Goal: Task Accomplishment & Management: Manage account settings

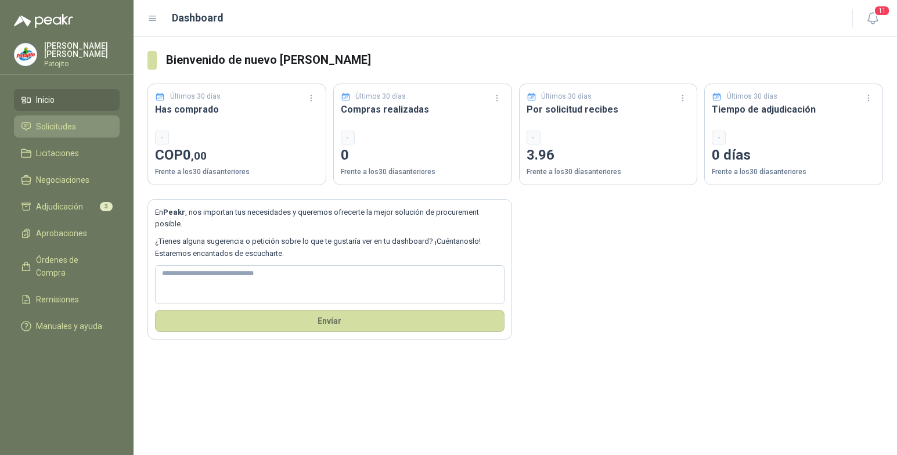
click at [68, 121] on span "Solicitudes" at bounding box center [56, 126] width 40 height 13
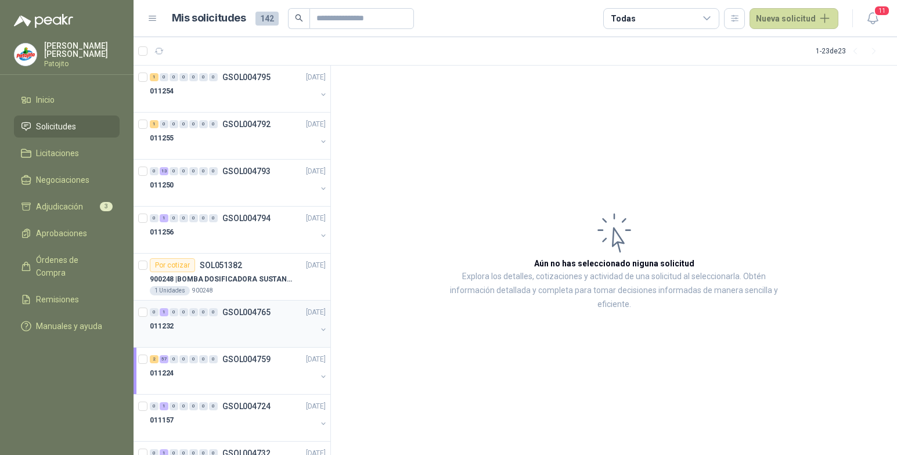
scroll to position [58, 0]
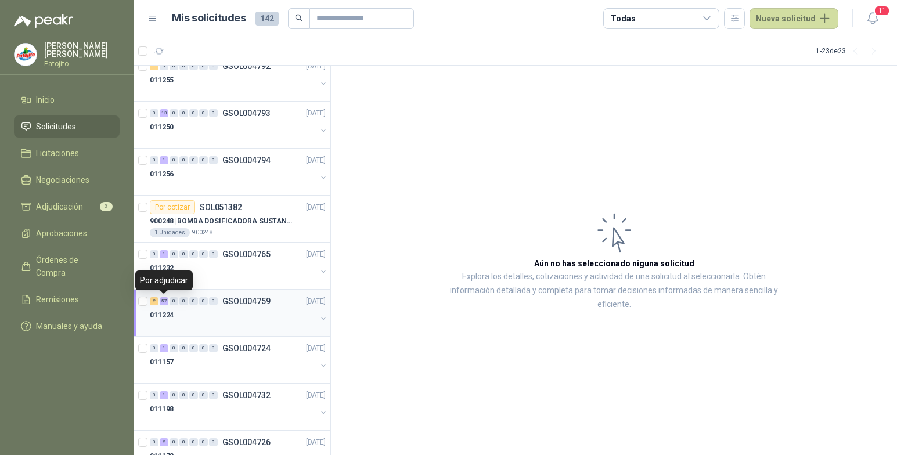
click at [167, 300] on div "57" at bounding box center [164, 301] width 9 height 8
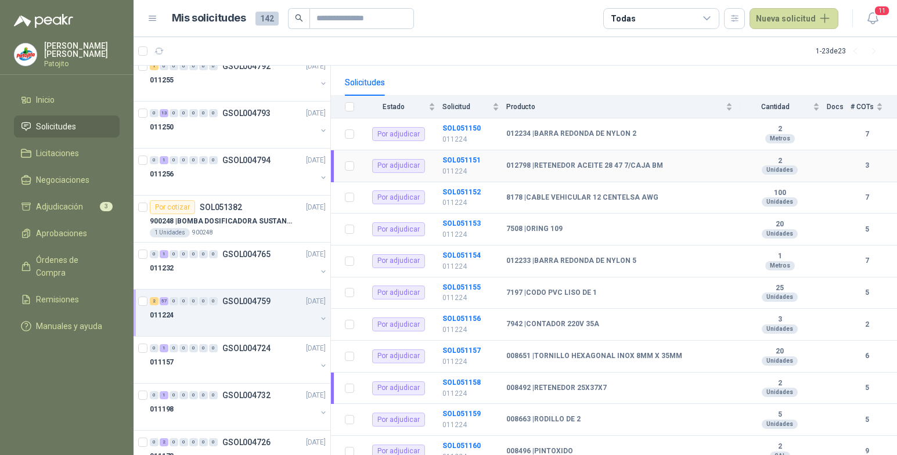
scroll to position [116, 0]
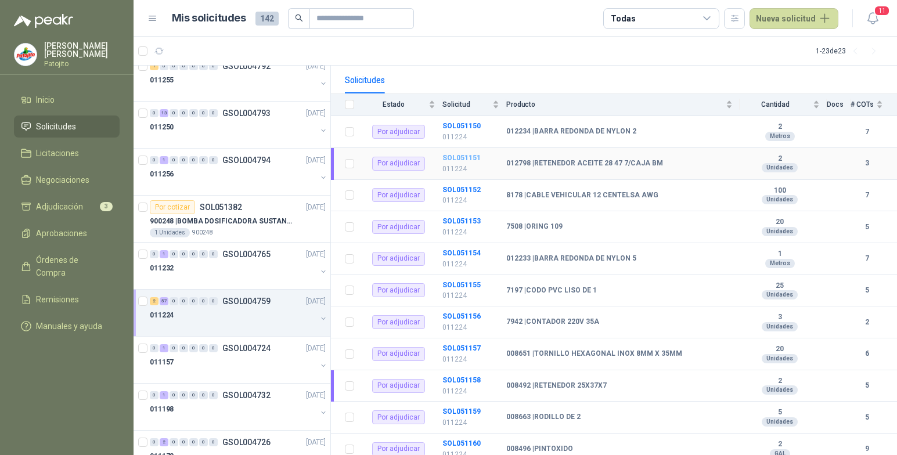
click at [460, 157] on b "SOL051151" at bounding box center [461, 158] width 38 height 8
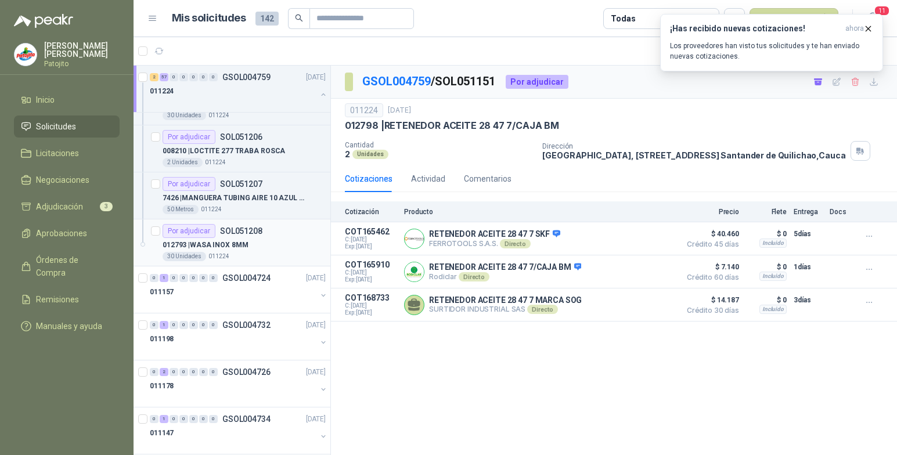
scroll to position [2844, 0]
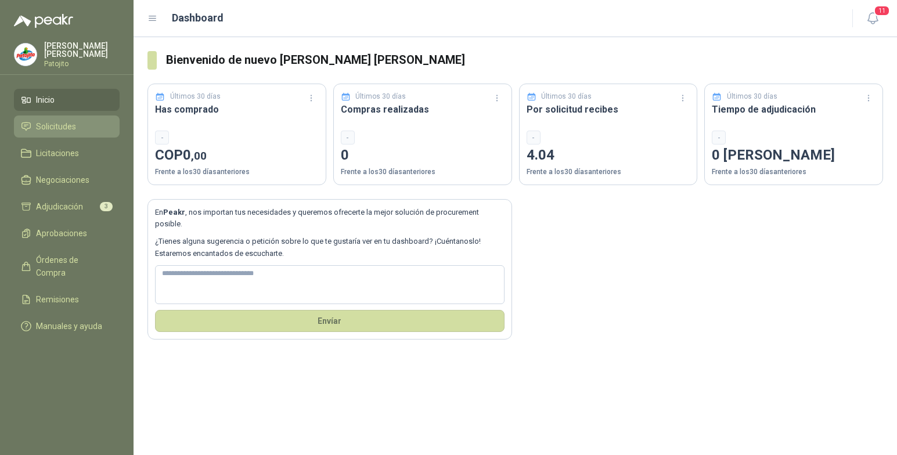
click at [78, 128] on li "Solicitudes" at bounding box center [67, 126] width 92 height 13
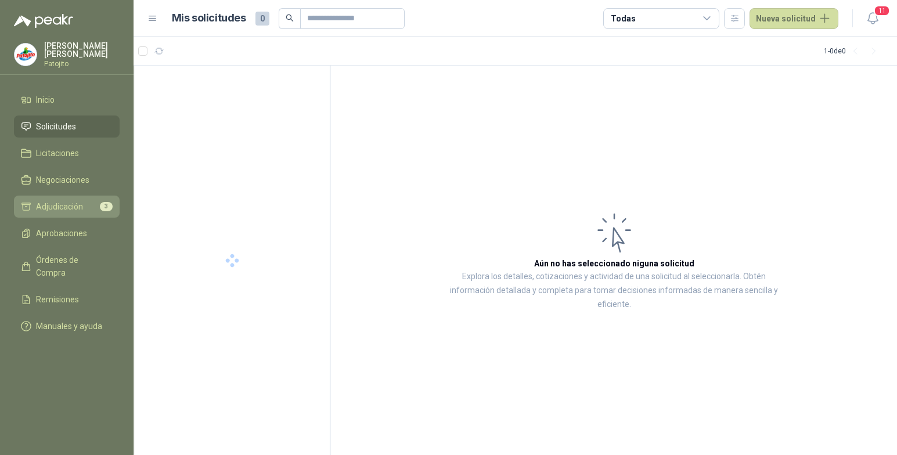
click at [79, 207] on span "Adjudicación" at bounding box center [59, 206] width 47 height 13
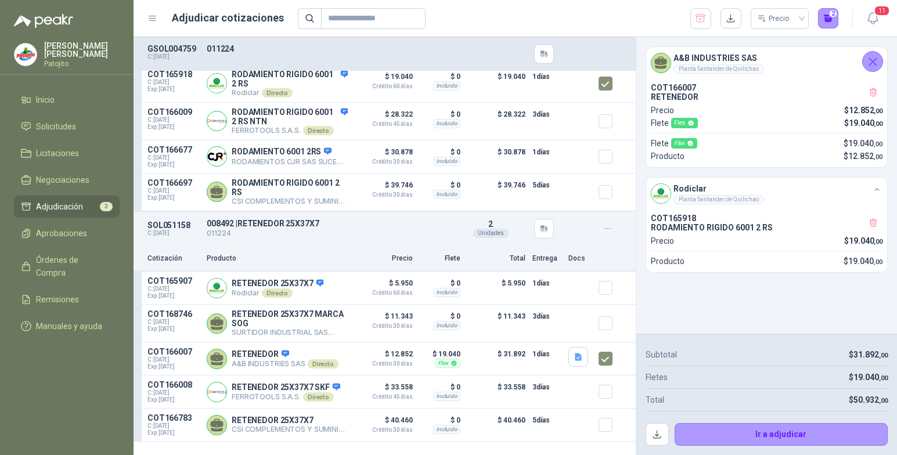
scroll to position [116, 0]
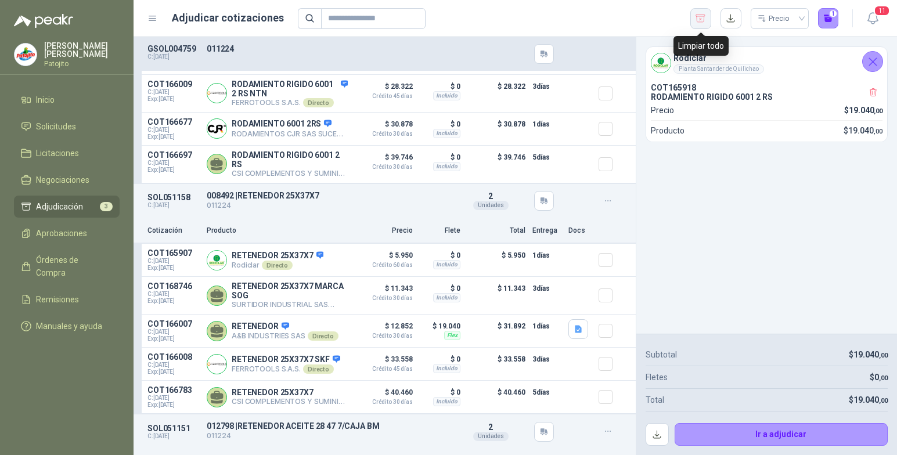
click at [701, 15] on icon "button" at bounding box center [700, 19] width 11 height 12
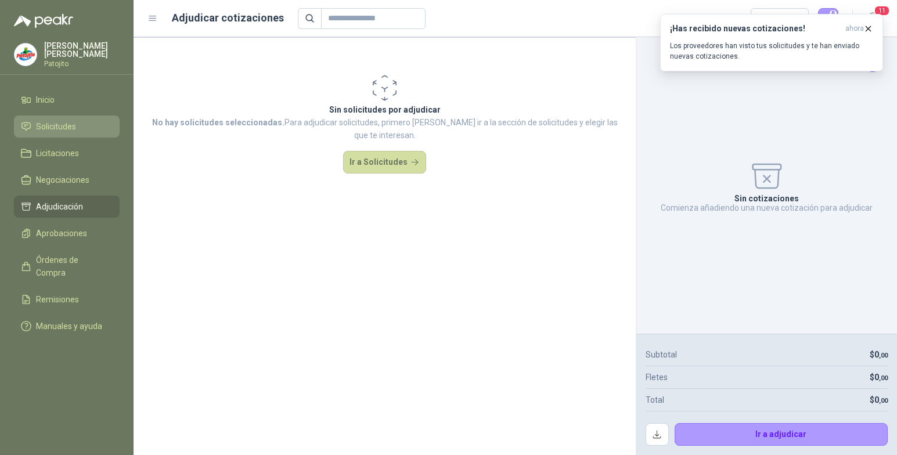
drag, startPoint x: 64, startPoint y: 122, endPoint x: 91, endPoint y: 129, distance: 28.2
click at [64, 122] on span "Solicitudes" at bounding box center [56, 126] width 40 height 13
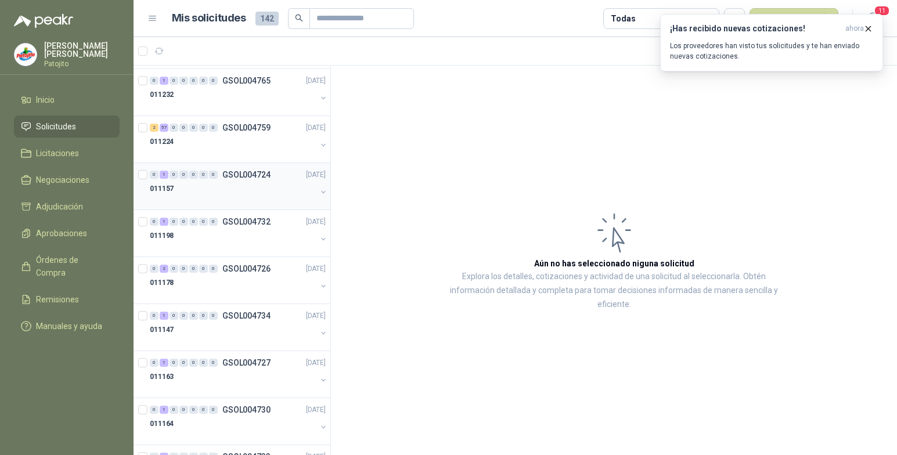
scroll to position [232, 0]
click at [166, 125] on div "57" at bounding box center [164, 127] width 9 height 8
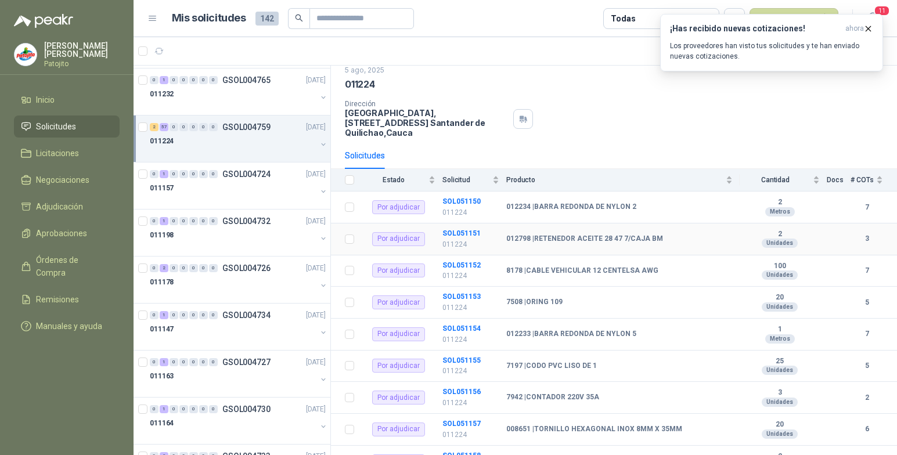
scroll to position [58, 0]
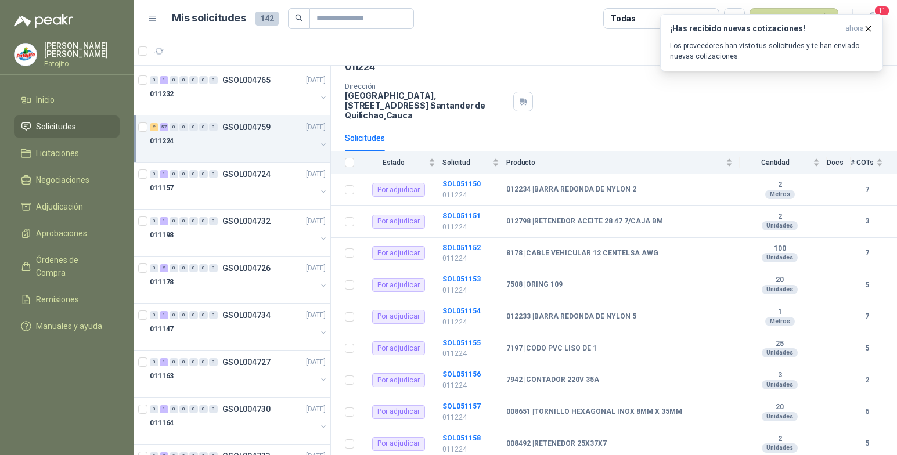
click at [319, 142] on button "button" at bounding box center [323, 144] width 9 height 9
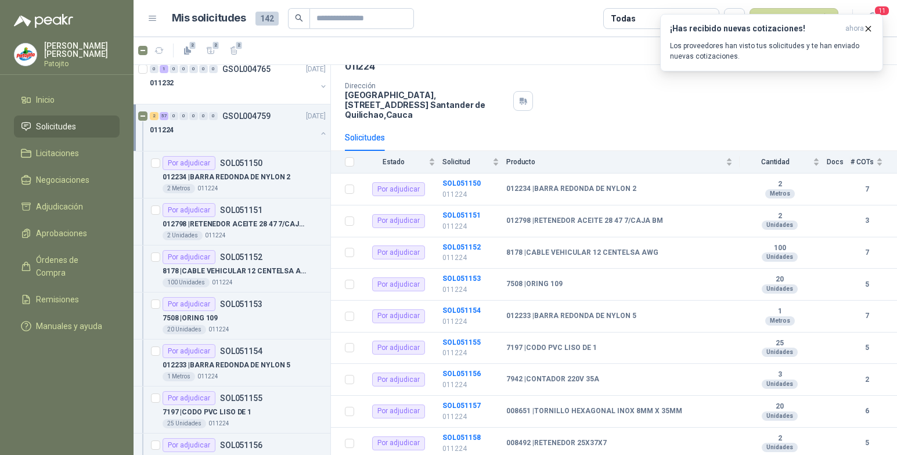
scroll to position [232, 0]
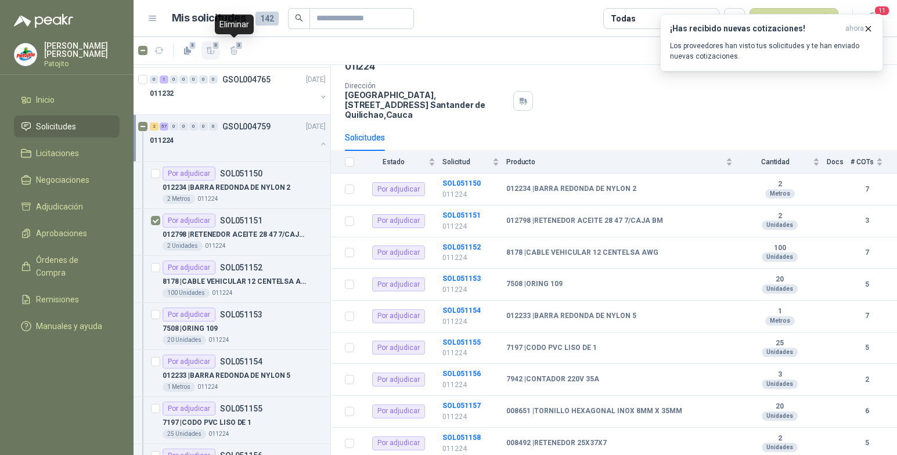
click at [214, 48] on span "3" at bounding box center [216, 45] width 8 height 9
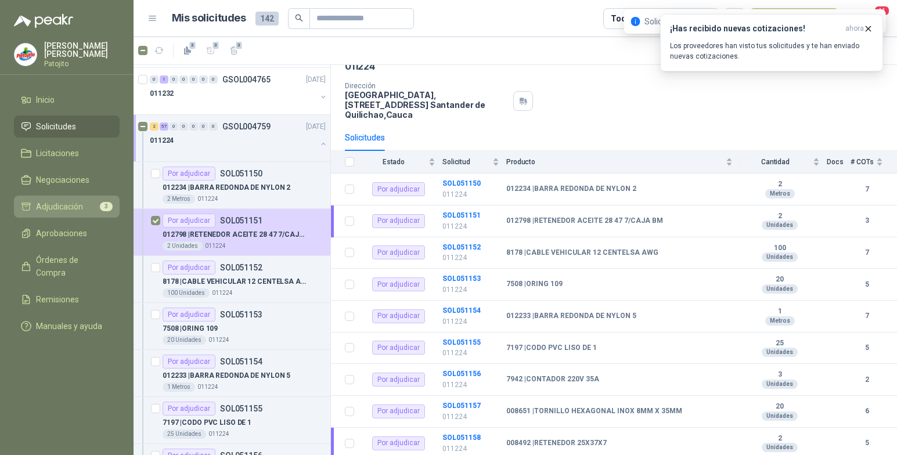
click at [82, 208] on span "Adjudicación" at bounding box center [59, 206] width 47 height 13
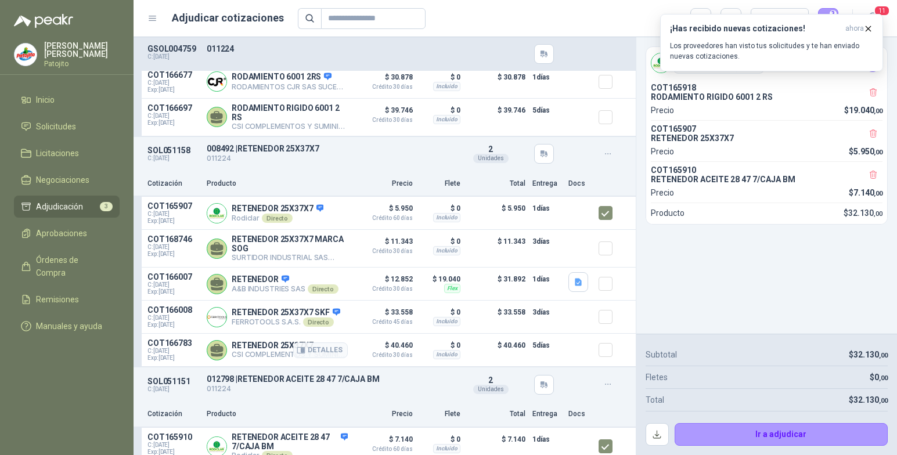
scroll to position [88, 0]
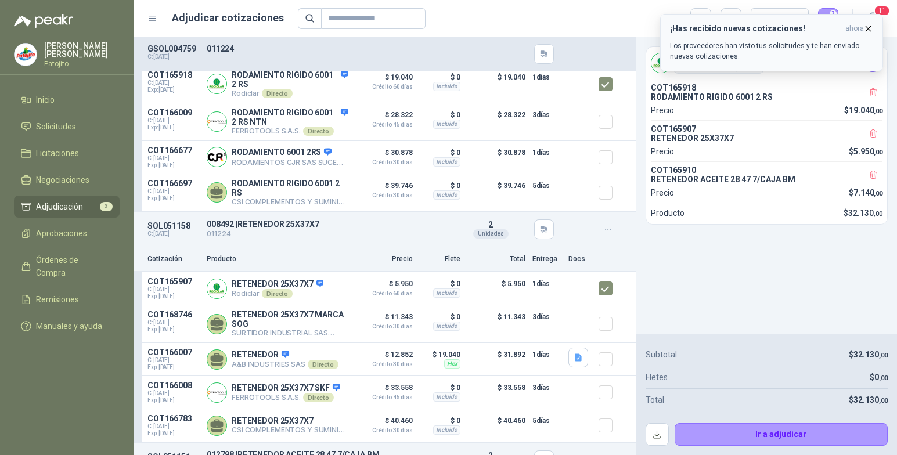
click at [867, 25] on icon "button" at bounding box center [868, 29] width 10 height 10
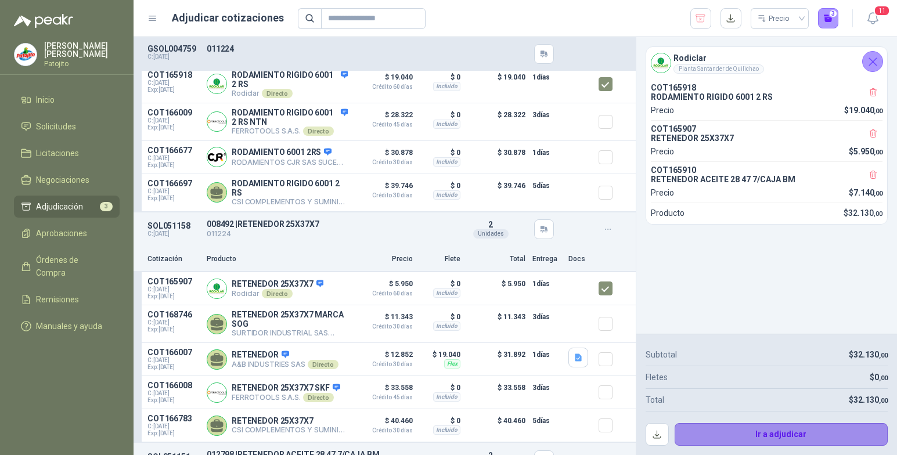
click at [819, 433] on button "Ir a adjudicar" at bounding box center [782, 434] width 214 height 23
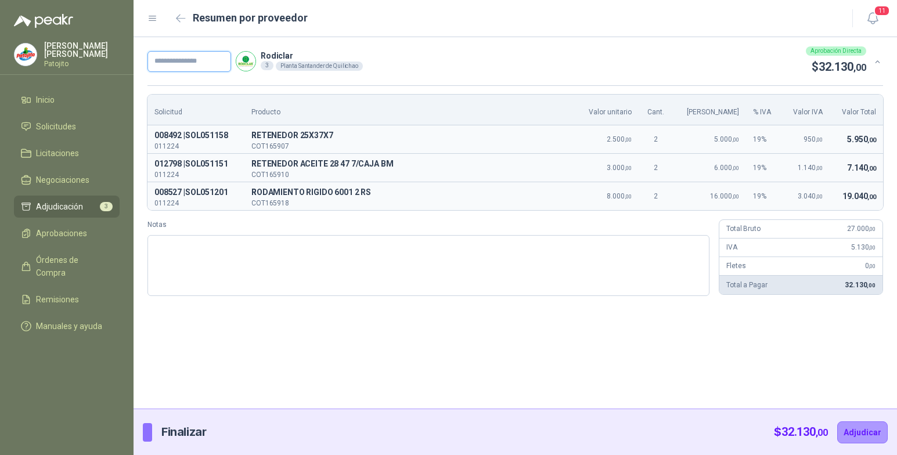
click at [199, 63] on input "text" at bounding box center [189, 61] width 84 height 21
click at [201, 63] on input "text" at bounding box center [189, 61] width 84 height 21
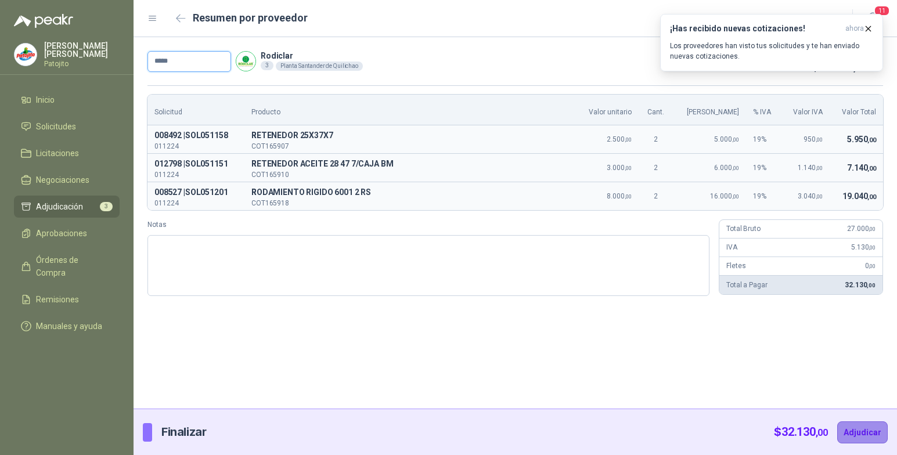
type input "*****"
click at [872, 434] on button "Adjudicar" at bounding box center [862, 432] width 51 height 22
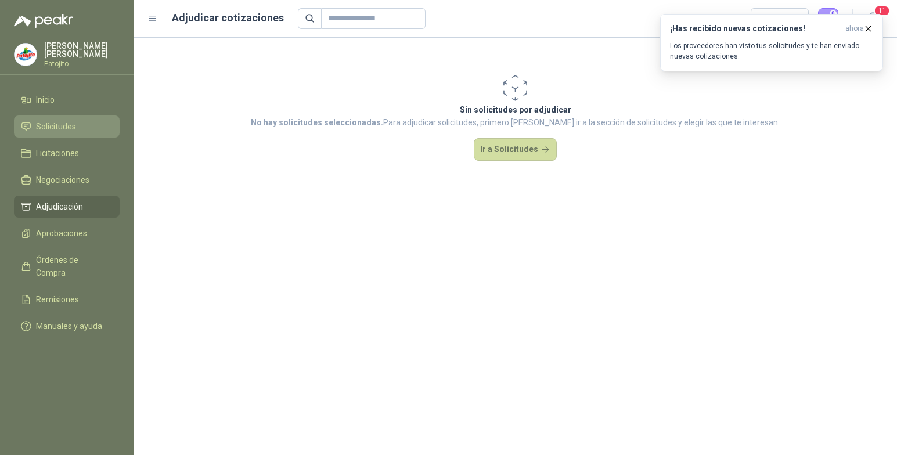
click at [55, 127] on span "Solicitudes" at bounding box center [56, 126] width 40 height 13
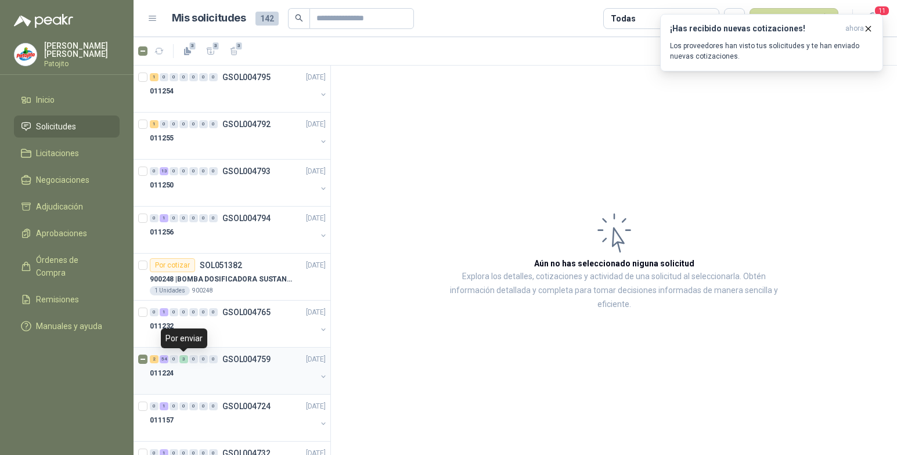
click at [183, 360] on div "3" at bounding box center [183, 359] width 9 height 8
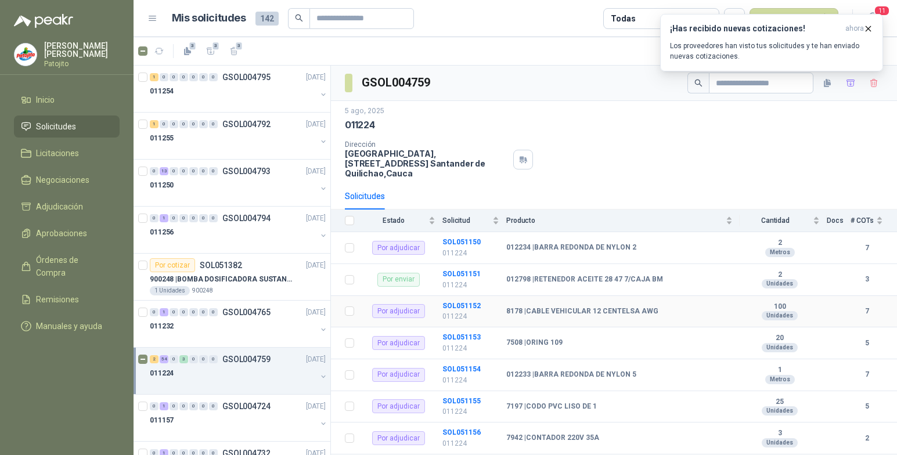
scroll to position [58, 0]
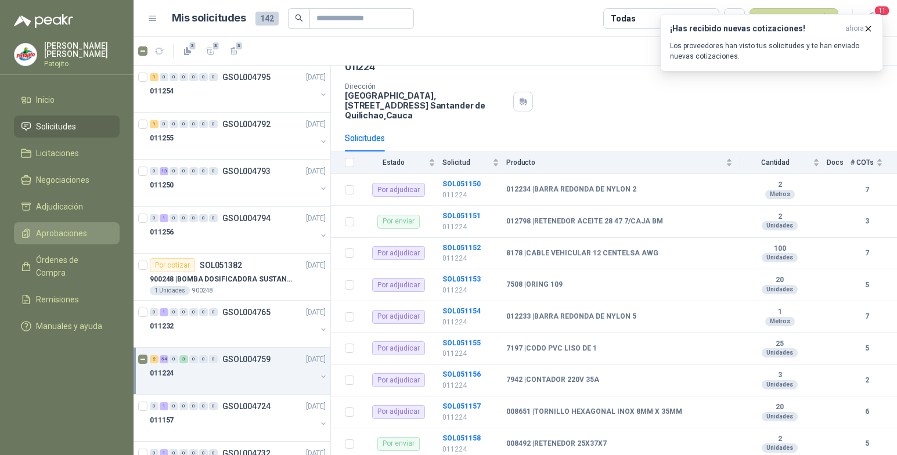
click at [71, 231] on span "Aprobaciones" at bounding box center [61, 233] width 51 height 13
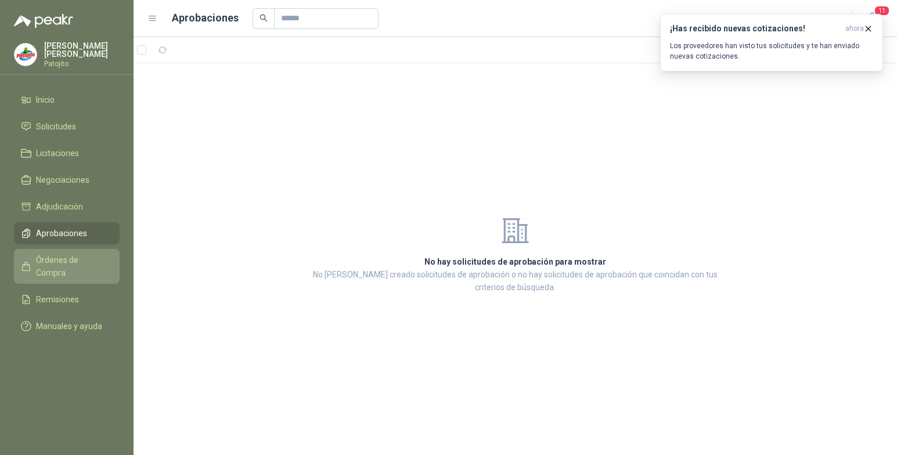
click at [80, 258] on span "Órdenes de Compra" at bounding box center [72, 267] width 73 height 26
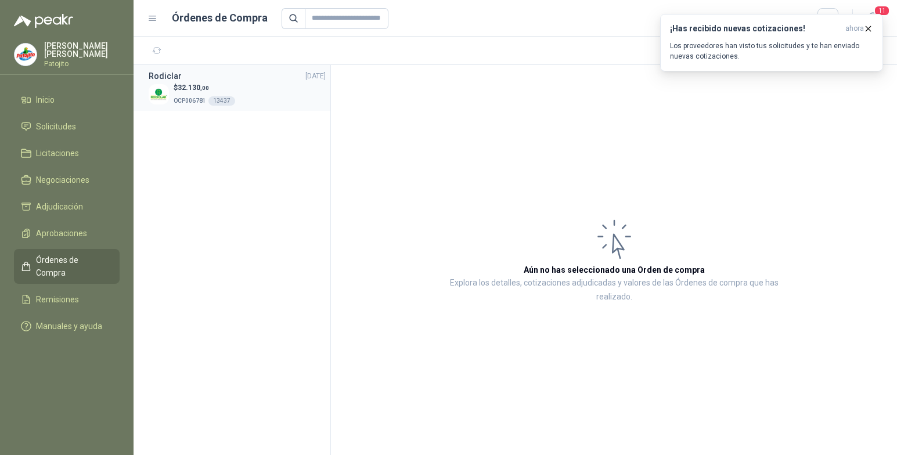
click at [226, 105] on p "OCP006781 13437" at bounding box center [205, 99] width 62 height 13
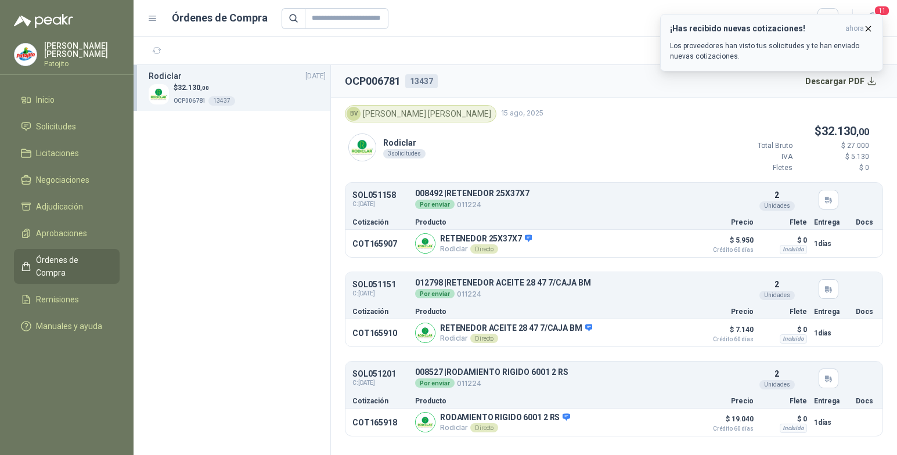
drag, startPoint x: 868, startPoint y: 29, endPoint x: 868, endPoint y: 59, distance: 30.2
click at [868, 30] on icon "button" at bounding box center [868, 29] width 10 height 10
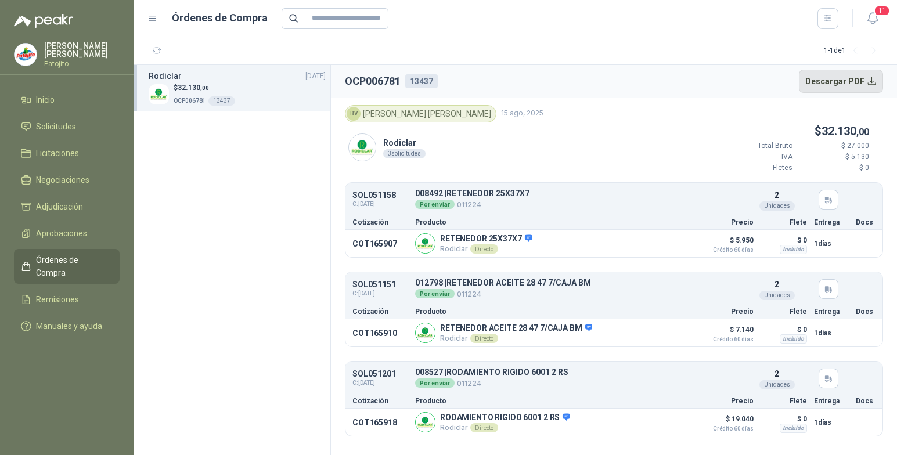
click at [844, 84] on button "Descargar PDF" at bounding box center [841, 81] width 85 height 23
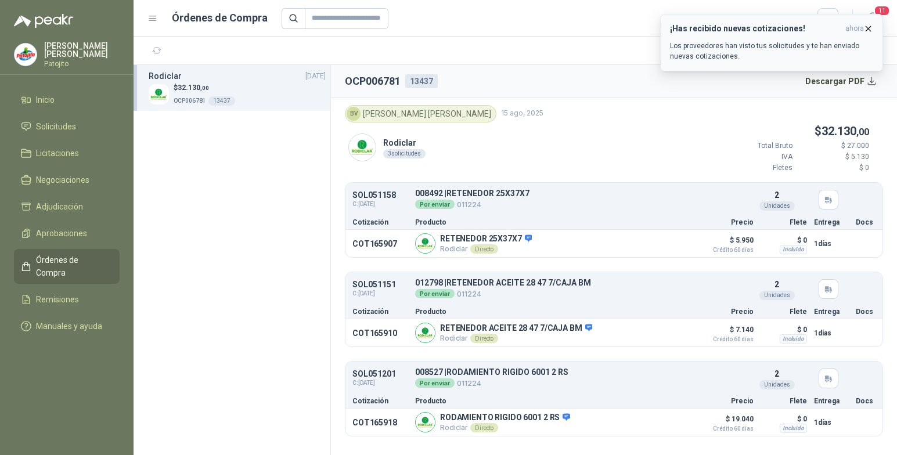
click at [866, 27] on icon "button" at bounding box center [868, 29] width 10 height 10
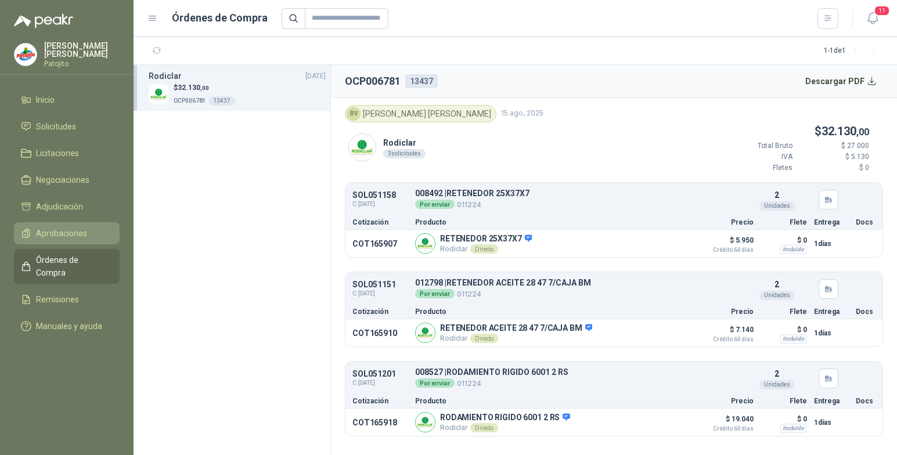
click at [71, 230] on span "Aprobaciones" at bounding box center [61, 233] width 51 height 13
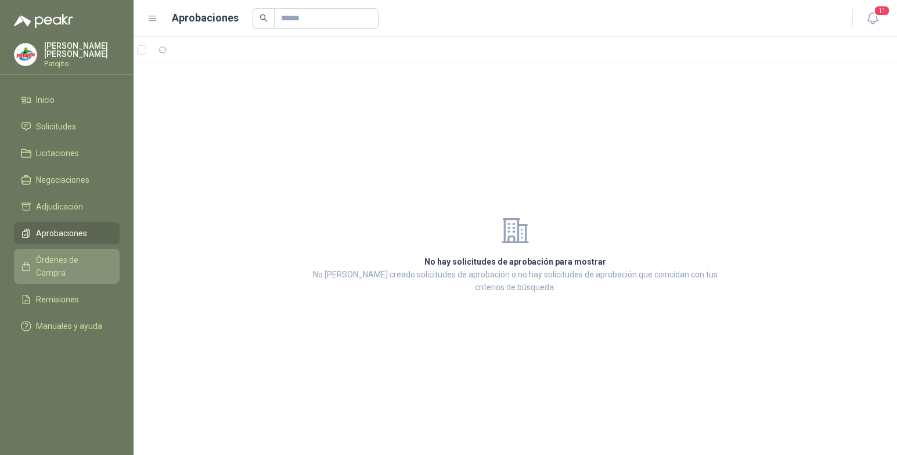
click at [73, 257] on span "Órdenes de Compra" at bounding box center [72, 267] width 73 height 26
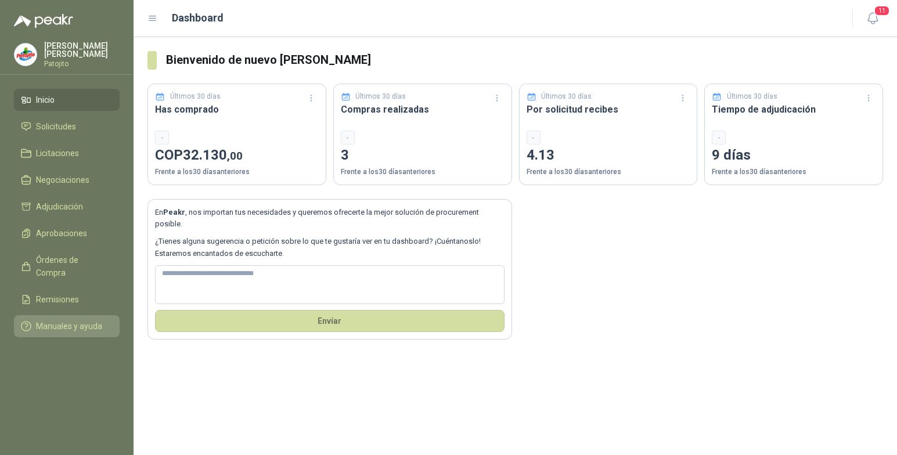
click at [73, 320] on span "Manuales y ayuda" at bounding box center [69, 326] width 66 height 13
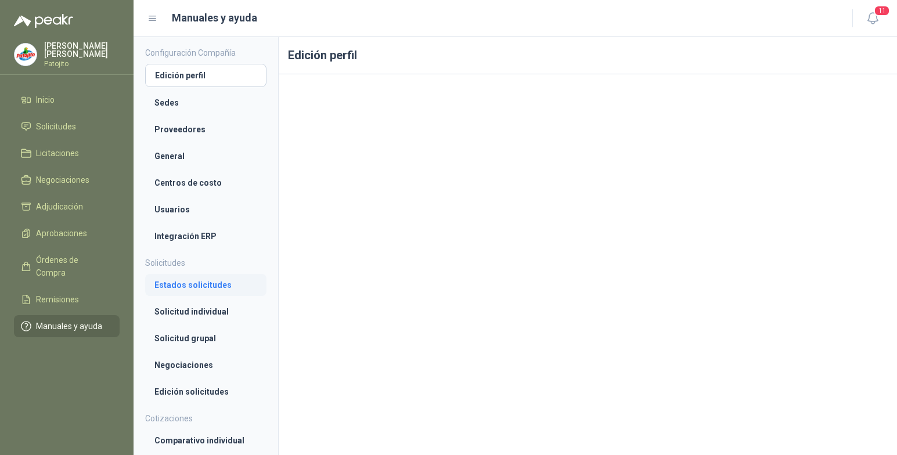
click at [201, 285] on li "Estados solicitudes" at bounding box center [205, 285] width 103 height 13
click at [64, 293] on span "Remisiones" at bounding box center [57, 299] width 43 height 13
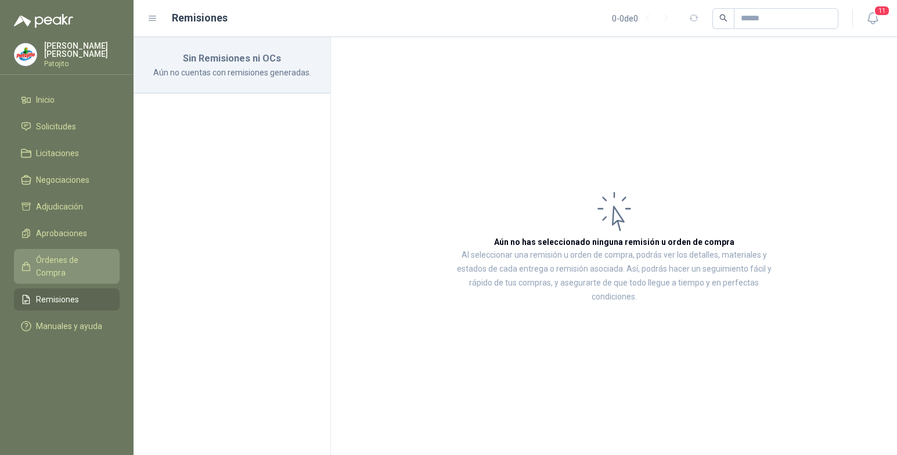
click at [71, 263] on span "Órdenes de Compra" at bounding box center [72, 267] width 73 height 26
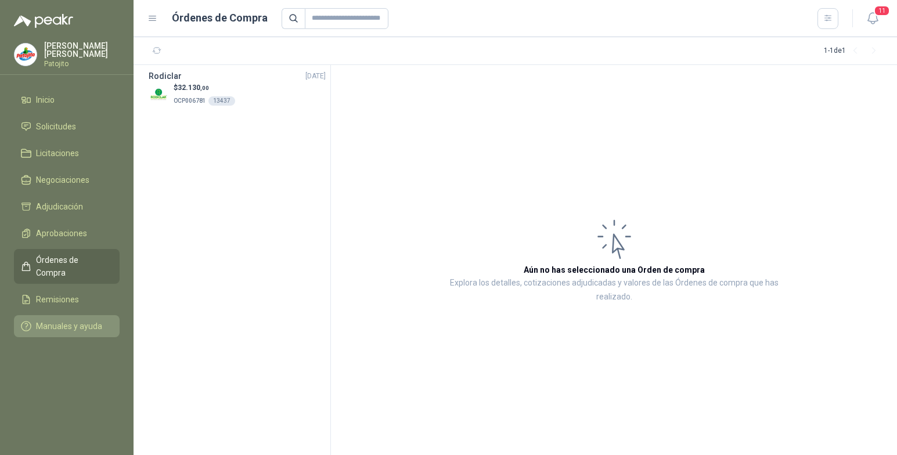
click at [81, 320] on span "Manuales y ayuda" at bounding box center [69, 326] width 66 height 13
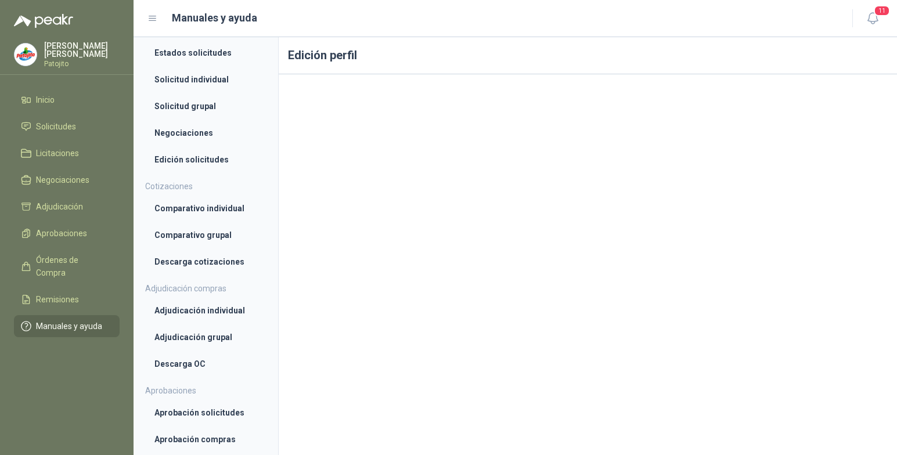
scroll to position [378, 0]
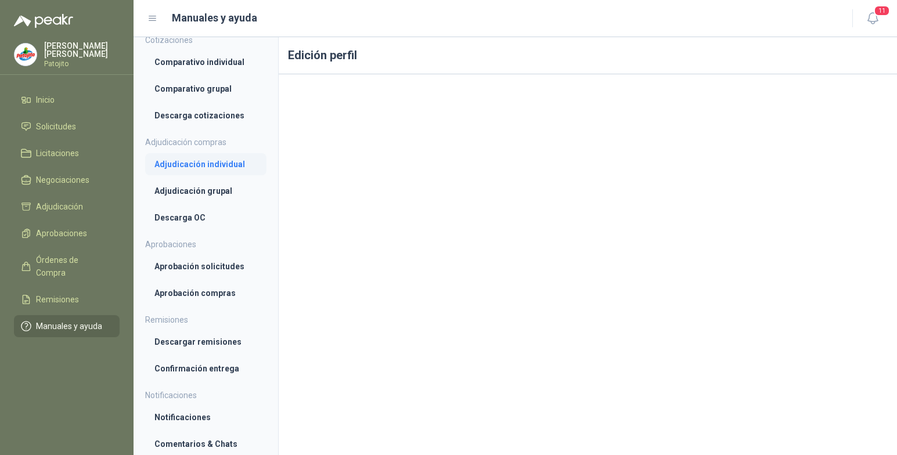
click at [211, 160] on li "Adjudicación individual" at bounding box center [205, 164] width 103 height 13
click at [224, 190] on li "Adjudicación grupal" at bounding box center [205, 192] width 103 height 13
click at [198, 223] on li "Descarga OC" at bounding box center [205, 218] width 103 height 13
click at [194, 269] on li "Aprobación solicitudes" at bounding box center [205, 267] width 103 height 13
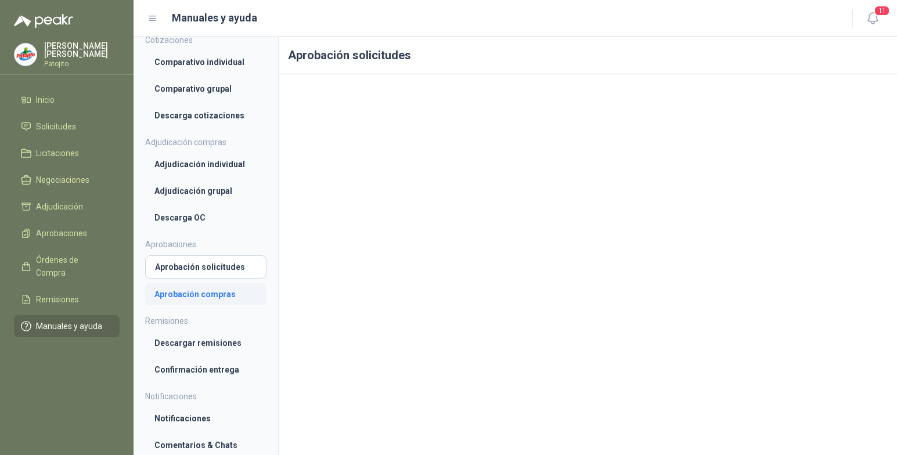
click at [194, 294] on li "Aprobación compras" at bounding box center [205, 294] width 103 height 13
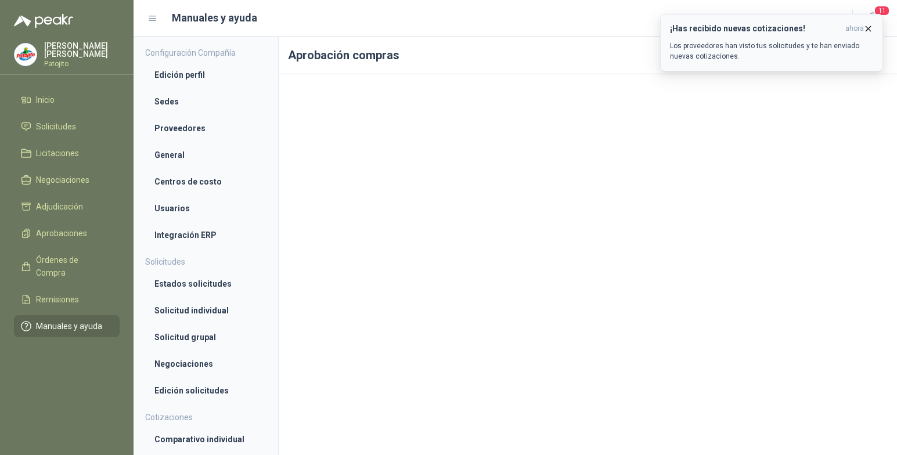
click at [870, 25] on icon "button" at bounding box center [868, 29] width 10 height 10
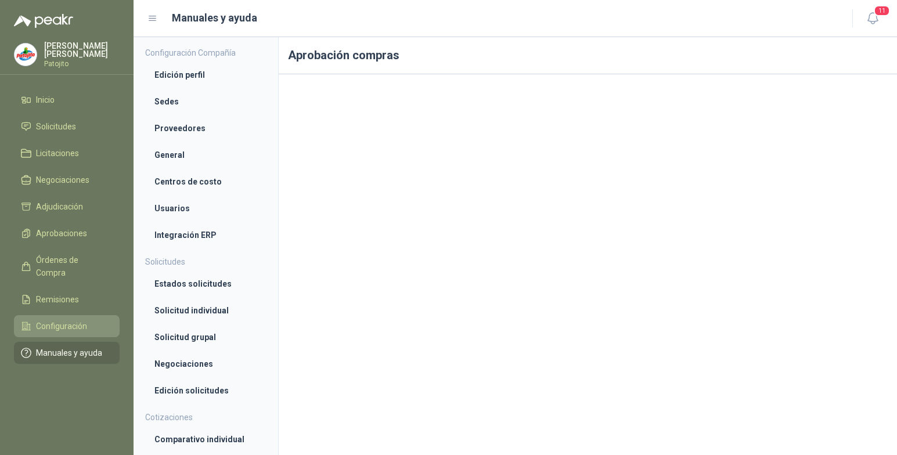
click at [87, 320] on li "Configuración" at bounding box center [67, 326] width 92 height 13
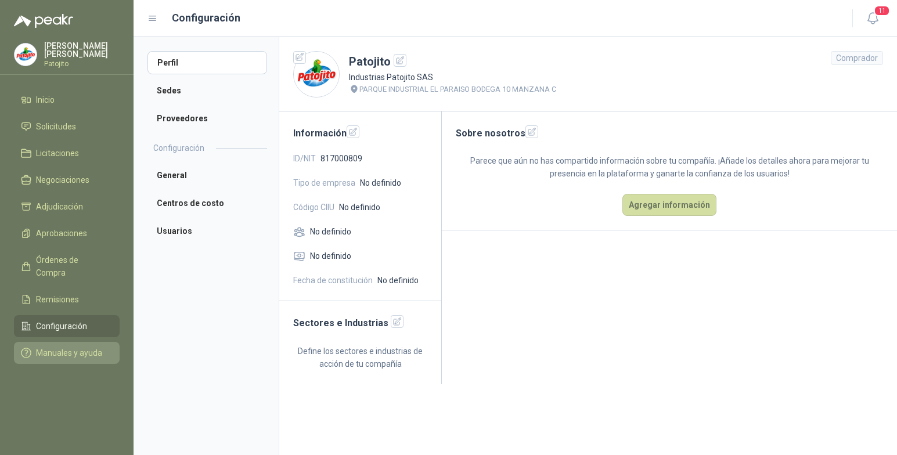
click at [90, 347] on span "Manuales y ayuda" at bounding box center [69, 353] width 66 height 13
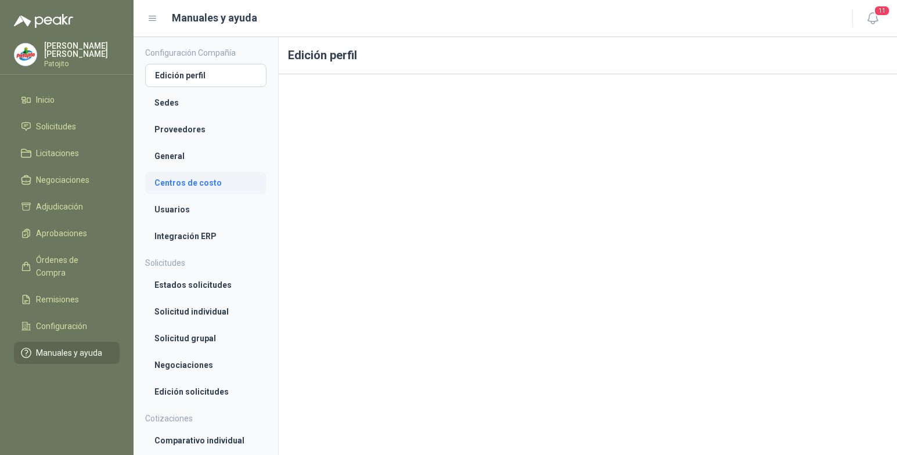
click at [217, 186] on li "Centros de costo" at bounding box center [205, 182] width 103 height 13
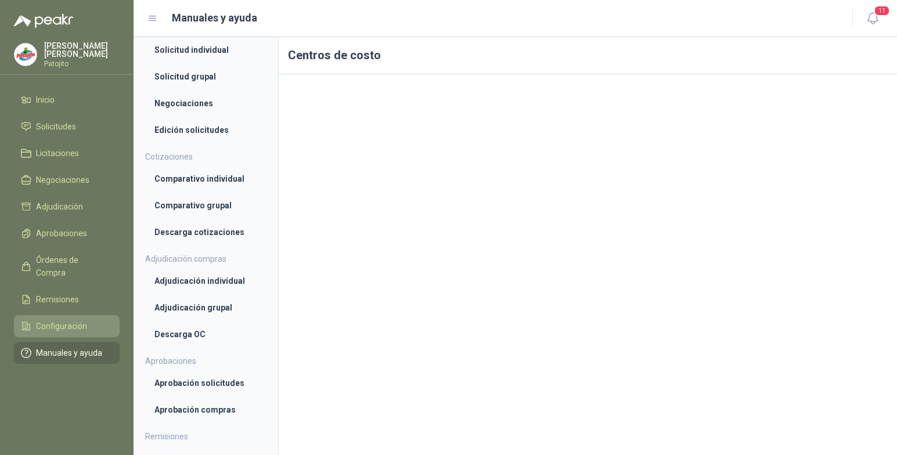
scroll to position [290, 0]
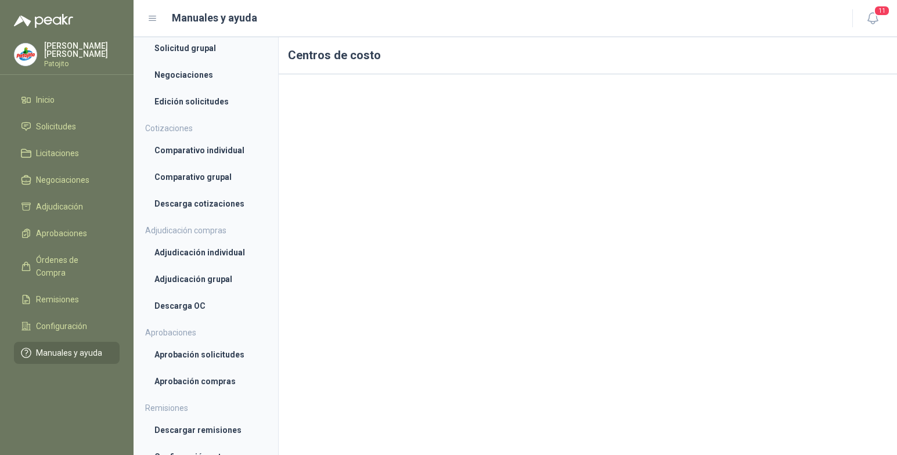
click at [91, 298] on ul "Inicio Solicitudes Licitaciones Negociaciones Adjudicación Aprobaciones Órdenes…" at bounding box center [67, 229] width 134 height 280
click at [92, 315] on link "Configuración" at bounding box center [67, 326] width 106 height 22
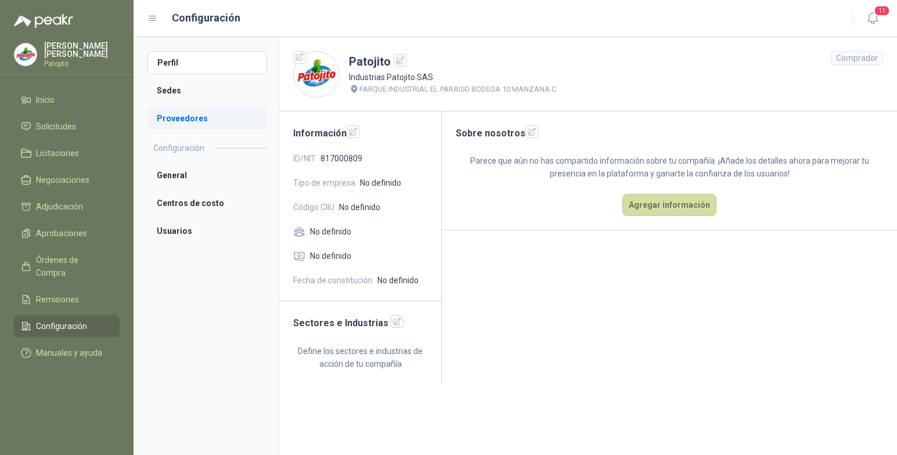
click at [211, 116] on li "Proveedores" at bounding box center [207, 118] width 120 height 23
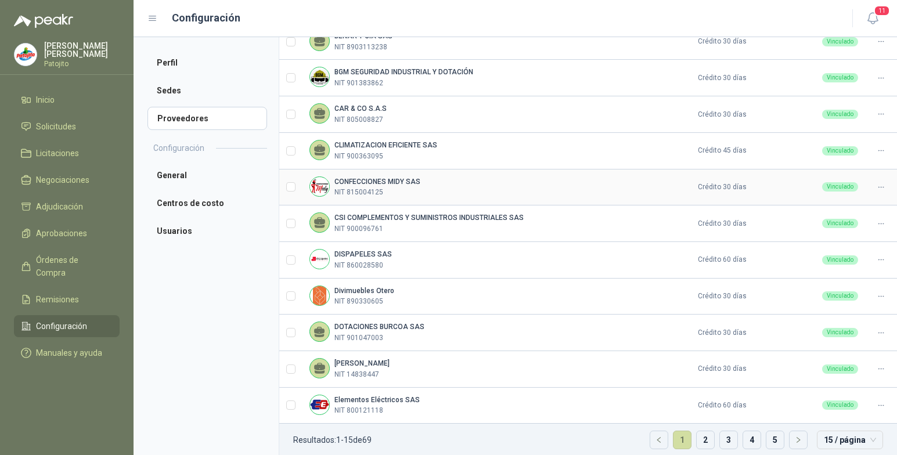
scroll to position [306, 0]
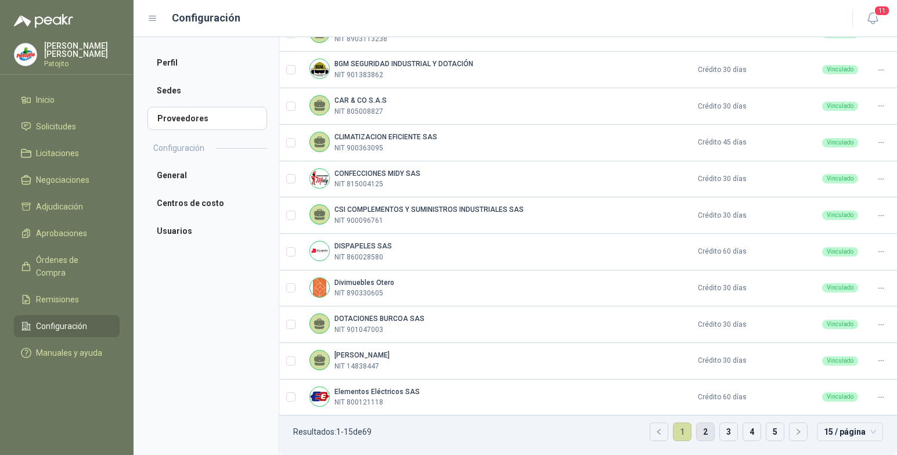
click at [697, 429] on link "2" at bounding box center [705, 431] width 17 height 17
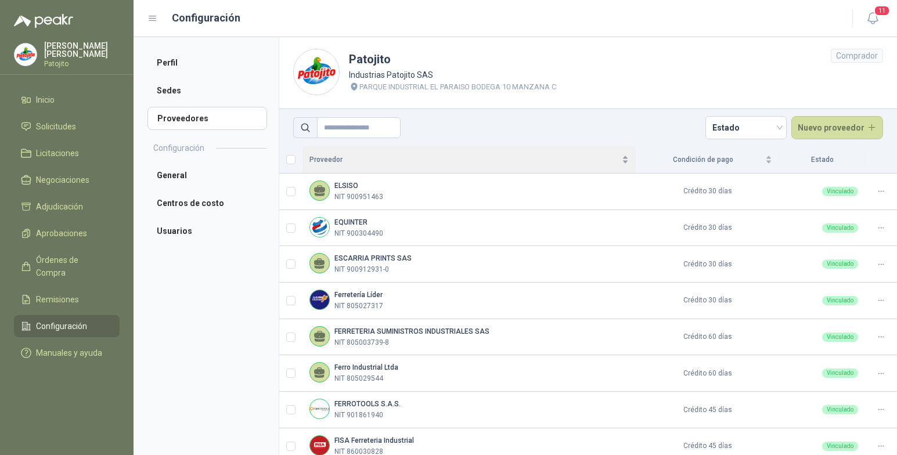
scroll to position [0, 0]
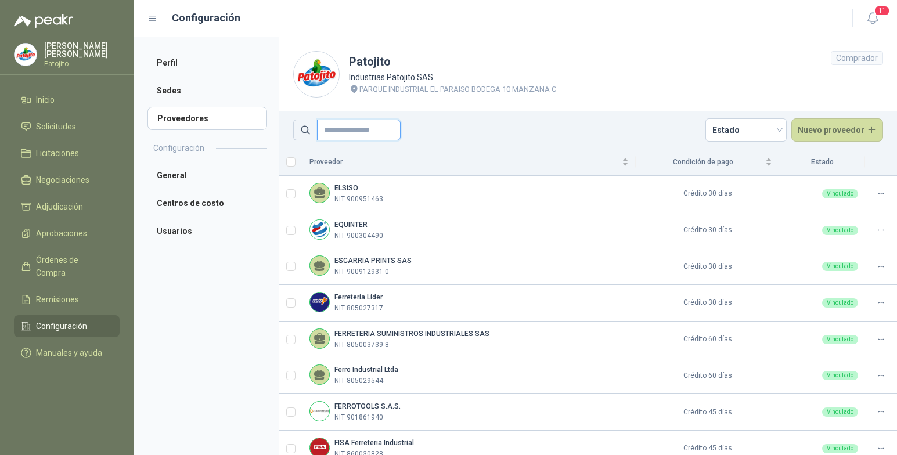
click at [359, 129] on input "text" at bounding box center [359, 130] width 84 height 21
click at [839, 128] on button "Nuevo proveedor" at bounding box center [837, 129] width 92 height 23
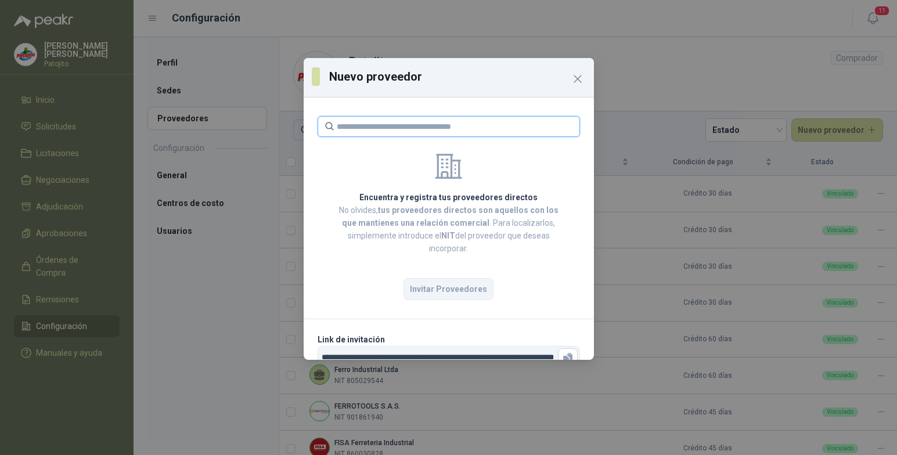
click at [462, 124] on input "text" at bounding box center [455, 127] width 236 height 20
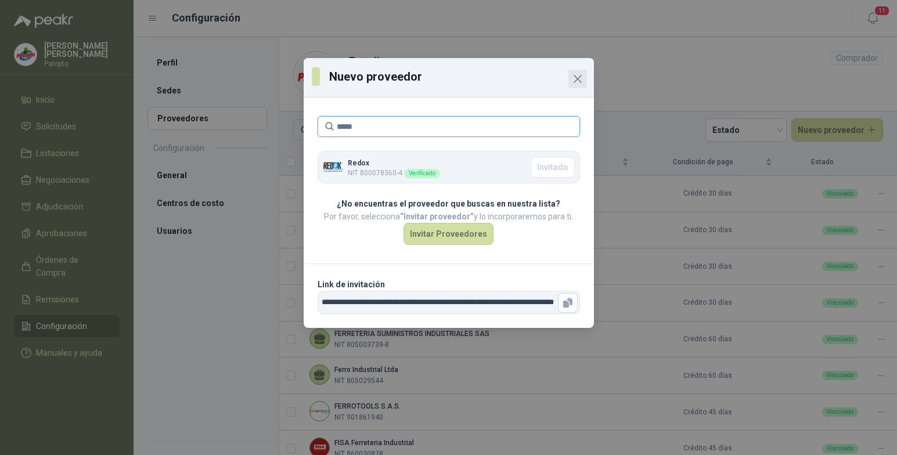
type input "*****"
click at [575, 75] on icon "Close" at bounding box center [578, 79] width 14 height 14
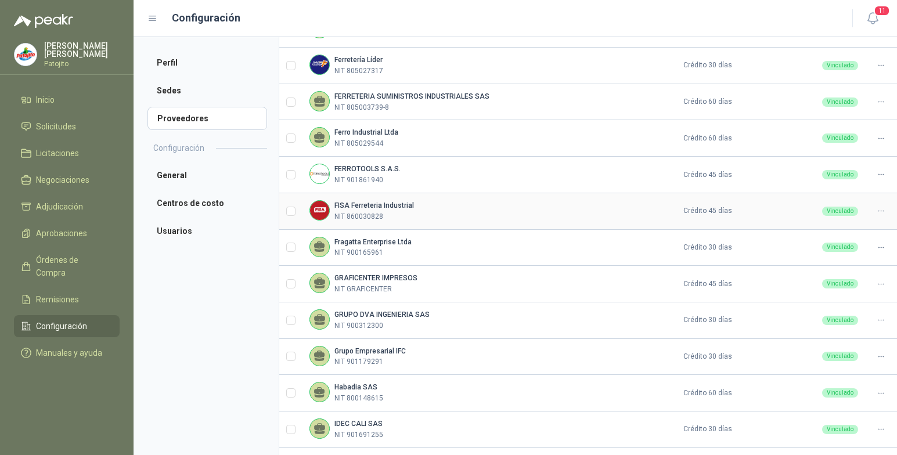
scroll to position [306, 0]
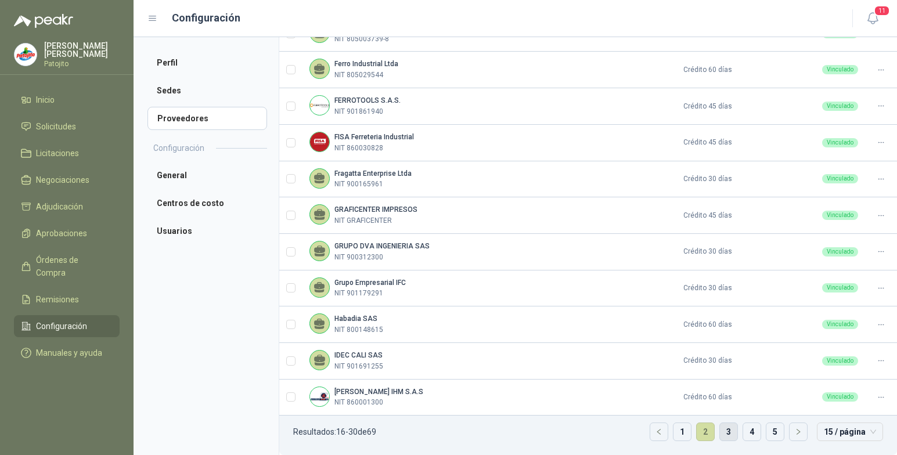
click at [720, 426] on link "3" at bounding box center [728, 431] width 17 height 17
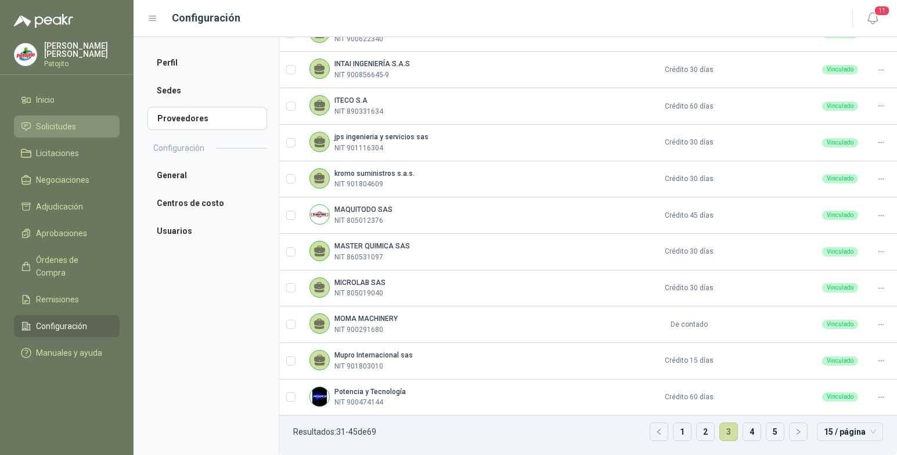
click at [83, 126] on li "Solicitudes" at bounding box center [67, 126] width 92 height 13
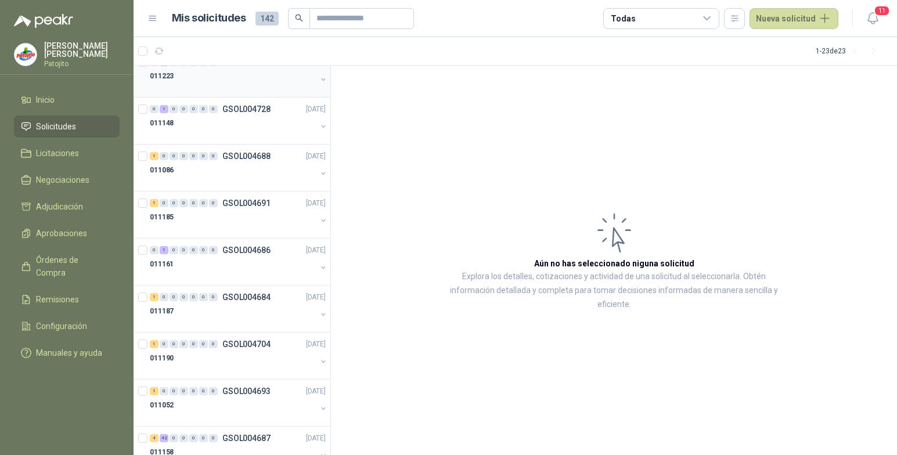
scroll to position [708, 0]
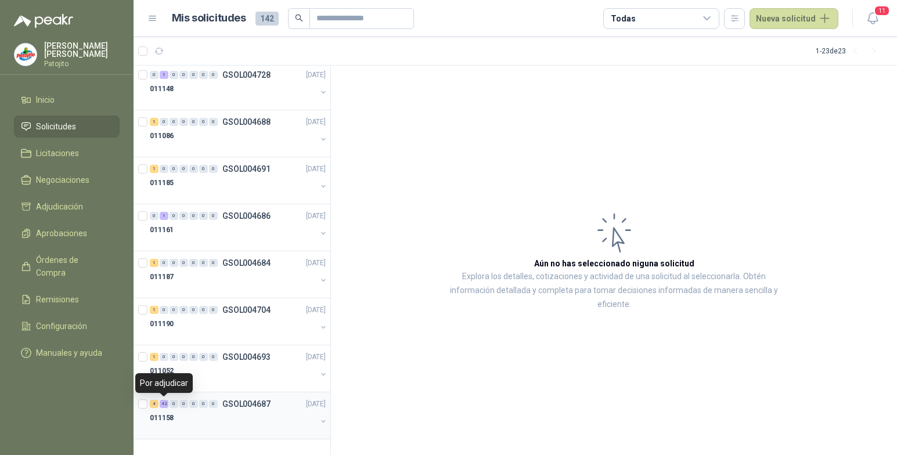
click at [167, 403] on div "42" at bounding box center [164, 404] width 9 height 8
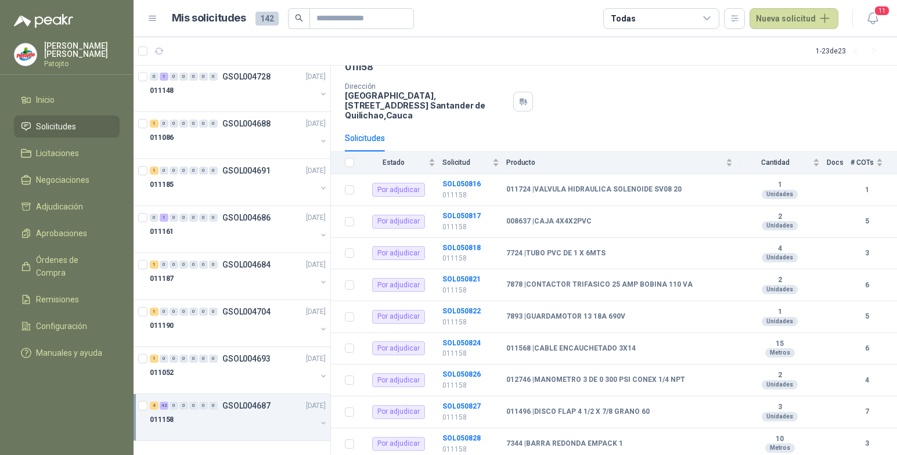
scroll to position [708, 0]
click at [284, 420] on div "011158" at bounding box center [233, 418] width 167 height 14
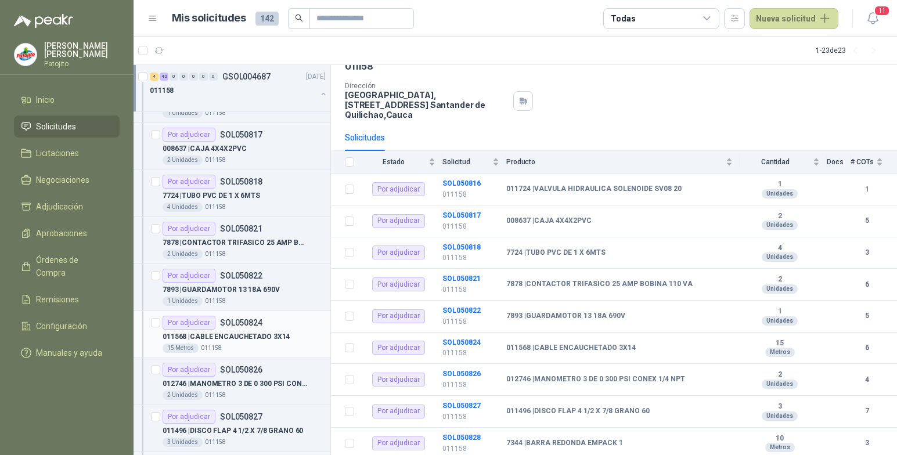
scroll to position [1056, 0]
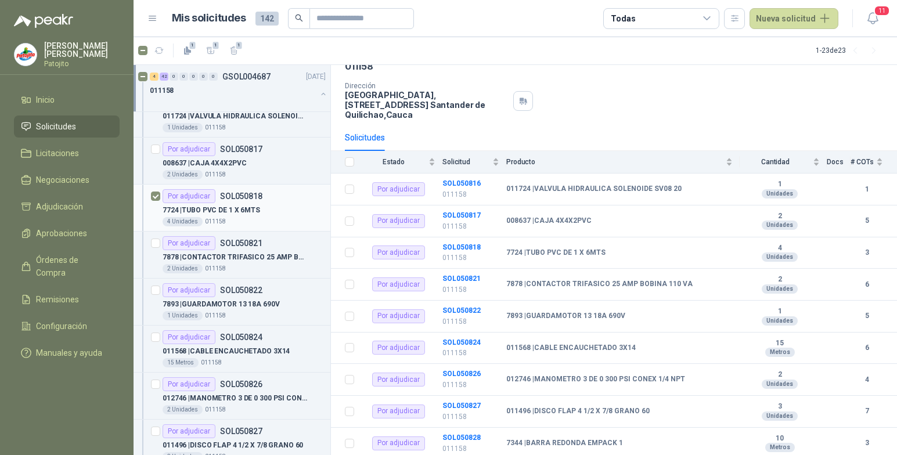
click at [277, 197] on div "Por adjudicar SOL050818" at bounding box center [244, 196] width 163 height 14
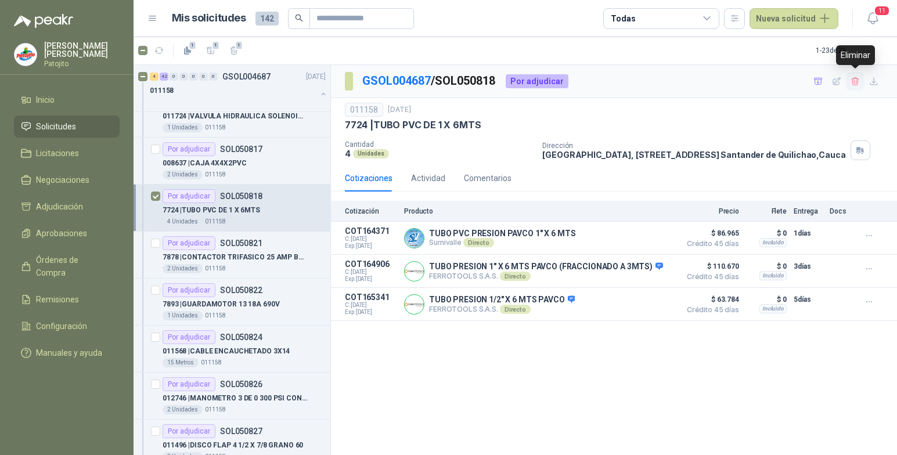
click at [851, 80] on icon "button" at bounding box center [855, 82] width 10 height 10
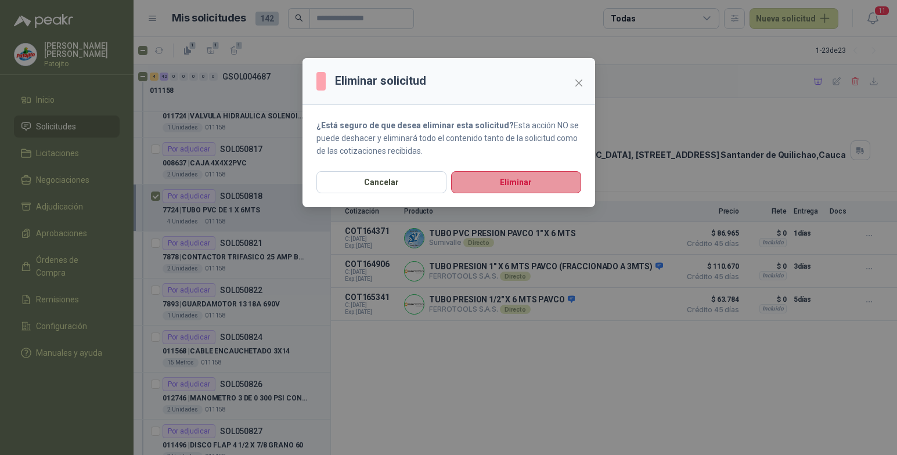
click at [540, 182] on button "Eliminar" at bounding box center [516, 182] width 130 height 22
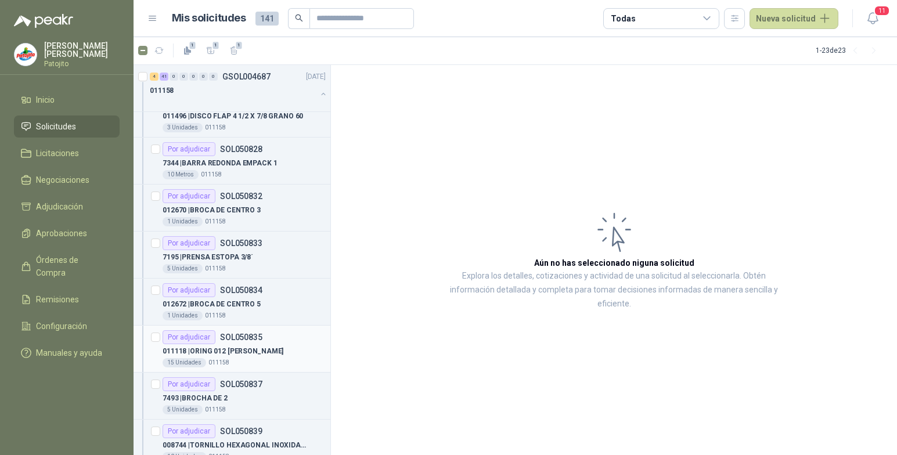
scroll to position [1277, 0]
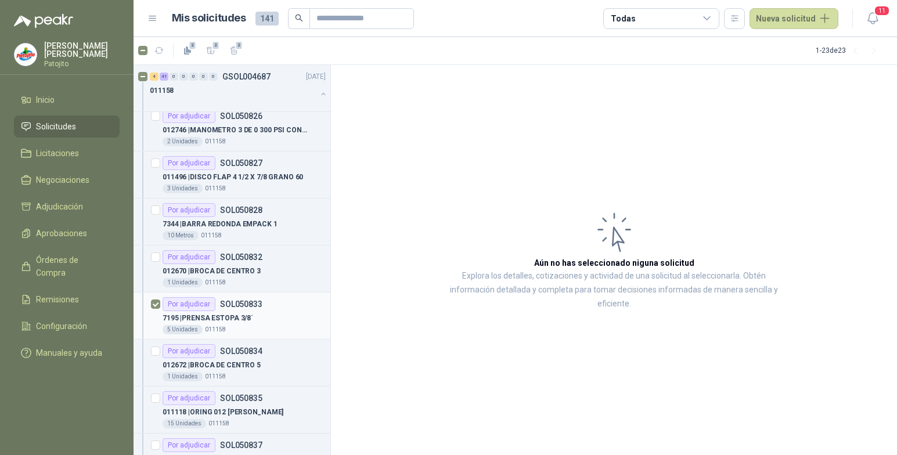
click at [228, 315] on p "7195 | PRENSA ESTOPA 3/8´" at bounding box center [208, 318] width 91 height 11
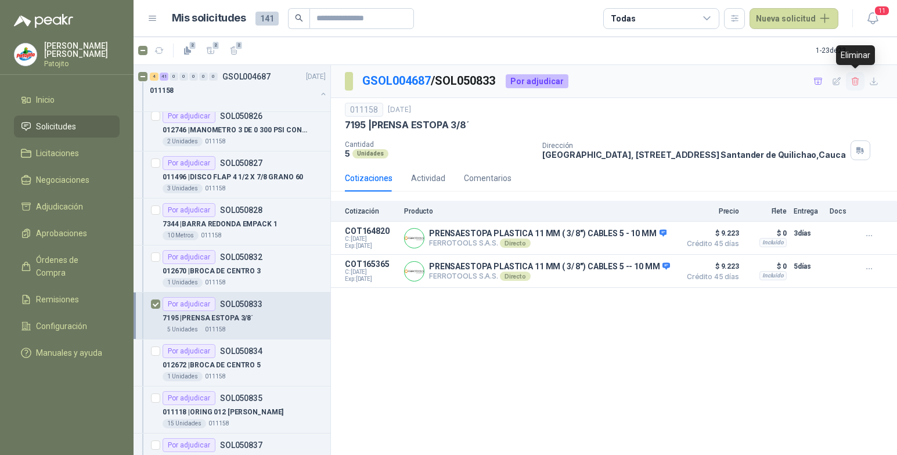
click at [857, 82] on icon "button" at bounding box center [855, 82] width 10 height 10
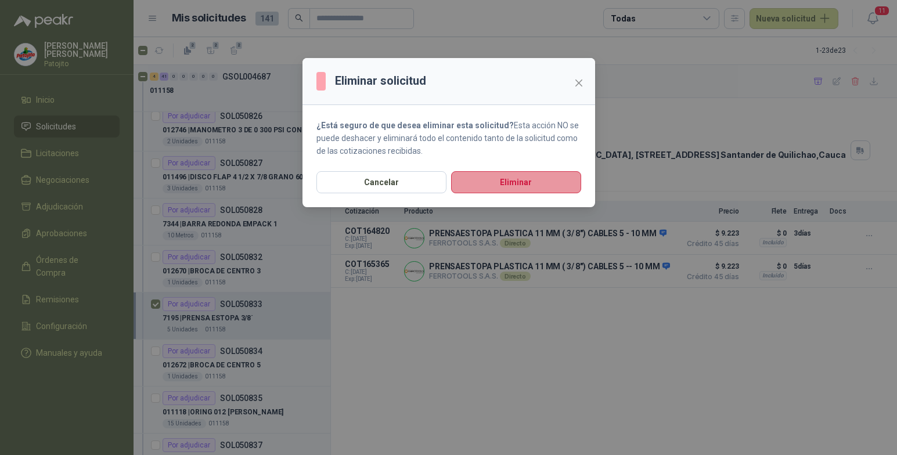
click at [546, 190] on button "Eliminar" at bounding box center [516, 182] width 130 height 22
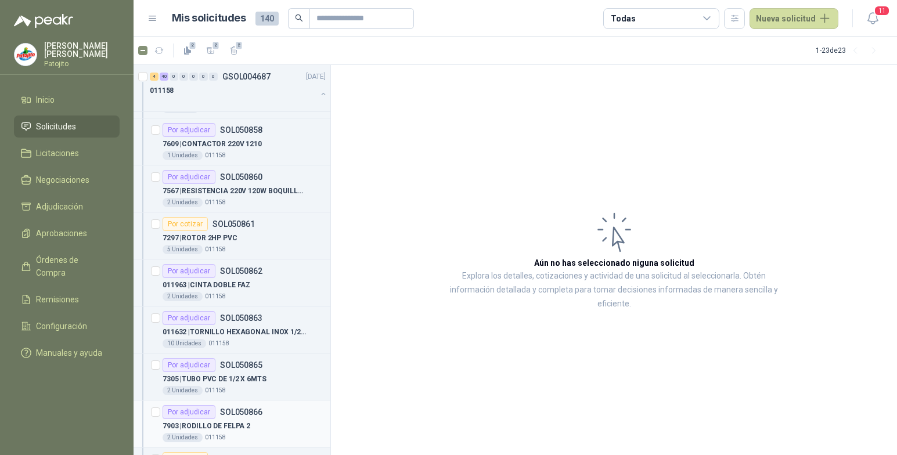
scroll to position [2090, 0]
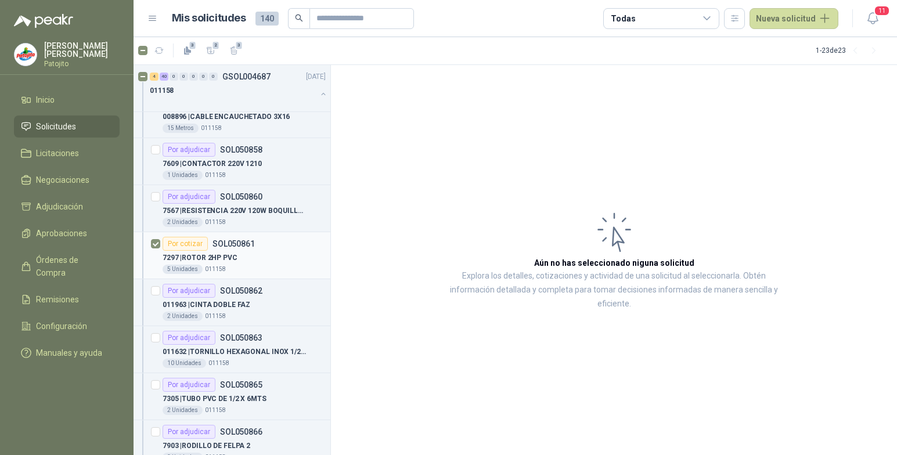
click at [279, 248] on div "Por cotizar SOL050861" at bounding box center [244, 244] width 163 height 14
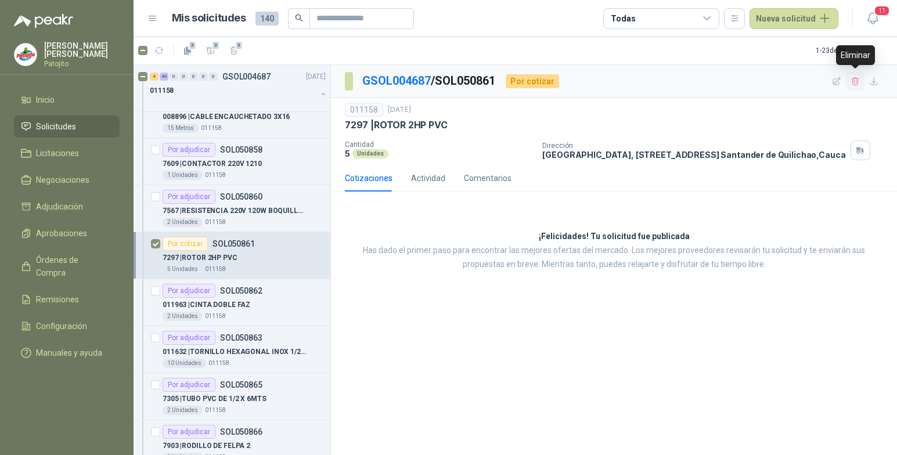
click at [855, 81] on icon "button" at bounding box center [855, 82] width 10 height 10
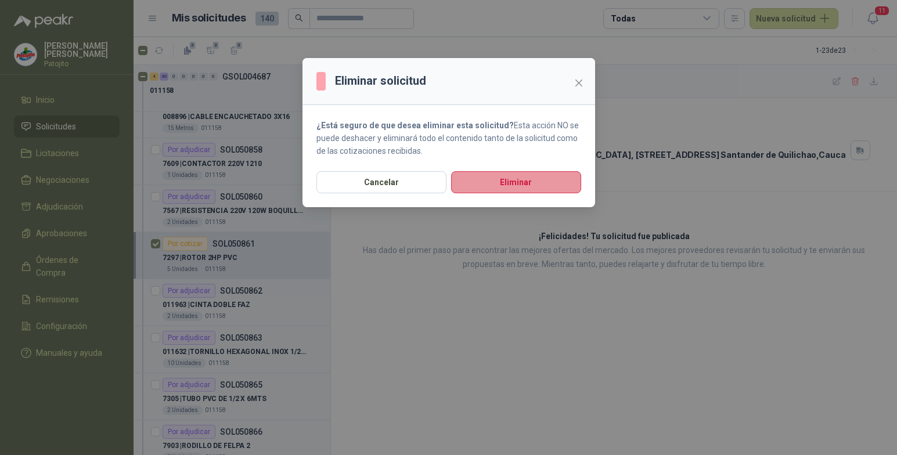
click at [547, 179] on button "Eliminar" at bounding box center [516, 182] width 130 height 22
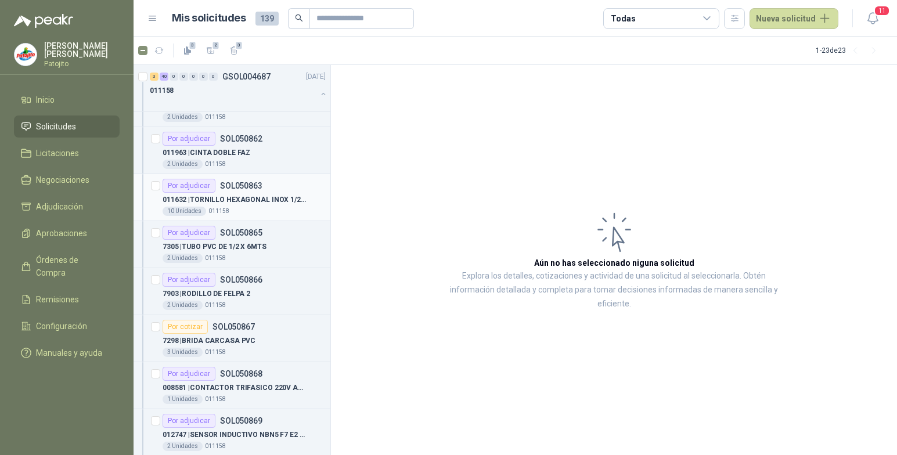
scroll to position [2206, 0]
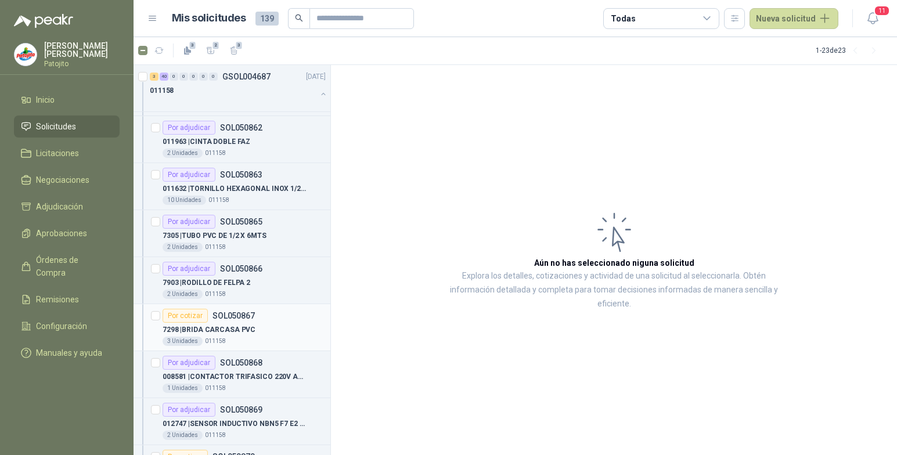
click at [187, 315] on div "Por cotizar" at bounding box center [185, 316] width 45 height 14
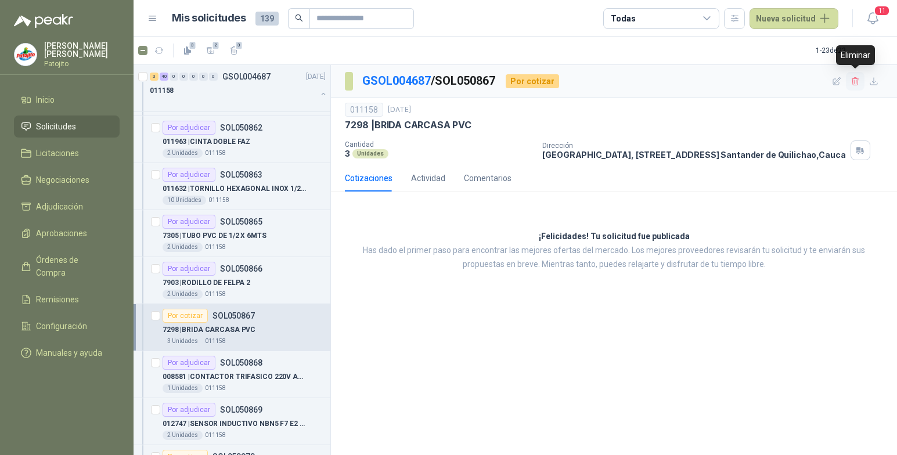
click at [854, 81] on icon "button" at bounding box center [855, 82] width 10 height 10
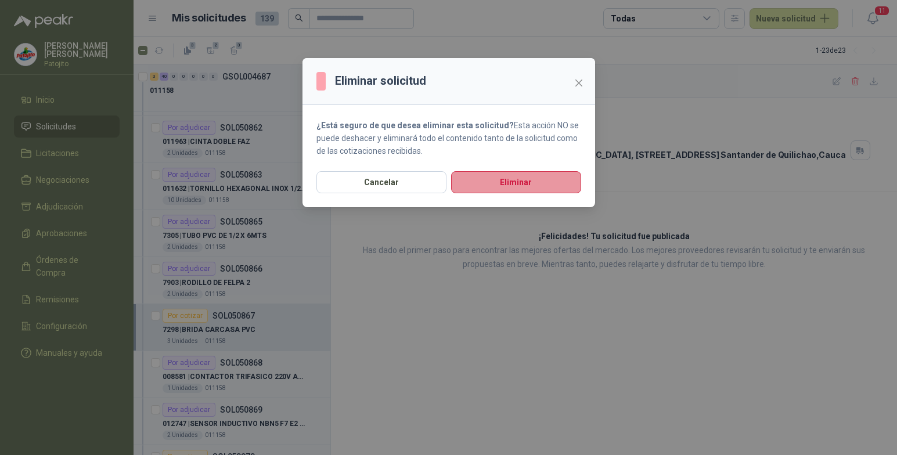
click at [498, 182] on button "Eliminar" at bounding box center [516, 182] width 130 height 22
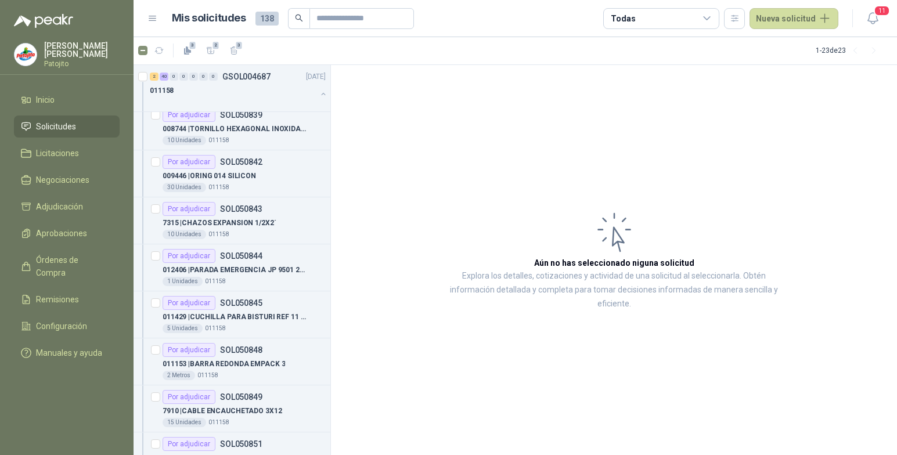
scroll to position [1580, 0]
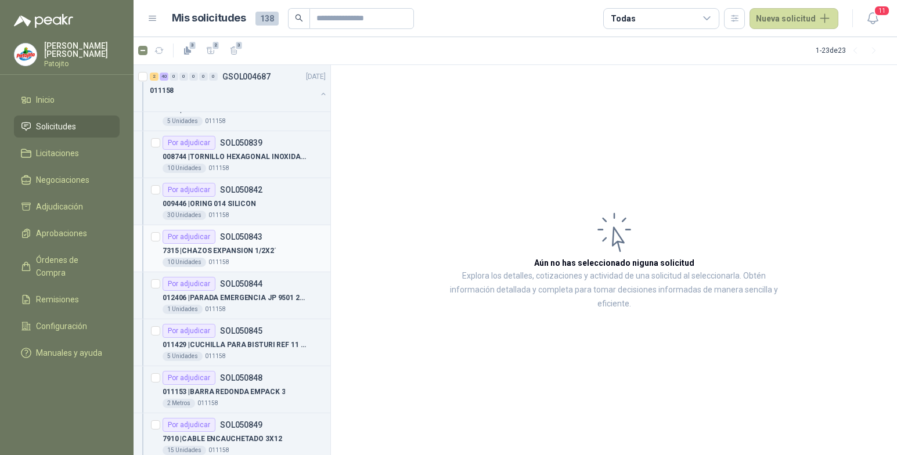
click at [271, 254] on p "7315 | CHAZOS EXPANSION 1/2X2´" at bounding box center [220, 251] width 114 height 11
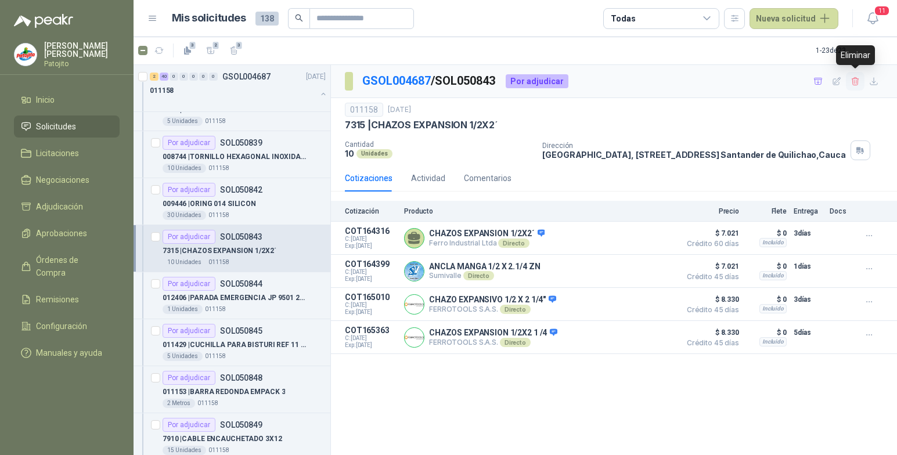
click at [857, 83] on icon "button" at bounding box center [855, 82] width 10 height 10
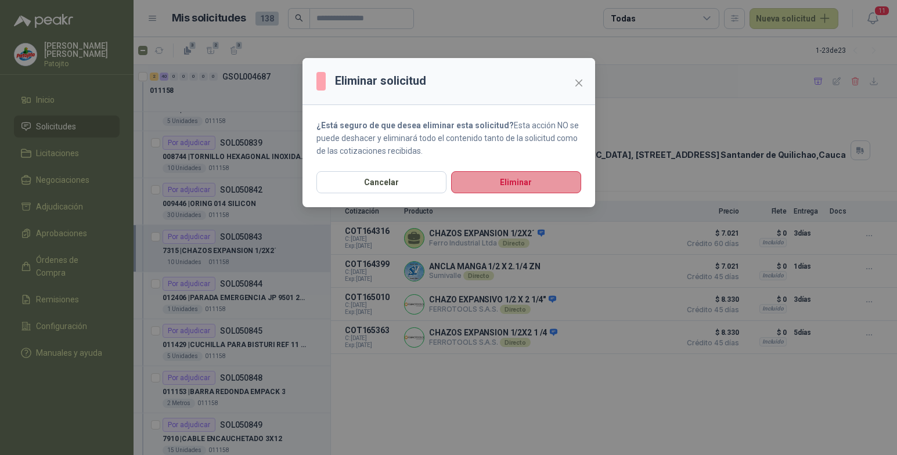
click at [514, 178] on button "Eliminar" at bounding box center [516, 182] width 130 height 22
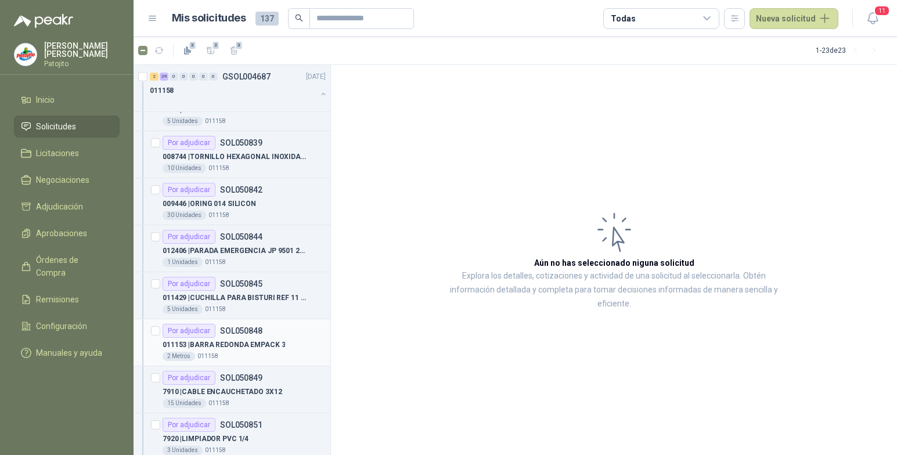
click at [220, 334] on p "SOL050848" at bounding box center [241, 331] width 42 height 8
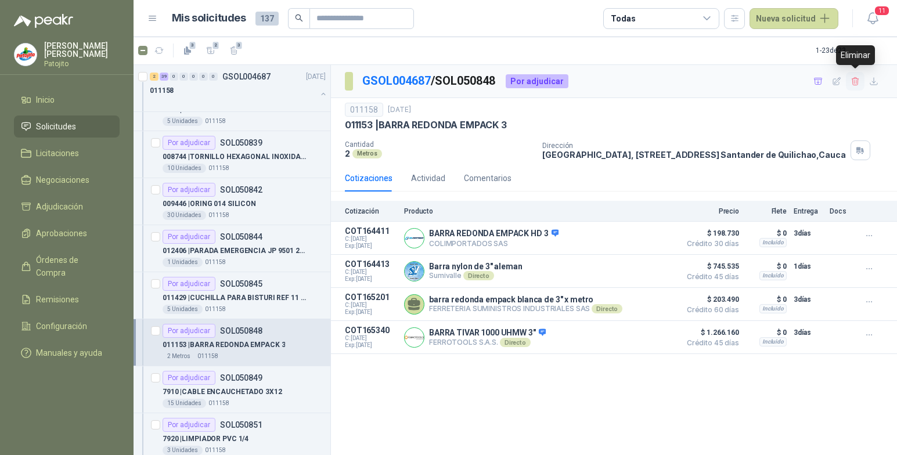
click at [857, 81] on icon "button" at bounding box center [855, 82] width 10 height 10
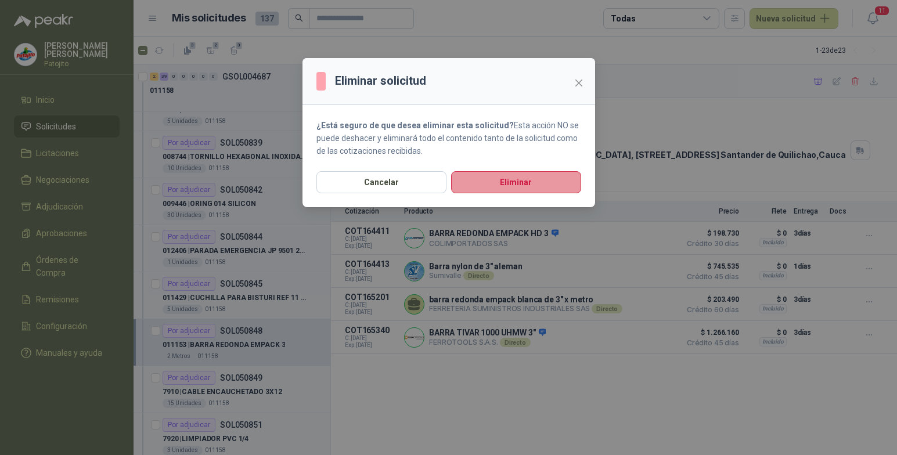
click at [486, 186] on button "Eliminar" at bounding box center [516, 182] width 130 height 22
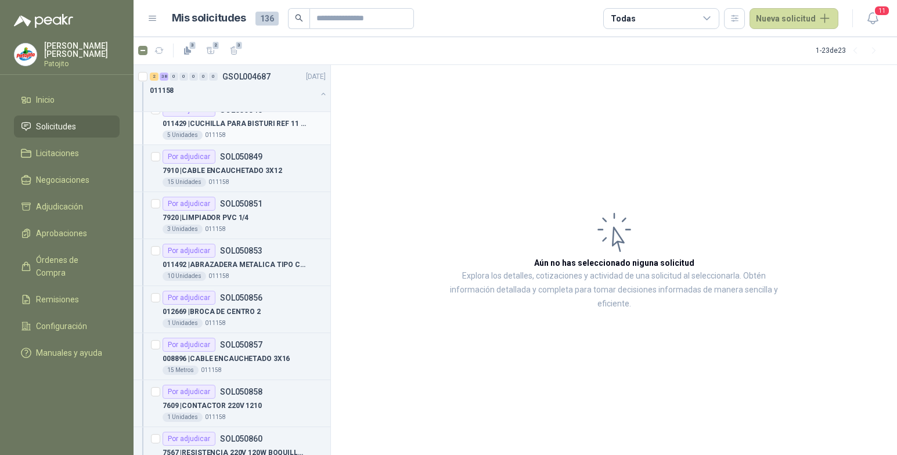
scroll to position [1812, 0]
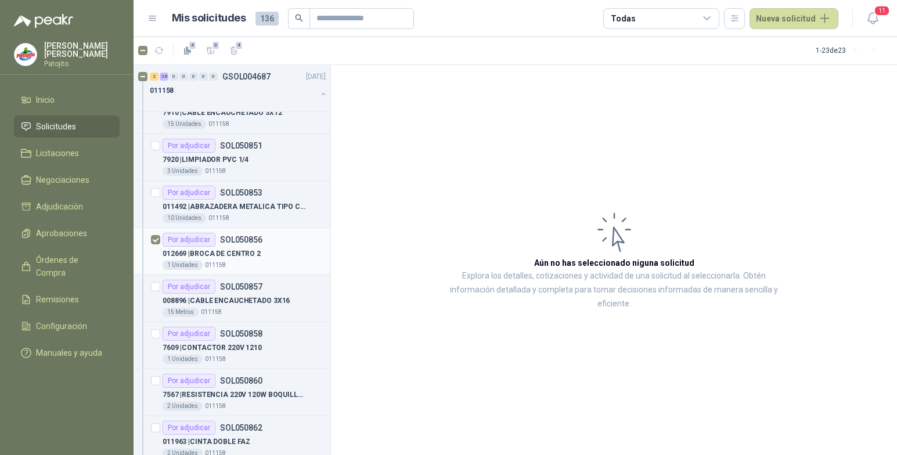
click at [279, 252] on div "012669 | [GEOGRAPHIC_DATA]" at bounding box center [244, 254] width 163 height 14
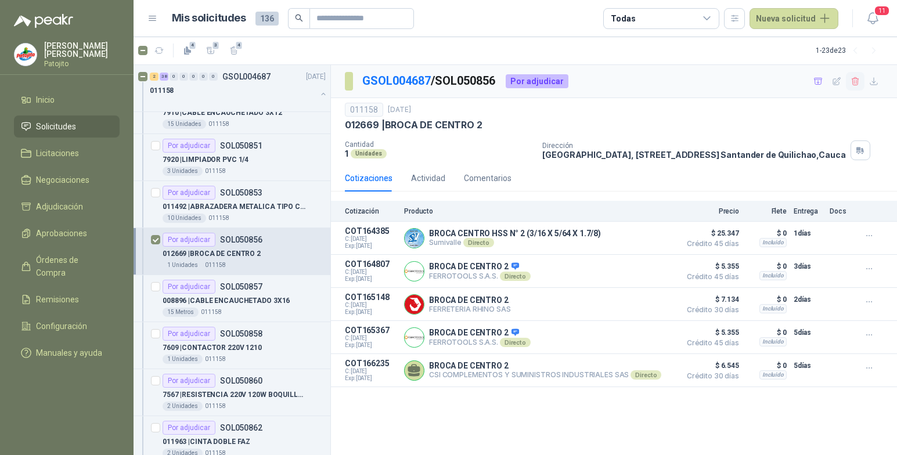
click at [856, 82] on icon "button" at bounding box center [855, 82] width 10 height 10
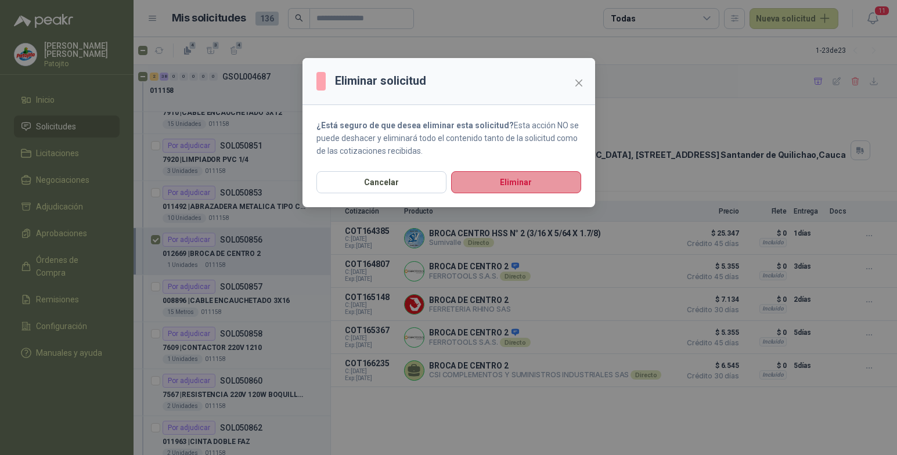
click at [507, 184] on button "Eliminar" at bounding box center [516, 182] width 130 height 22
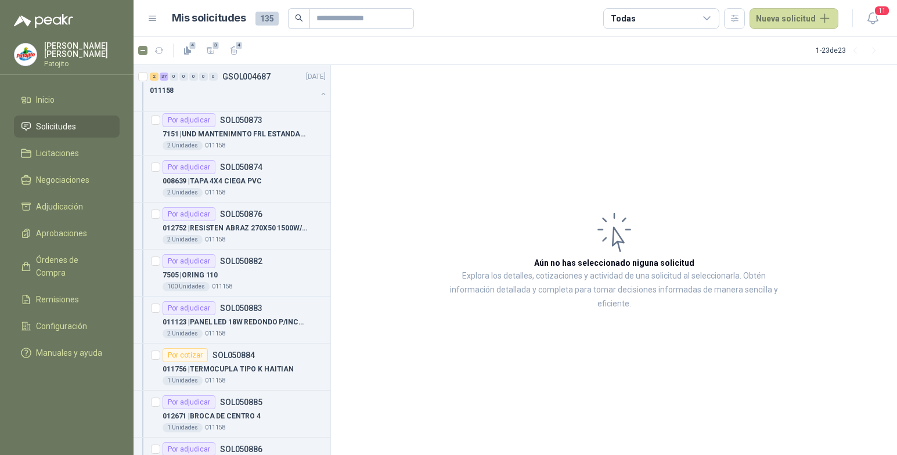
scroll to position [2450, 0]
click at [238, 272] on div "7505 | ORING 110" at bounding box center [244, 273] width 163 height 14
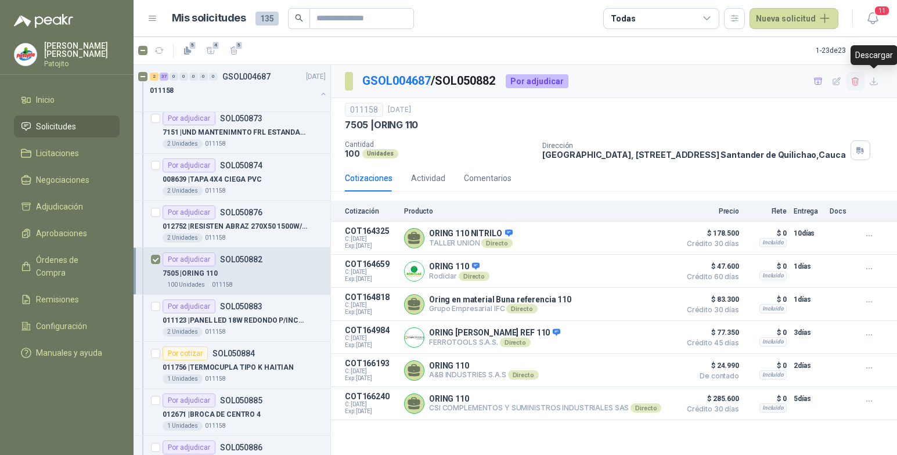
click at [856, 85] on icon "button" at bounding box center [855, 81] width 6 height 8
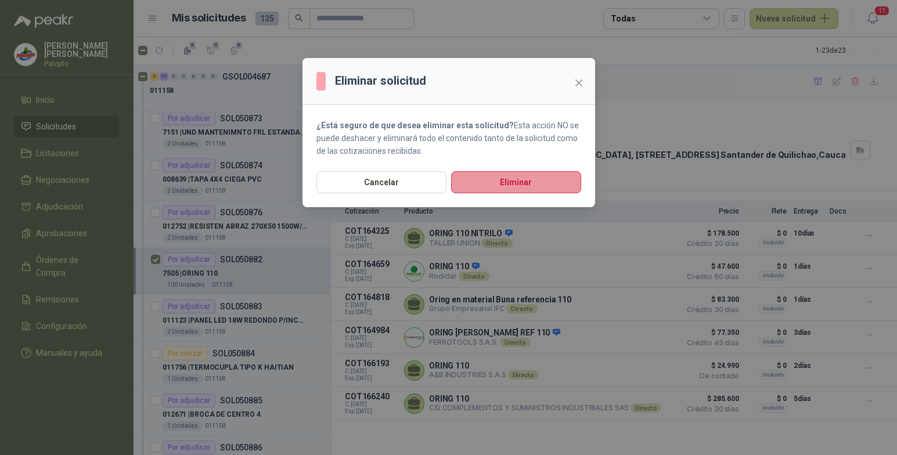
click at [504, 178] on button "Eliminar" at bounding box center [516, 182] width 130 height 22
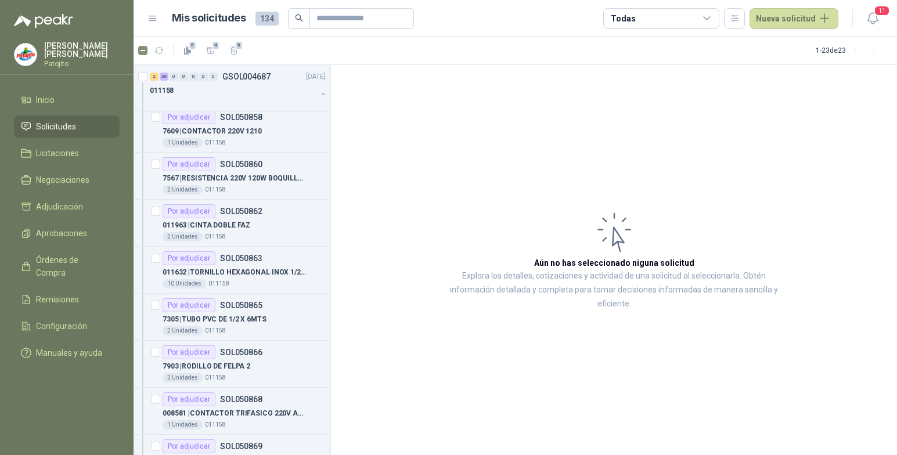
scroll to position [1972, 0]
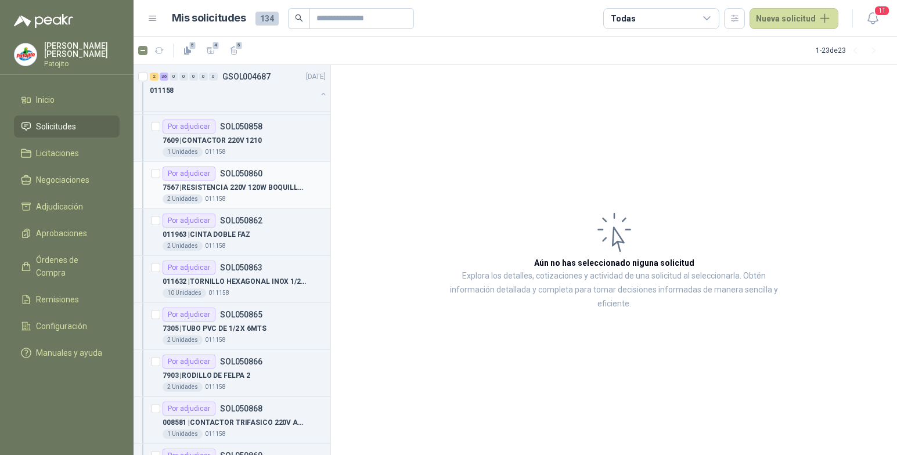
click at [217, 174] on div "Por adjudicar SOL050860" at bounding box center [213, 174] width 100 height 14
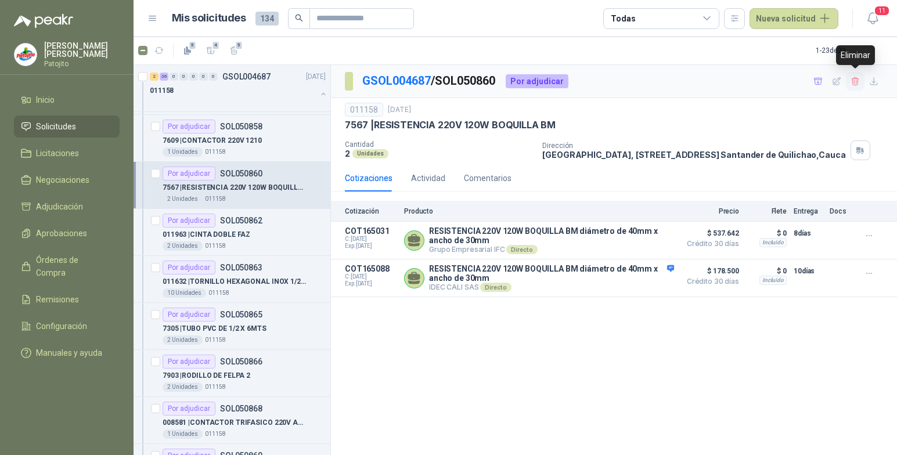
click at [856, 82] on icon "button" at bounding box center [855, 82] width 10 height 10
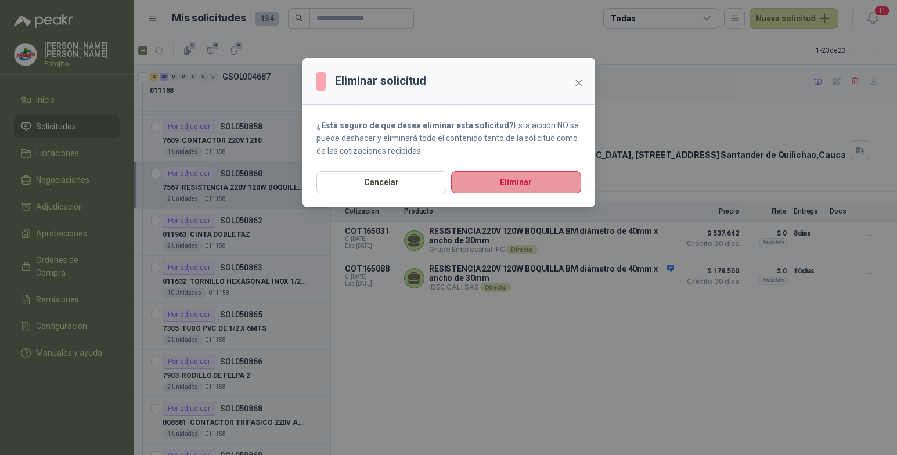
click at [554, 182] on button "Eliminar" at bounding box center [516, 182] width 130 height 22
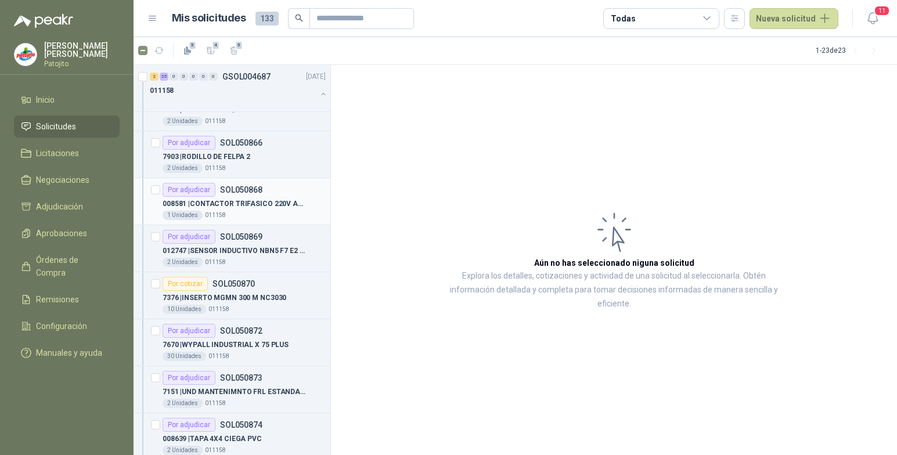
scroll to position [2041, 0]
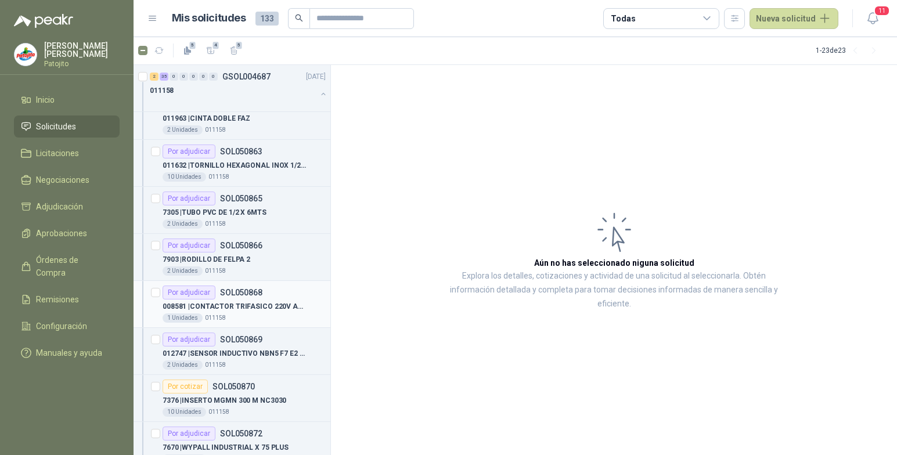
click at [271, 310] on p "008581 | CONTACTOR TRIFASICO 220V AC 32AMP" at bounding box center [235, 306] width 145 height 11
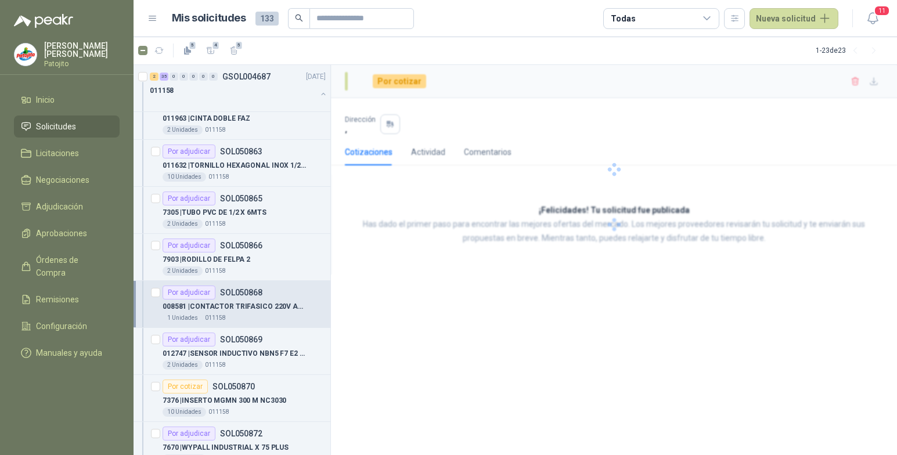
click at [271, 310] on p "008581 | CONTACTOR TRIFASICO 220V AC 32AMP" at bounding box center [235, 306] width 145 height 11
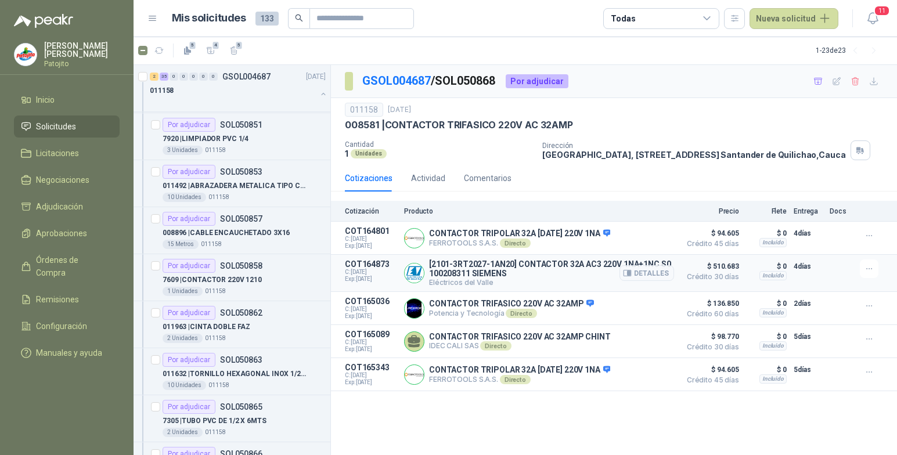
scroll to position [1832, 0]
click at [200, 268] on div "Por adjudicar" at bounding box center [189, 266] width 53 height 14
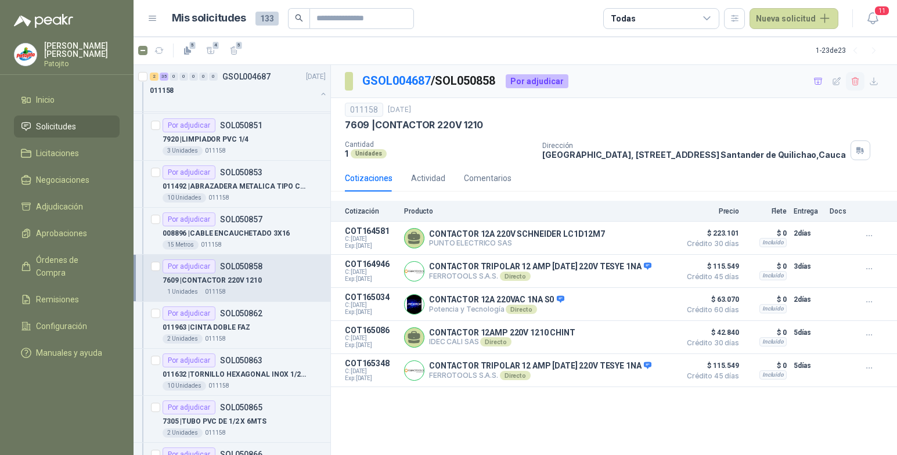
click at [853, 78] on icon "button" at bounding box center [855, 81] width 6 height 8
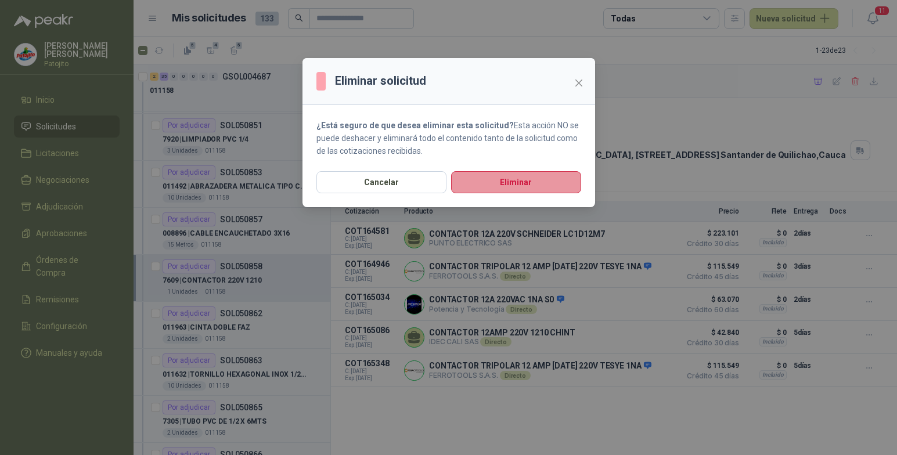
click at [535, 178] on button "Eliminar" at bounding box center [516, 182] width 130 height 22
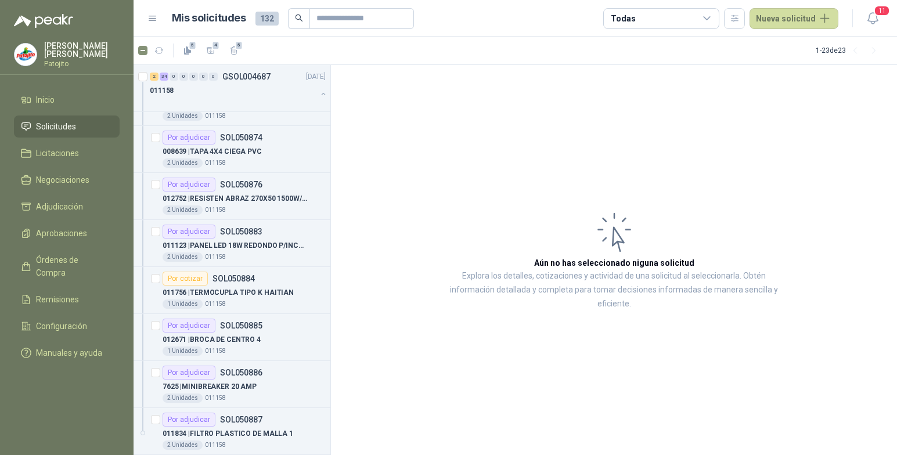
scroll to position [2400, 0]
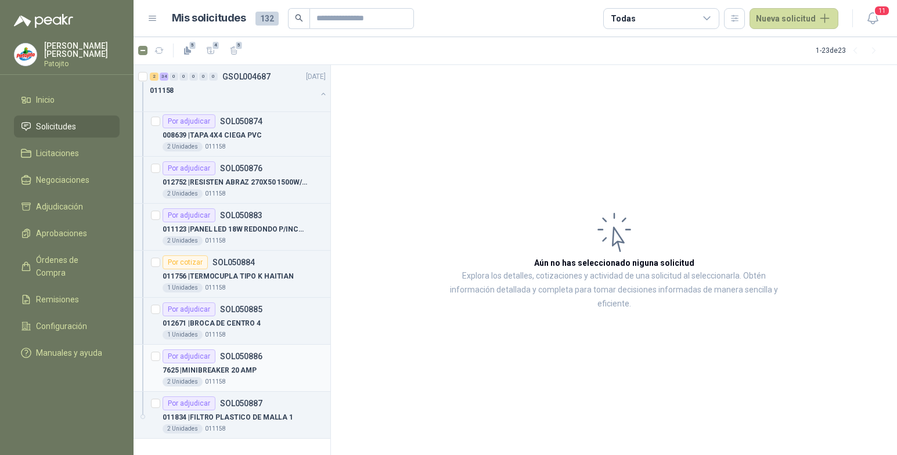
click at [170, 357] on div "Por adjudicar" at bounding box center [189, 356] width 53 height 14
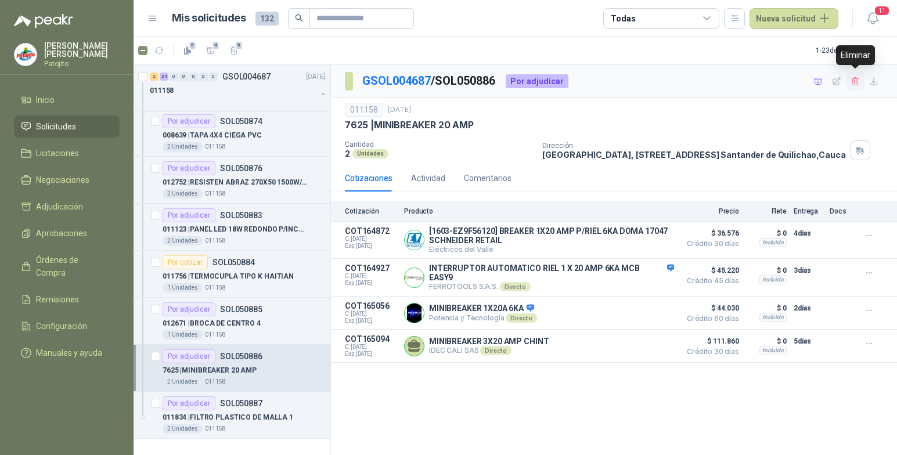
click at [857, 81] on icon "button" at bounding box center [855, 82] width 10 height 10
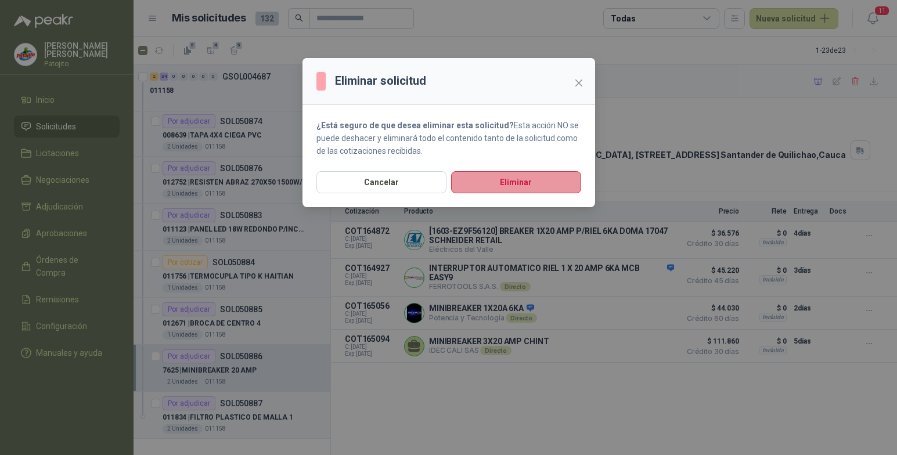
click at [546, 184] on button "Eliminar" at bounding box center [516, 182] width 130 height 22
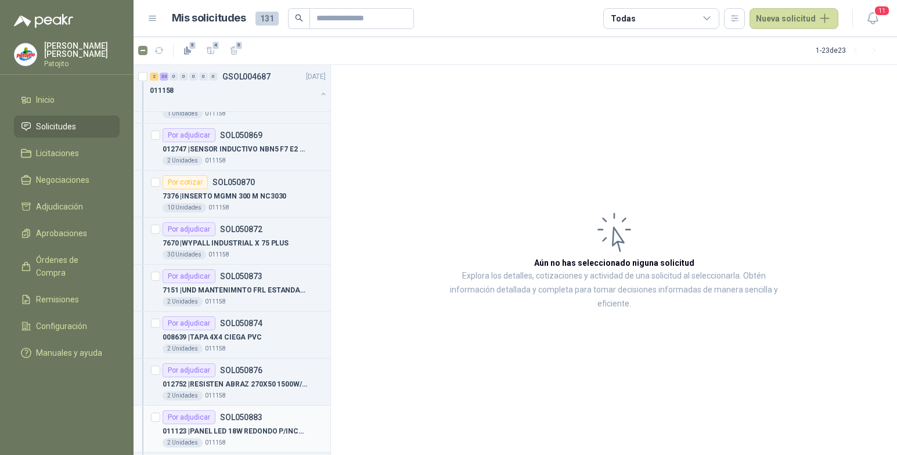
scroll to position [2179, 0]
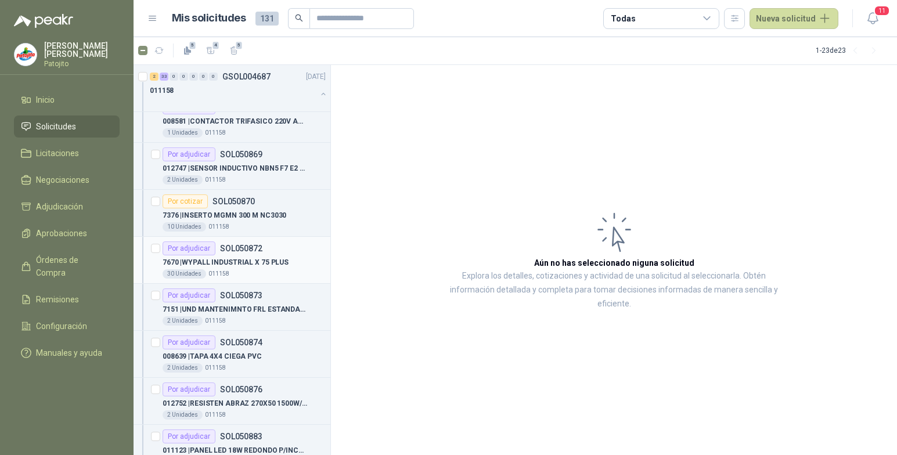
click at [224, 254] on div "Por adjudicar SOL050872" at bounding box center [213, 248] width 100 height 14
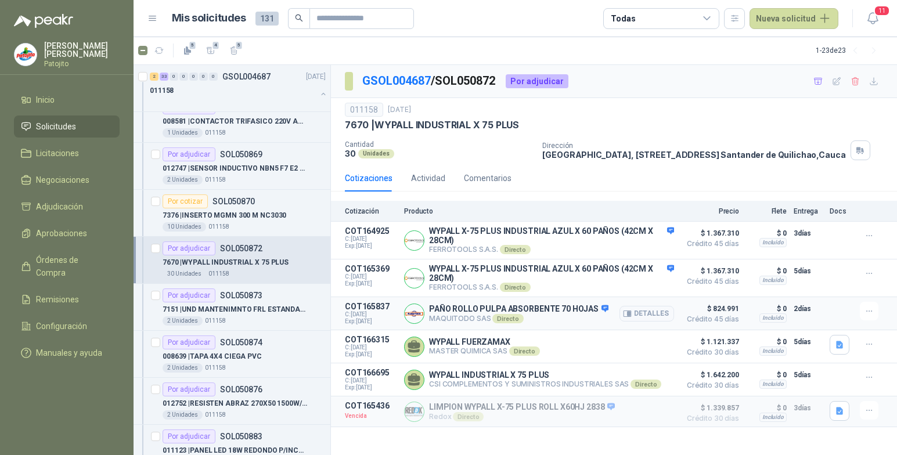
click at [565, 315] on p "PAÑO ROLLO PULPA ABSORBENTE 70 HOJAS" at bounding box center [518, 309] width 179 height 10
click at [859, 80] on icon "button" at bounding box center [855, 82] width 10 height 10
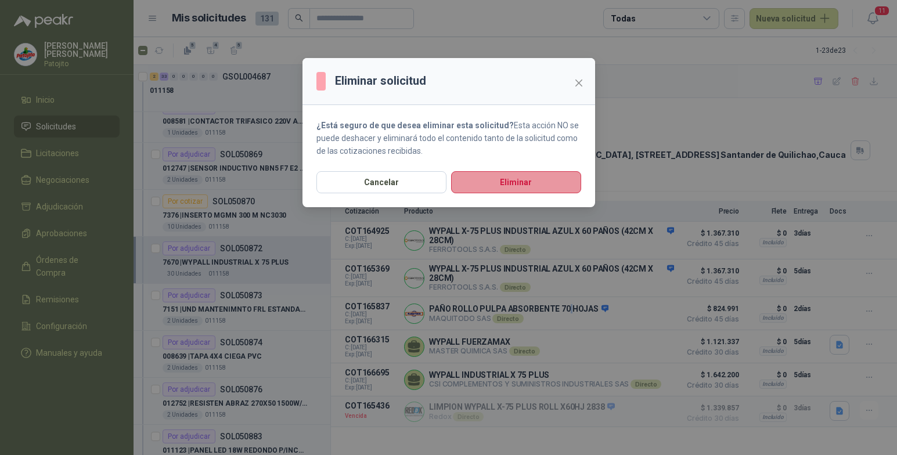
click at [510, 176] on button "Eliminar" at bounding box center [516, 182] width 130 height 22
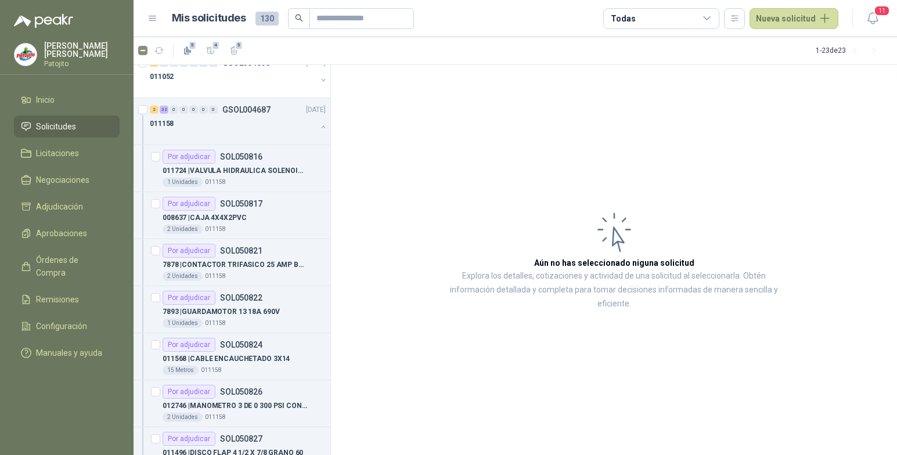
scroll to position [1029, 0]
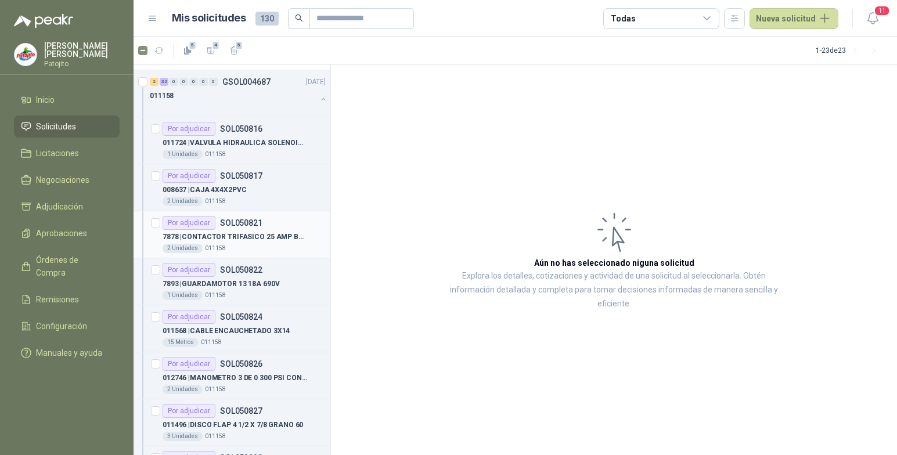
click at [223, 225] on p "SOL050821" at bounding box center [241, 223] width 42 height 8
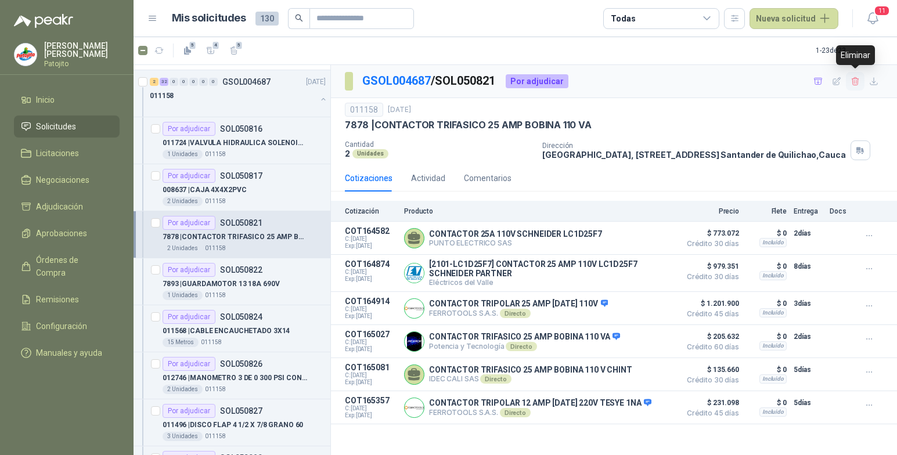
click at [854, 80] on icon "button" at bounding box center [855, 82] width 10 height 10
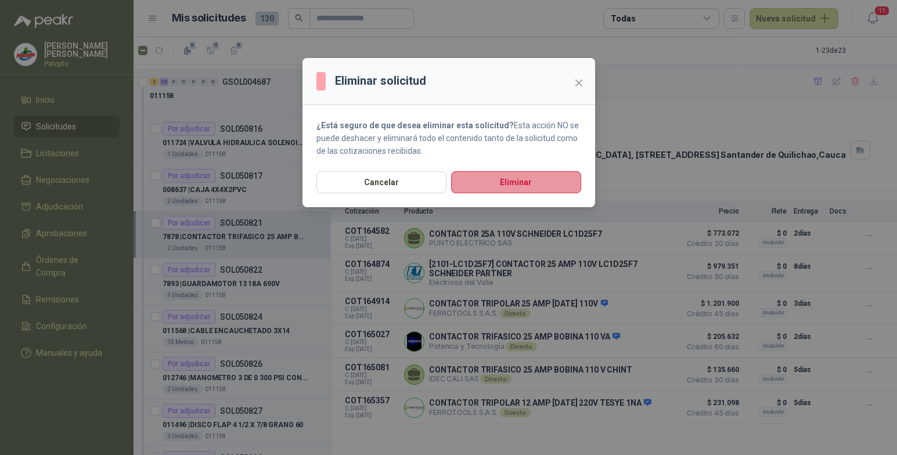
click at [527, 179] on button "Eliminar" at bounding box center [516, 182] width 130 height 22
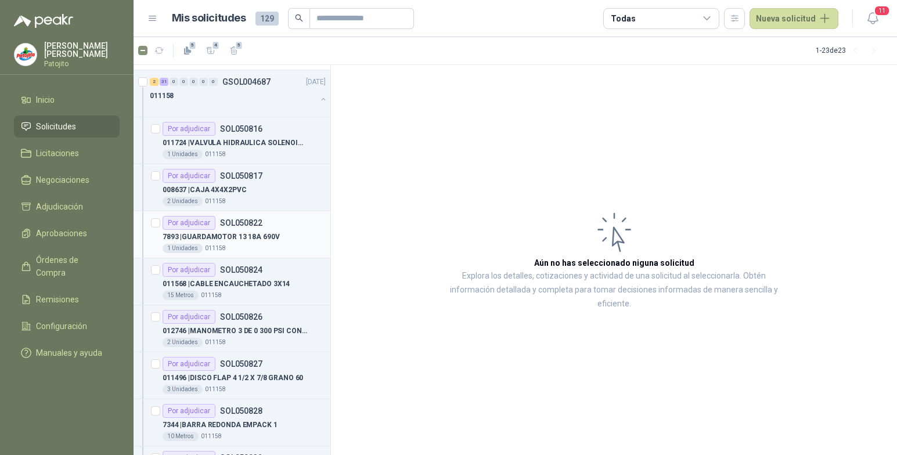
click at [222, 232] on p "7893 | GUARDAMOTOR 13 18A 690V" at bounding box center [221, 237] width 117 height 11
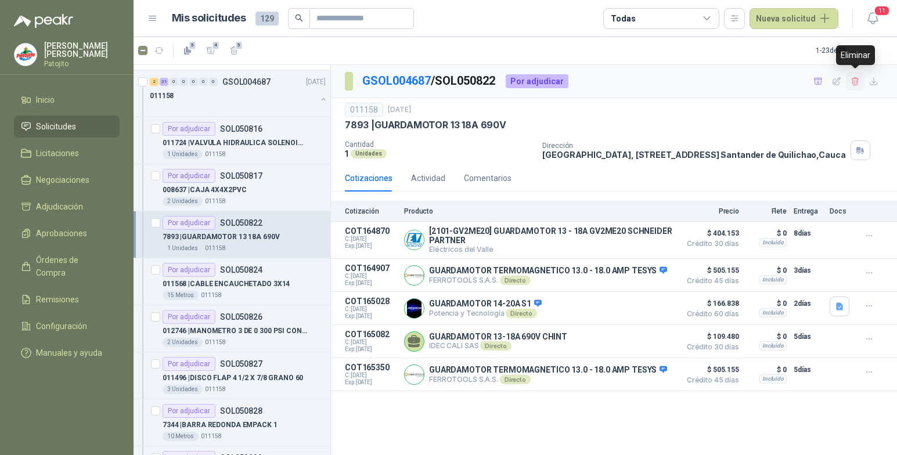
click at [857, 81] on icon "button" at bounding box center [855, 82] width 10 height 10
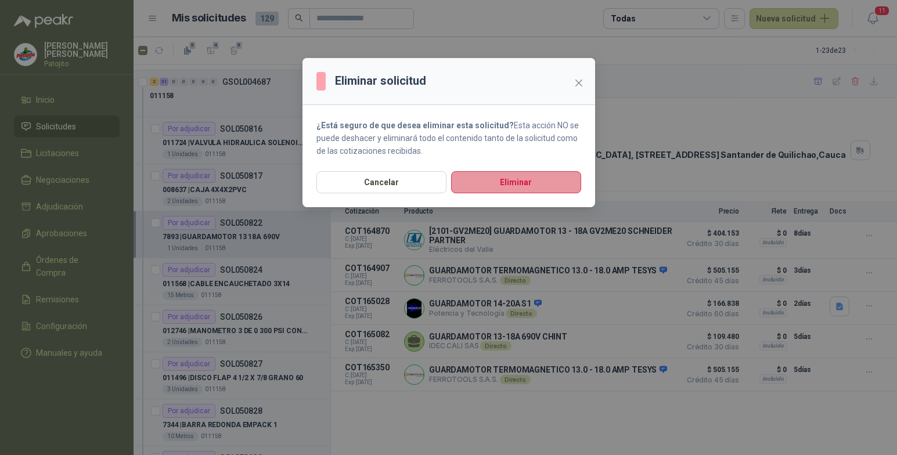
click at [550, 178] on button "Eliminar" at bounding box center [516, 182] width 130 height 22
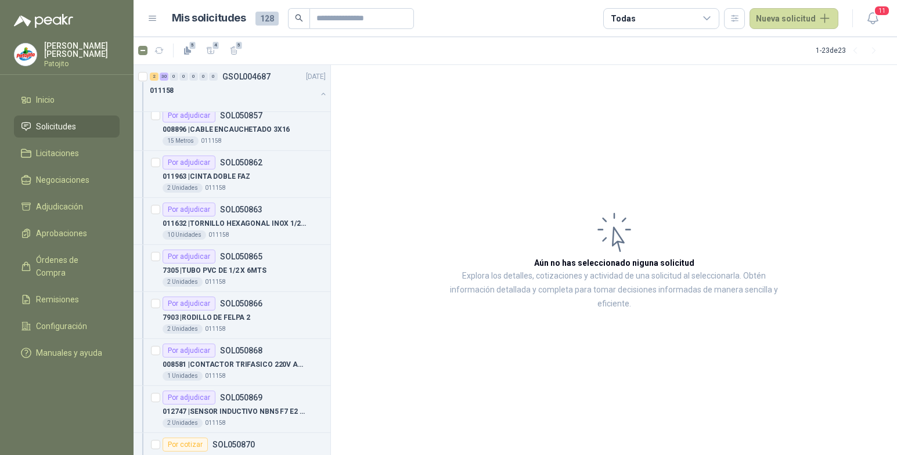
scroll to position [1900, 0]
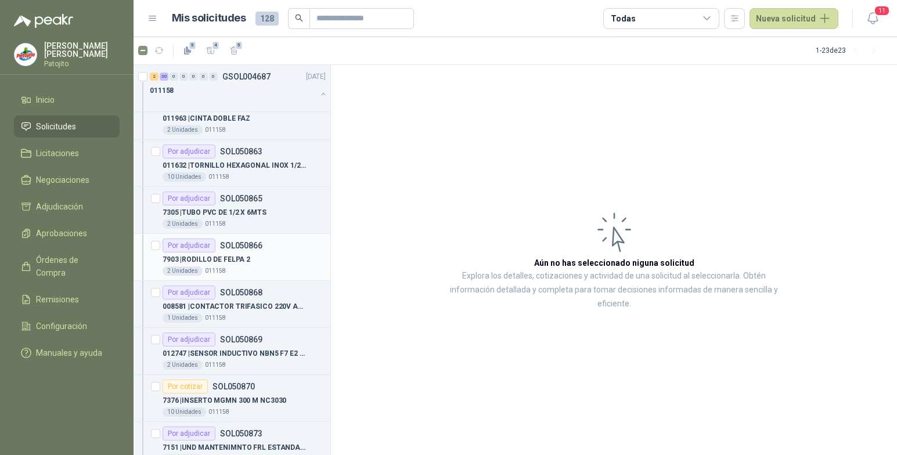
click at [286, 260] on div "7903 | RODILLO DE FELPA 2" at bounding box center [244, 260] width 163 height 14
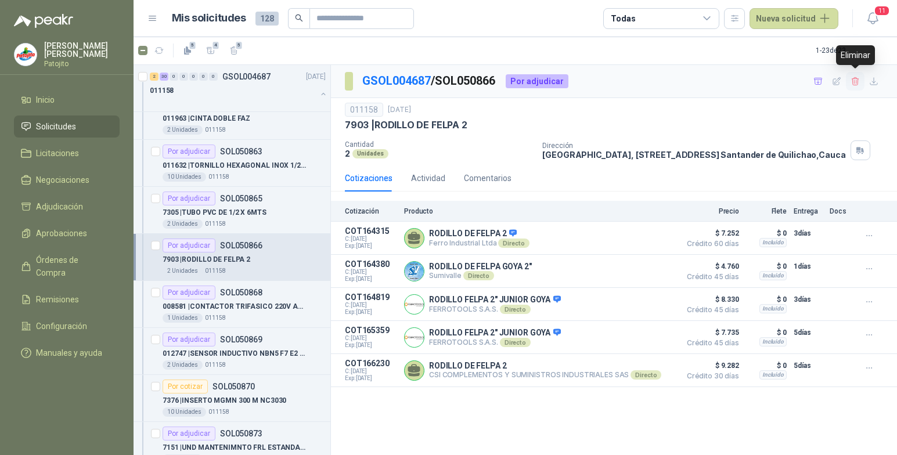
click at [859, 81] on icon "button" at bounding box center [855, 82] width 10 height 10
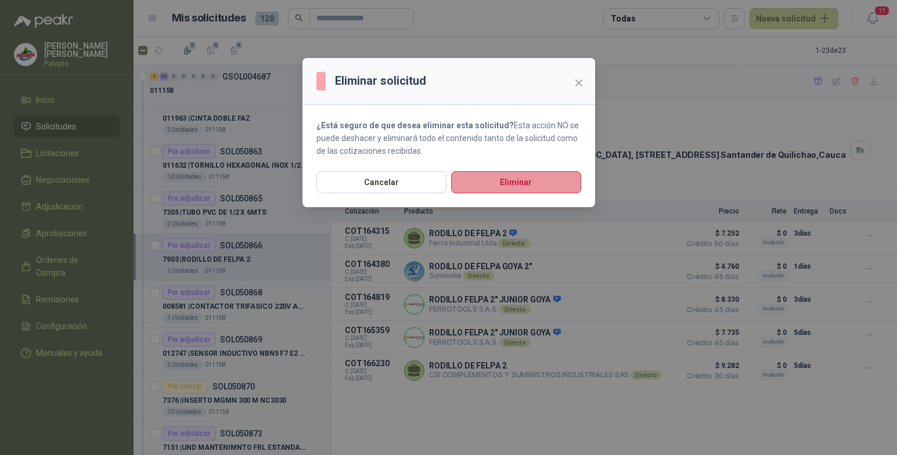
click at [531, 183] on button "Eliminar" at bounding box center [516, 182] width 130 height 22
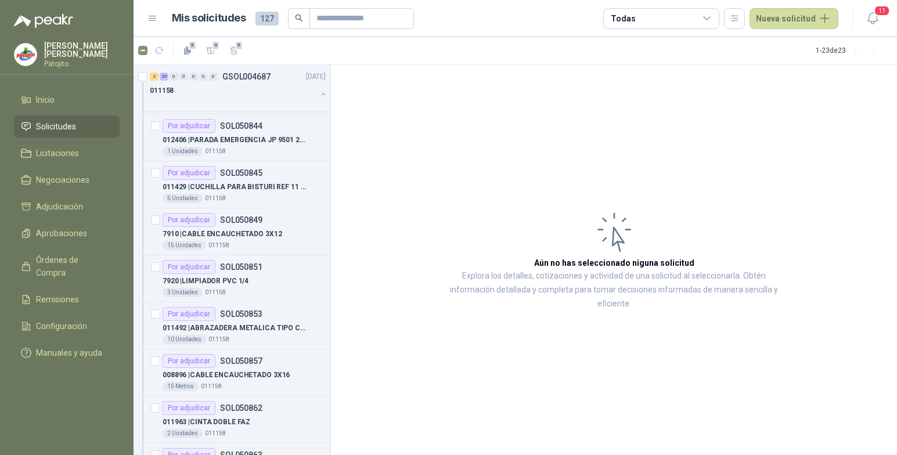
scroll to position [1527, 0]
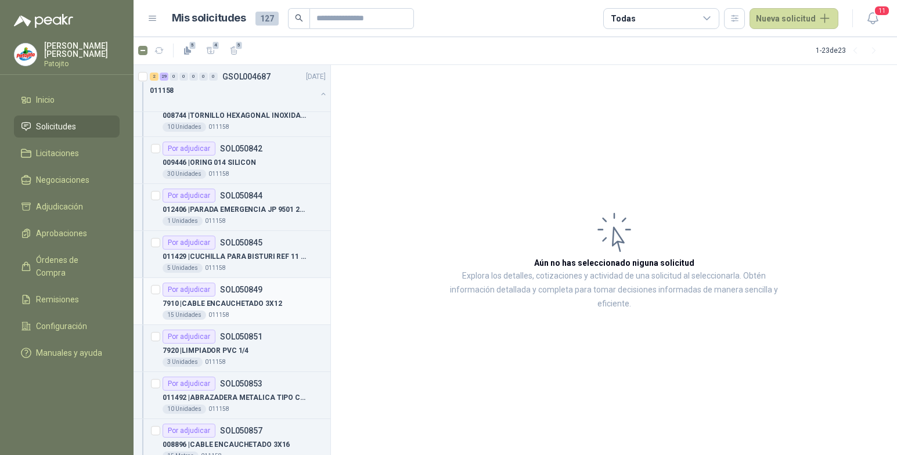
click at [269, 297] on div "7910 | CABLE ENCAUCHETADO 3X12" at bounding box center [244, 304] width 163 height 14
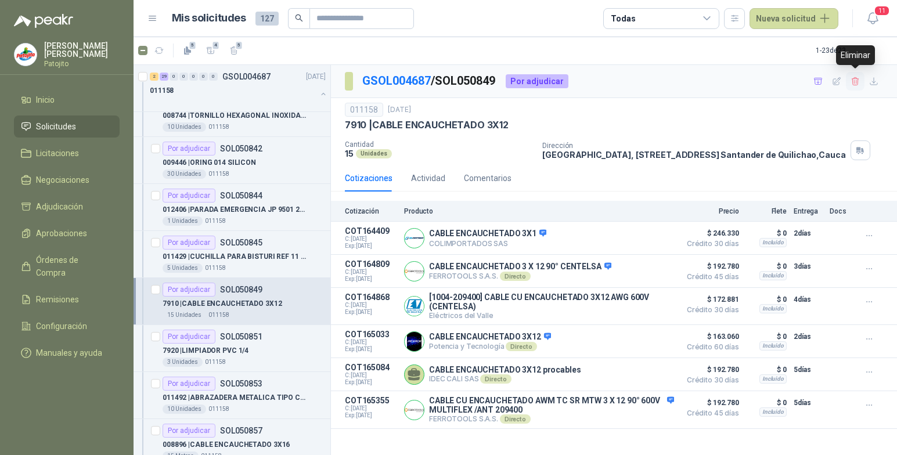
click at [852, 84] on icon "button" at bounding box center [855, 82] width 10 height 10
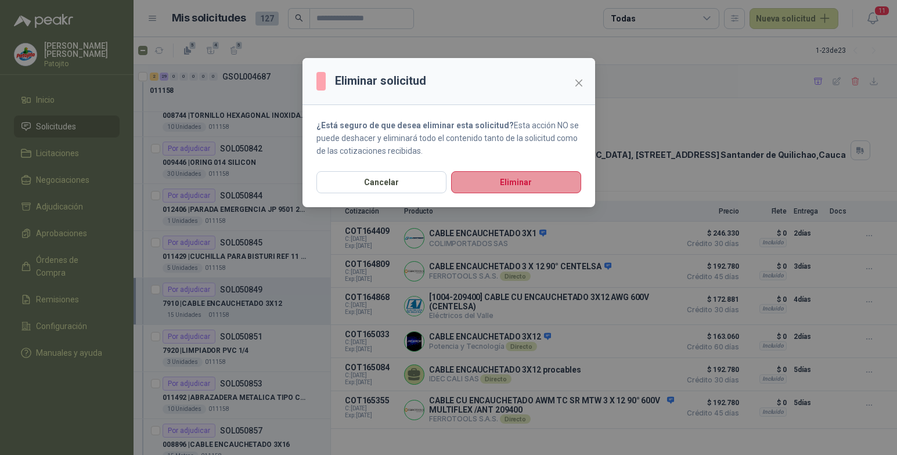
click at [523, 180] on button "Eliminar" at bounding box center [516, 182] width 130 height 22
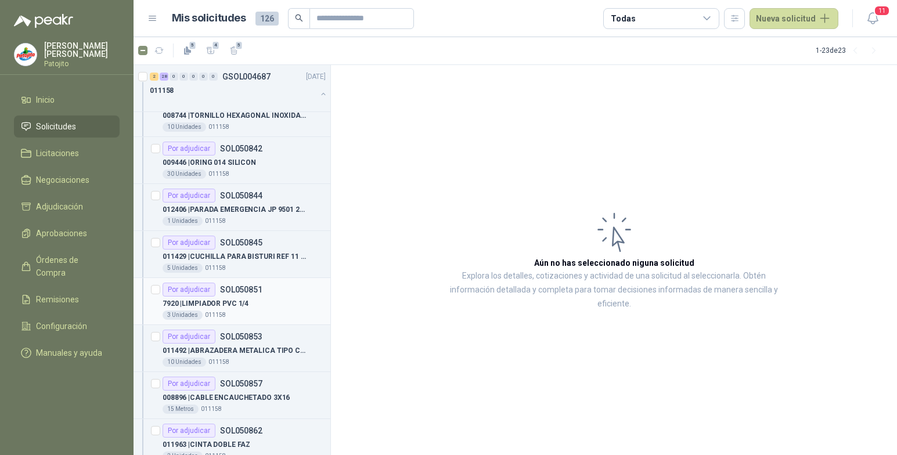
click at [294, 290] on div "Por adjudicar SOL050851" at bounding box center [244, 290] width 163 height 14
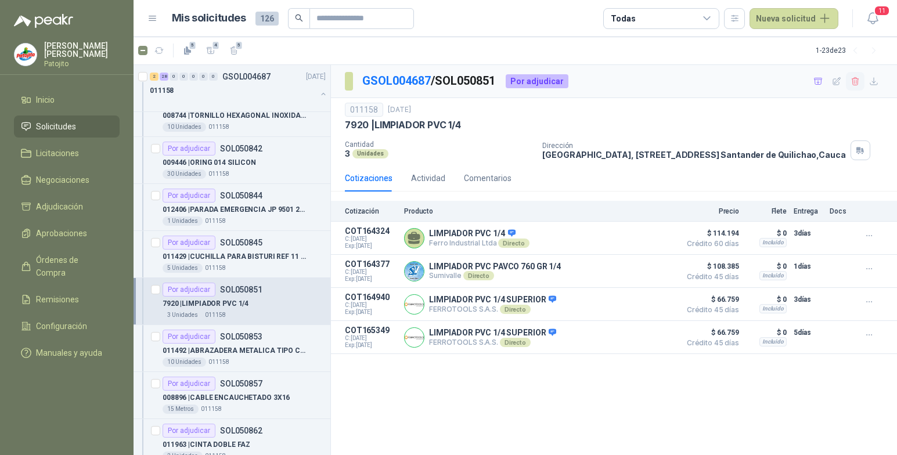
click at [850, 81] on icon "button" at bounding box center [855, 82] width 10 height 10
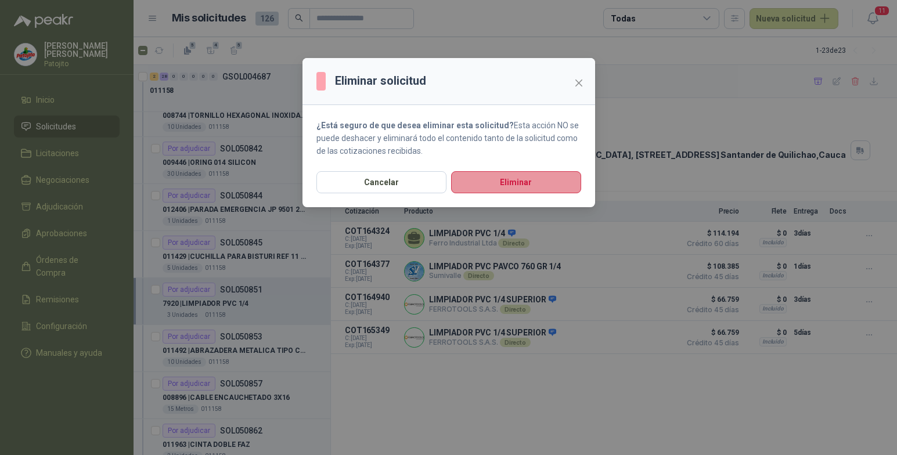
click at [554, 178] on button "Eliminar" at bounding box center [516, 182] width 130 height 22
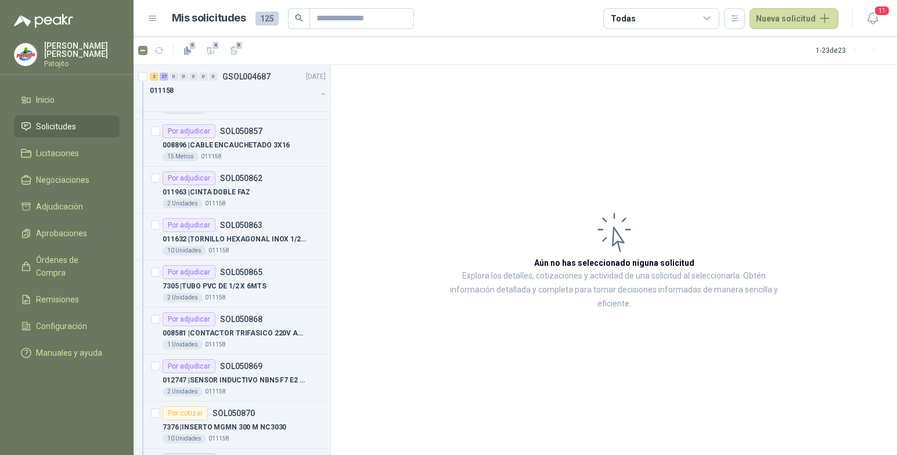
scroll to position [1759, 0]
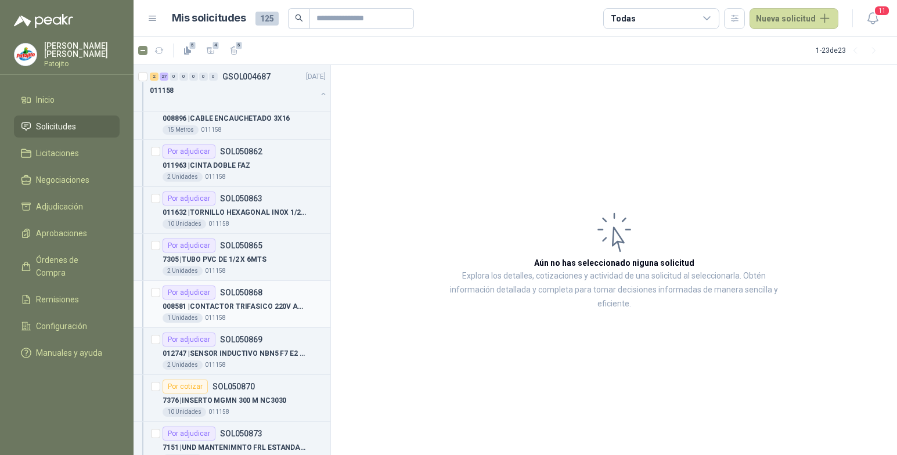
click at [244, 297] on div "Por adjudicar SOL050868" at bounding box center [213, 293] width 100 height 14
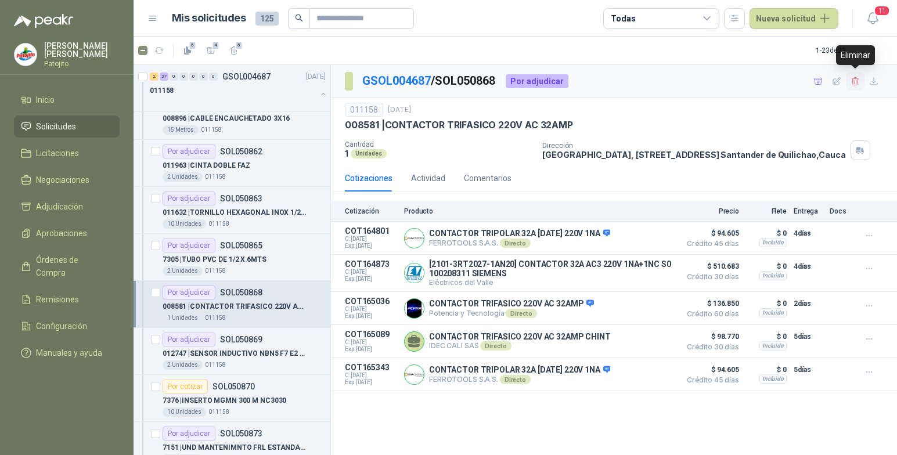
click at [856, 84] on icon "button" at bounding box center [855, 82] width 10 height 10
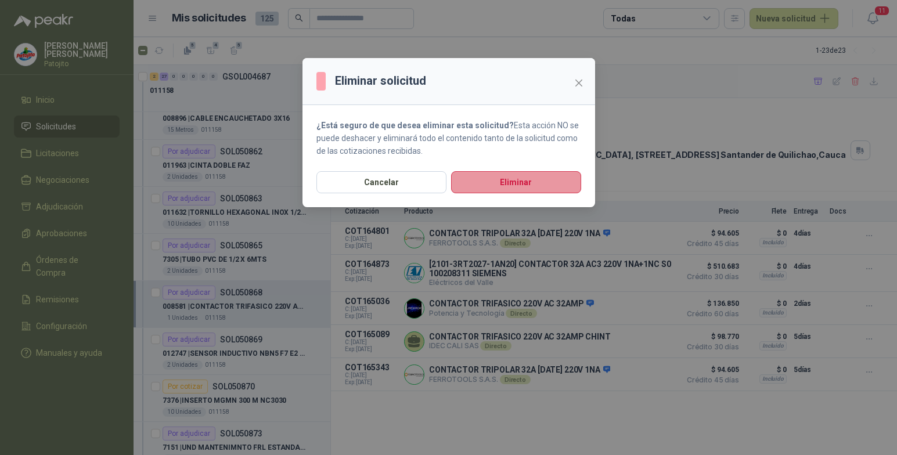
click at [553, 184] on button "Eliminar" at bounding box center [516, 182] width 130 height 22
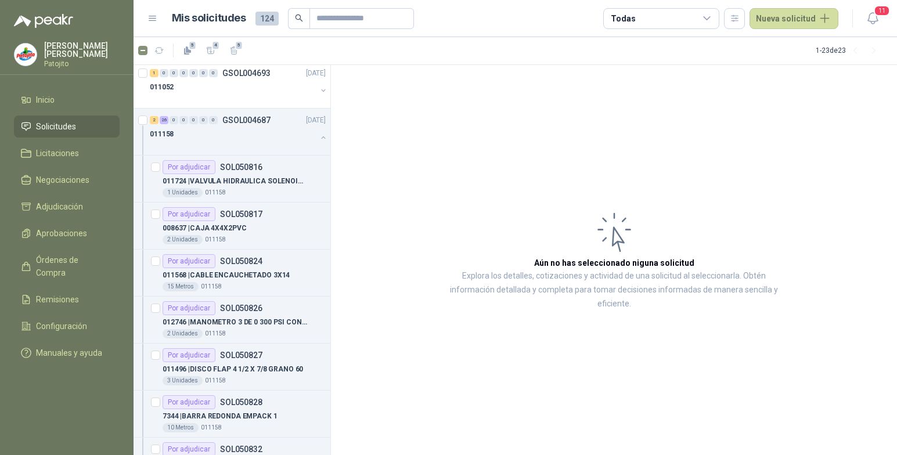
scroll to position [979, 0]
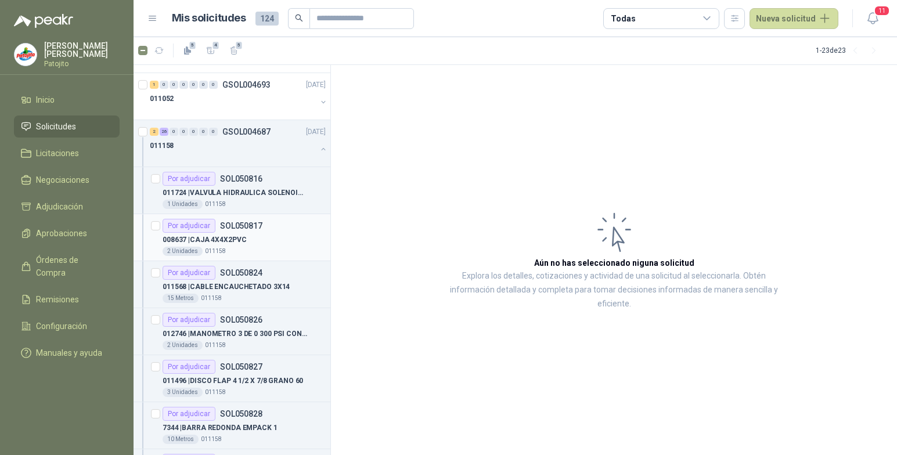
click at [284, 241] on div "008637 | CAJA 4X4X2PVC" at bounding box center [244, 240] width 163 height 14
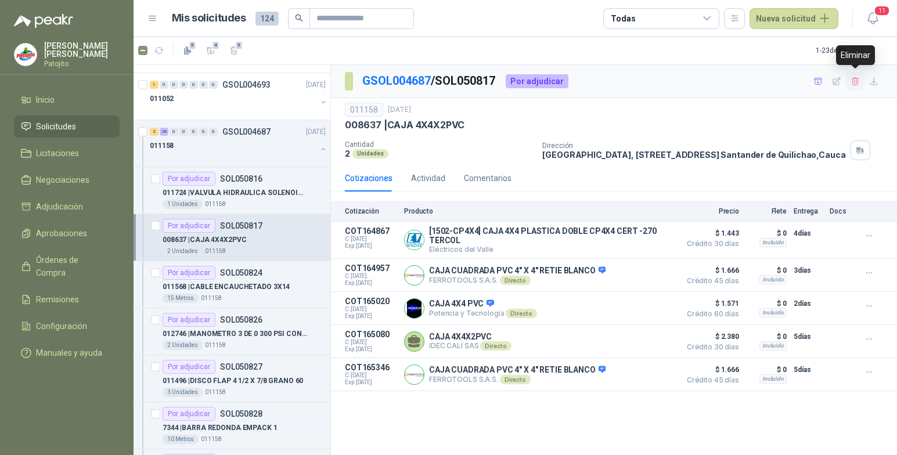
click at [858, 81] on icon "button" at bounding box center [855, 81] width 6 height 8
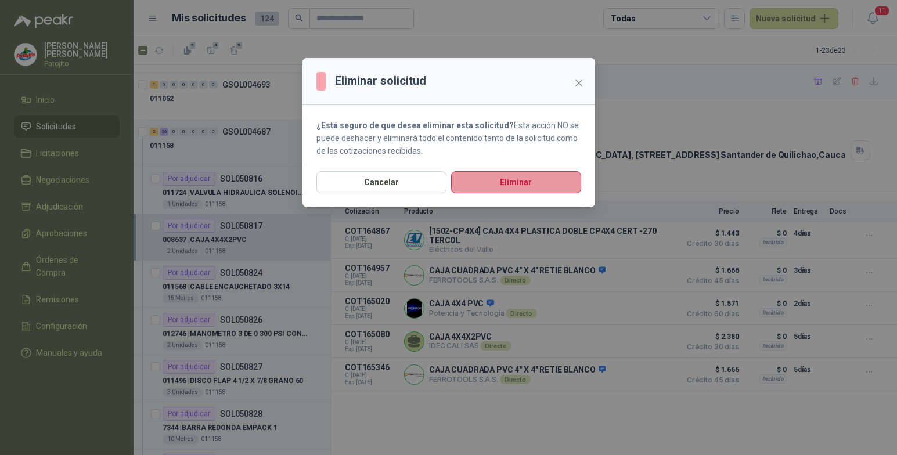
click at [547, 186] on button "Eliminar" at bounding box center [516, 182] width 130 height 22
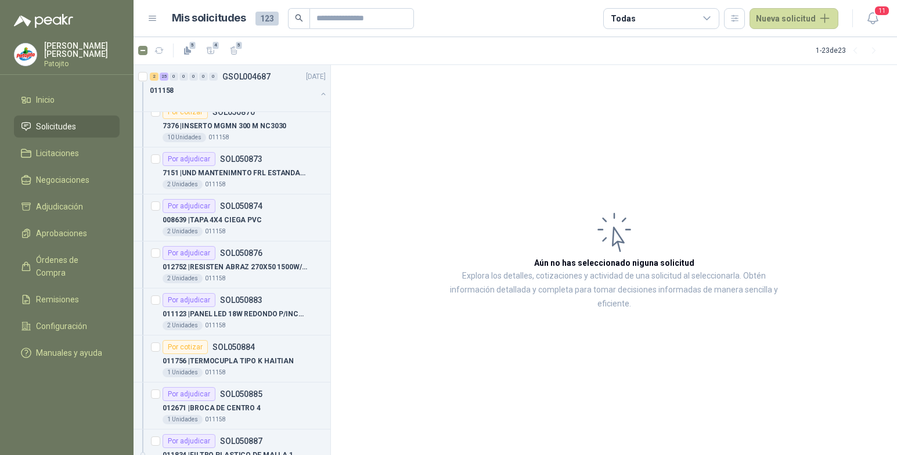
scroll to position [1919, 0]
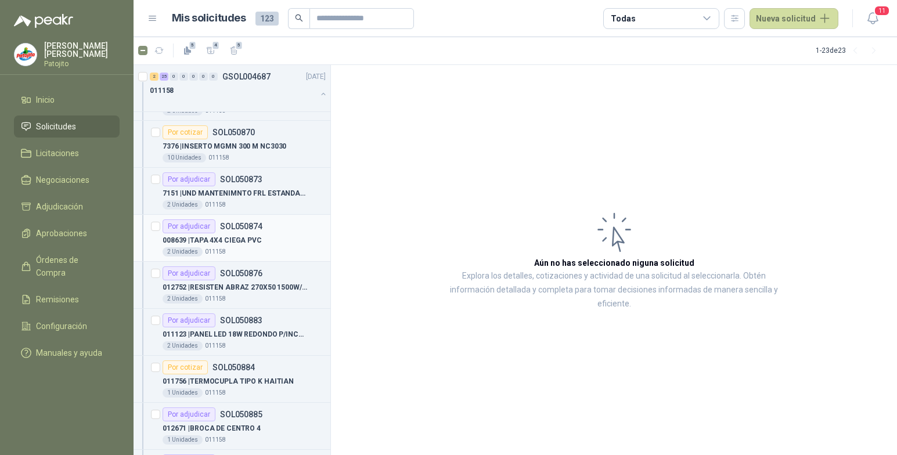
click at [261, 239] on div "008639 | TAPA 4X4 CIEGA PVC" at bounding box center [244, 240] width 163 height 14
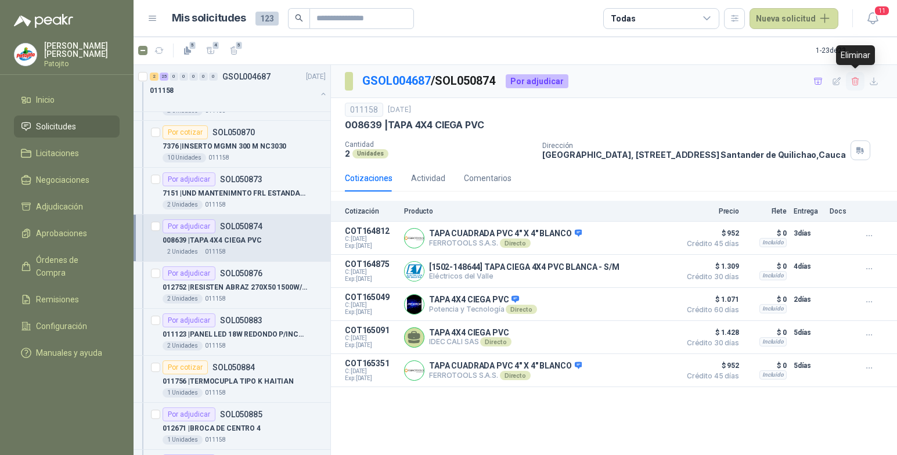
click at [860, 78] on icon "button" at bounding box center [855, 82] width 10 height 10
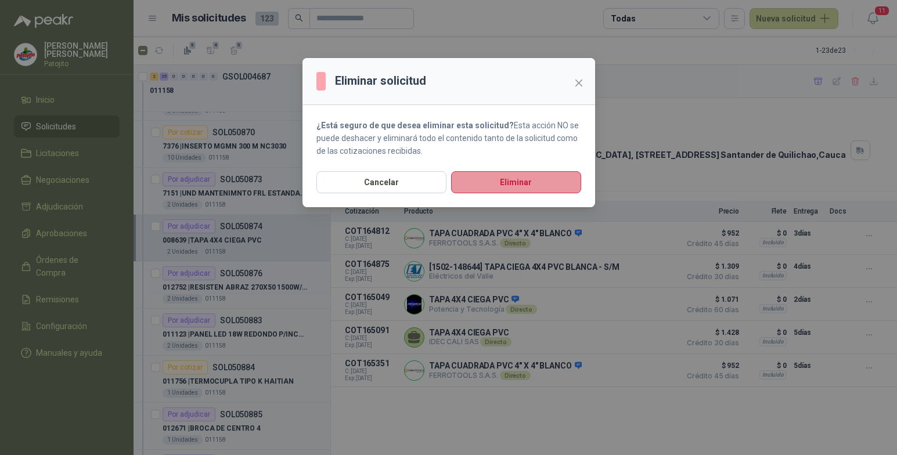
click at [560, 179] on button "Eliminar" at bounding box center [516, 182] width 130 height 22
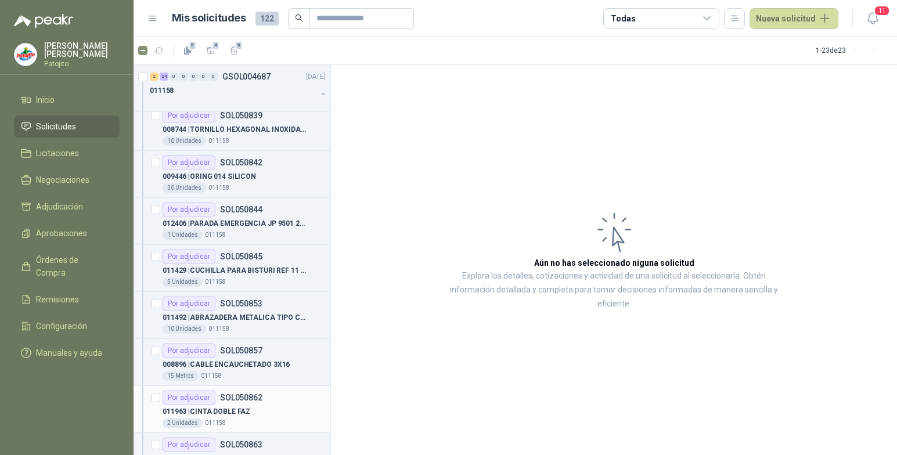
scroll to position [1408, 0]
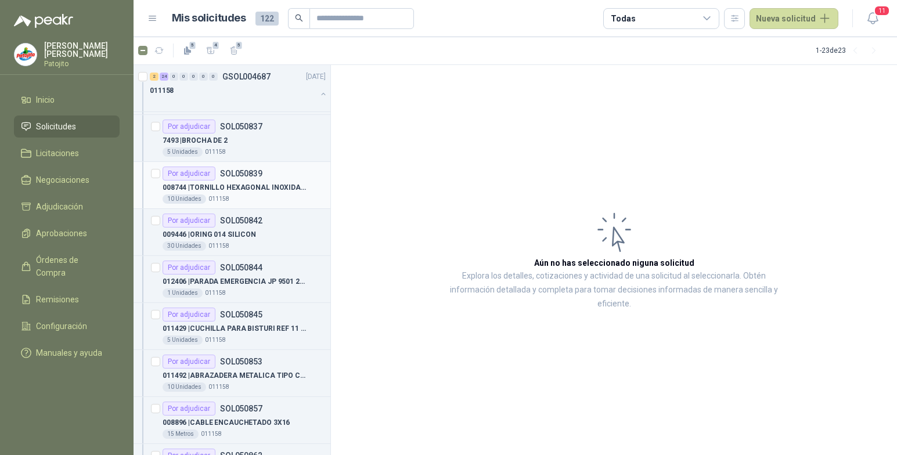
click at [290, 188] on p "008744 | TORNILLO HEXAGONAL INOXIDABLE 10 X 25" at bounding box center [235, 187] width 145 height 11
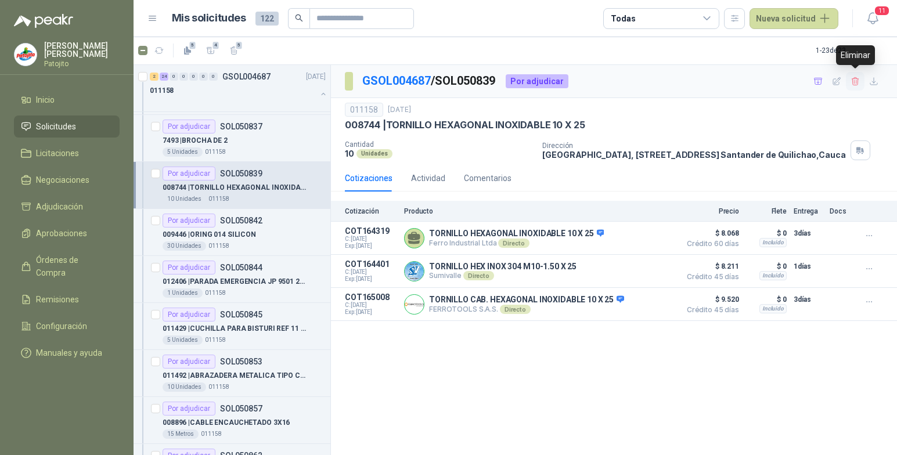
click at [851, 81] on icon "button" at bounding box center [855, 82] width 10 height 10
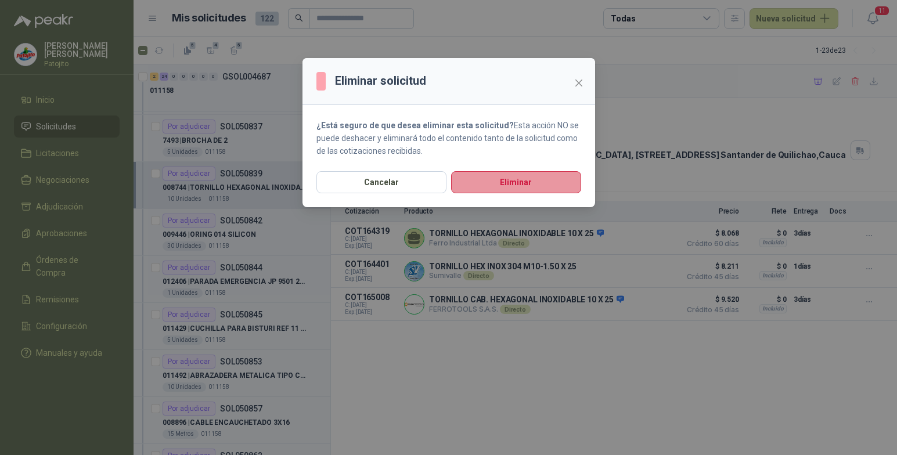
click at [555, 184] on button "Eliminar" at bounding box center [516, 182] width 130 height 22
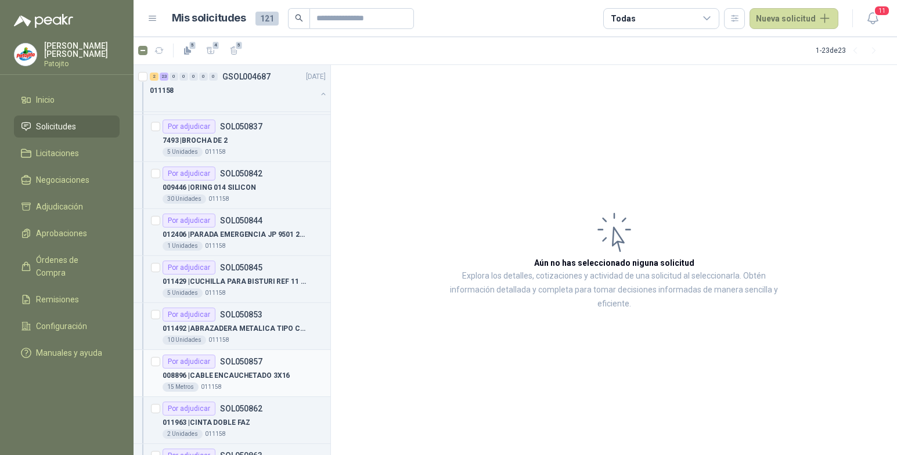
click at [249, 364] on p "SOL050857" at bounding box center [241, 362] width 42 height 8
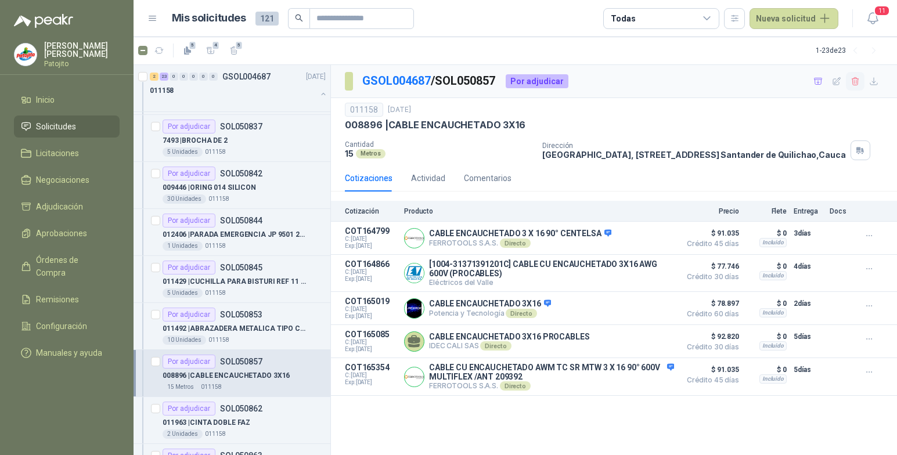
click at [857, 75] on button "button" at bounding box center [855, 81] width 19 height 19
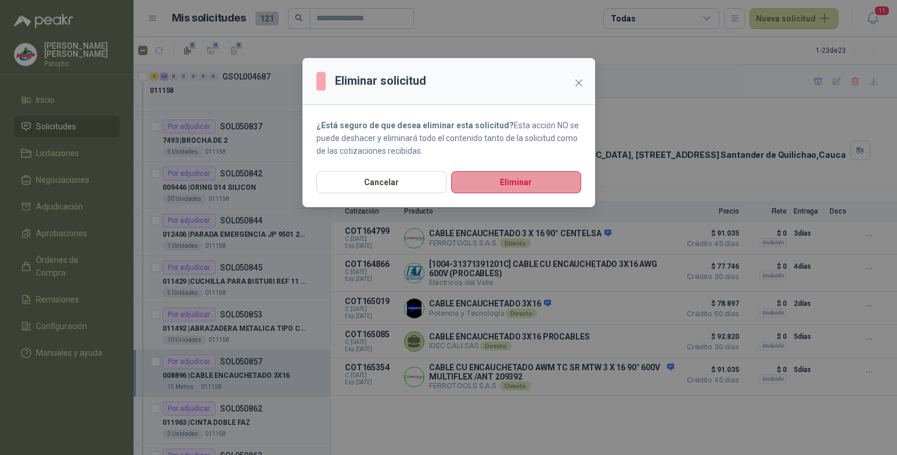
click at [560, 179] on button "Eliminar" at bounding box center [516, 182] width 130 height 22
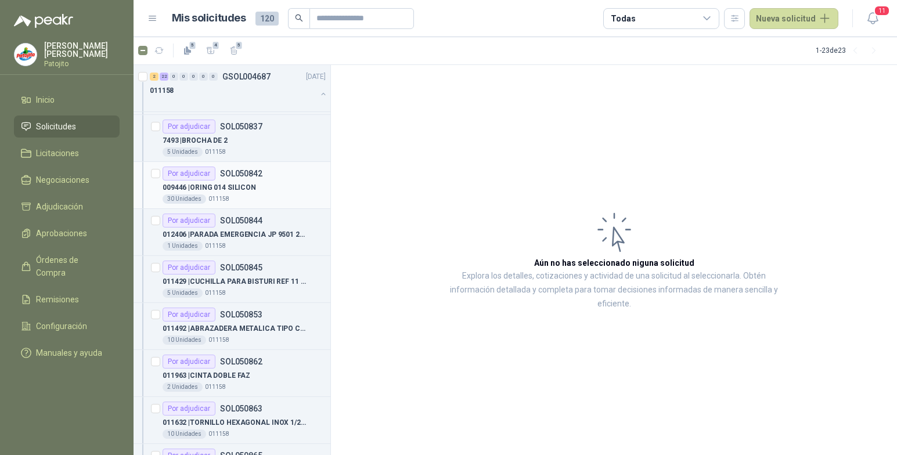
click at [281, 182] on div "009446 | ORING 014 SILICON" at bounding box center [244, 188] width 163 height 14
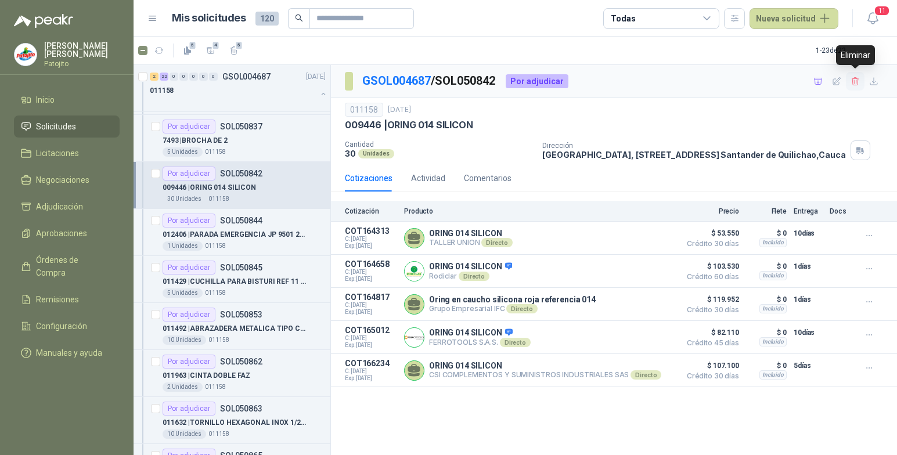
click at [854, 80] on icon "button" at bounding box center [855, 81] width 6 height 8
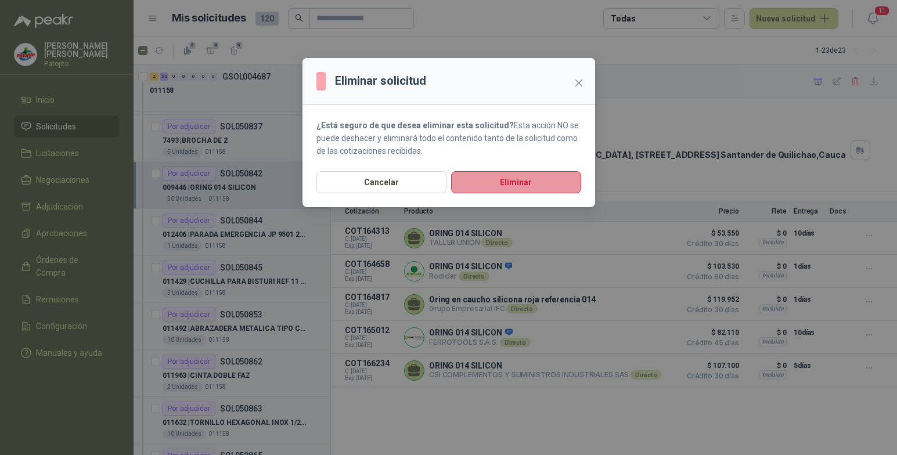
click at [524, 177] on button "Eliminar" at bounding box center [516, 182] width 130 height 22
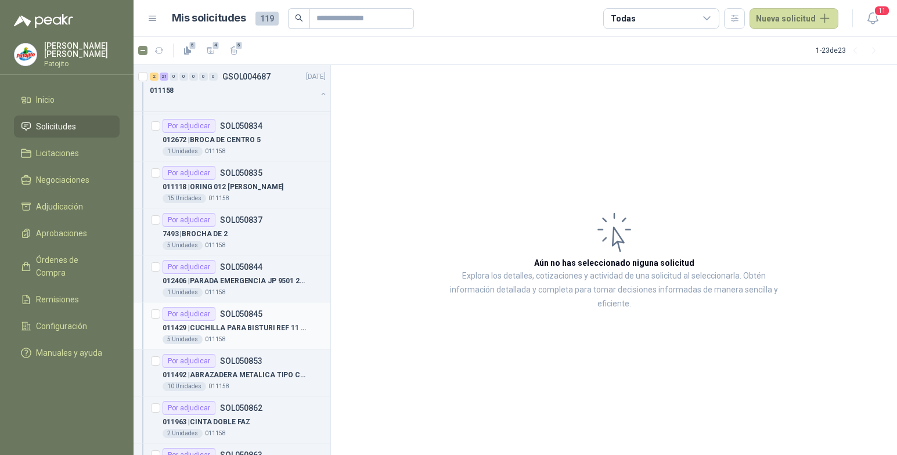
scroll to position [1292, 0]
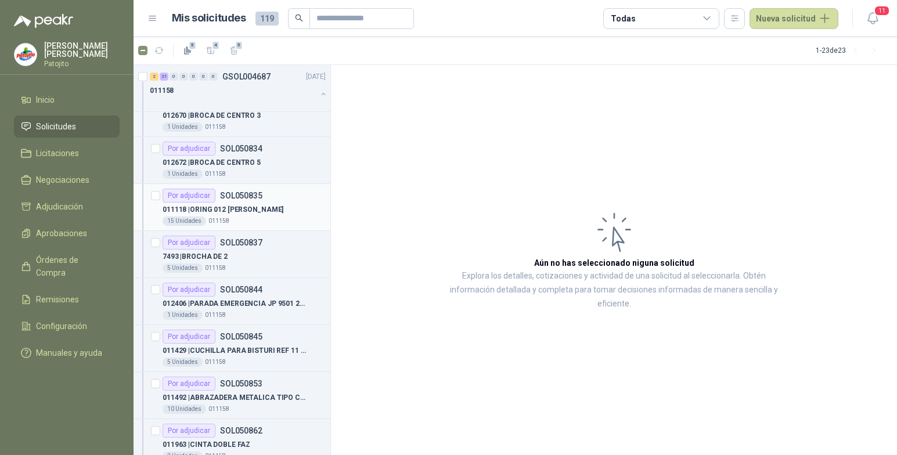
click at [283, 198] on div "Por adjudicar SOL050835" at bounding box center [244, 196] width 163 height 14
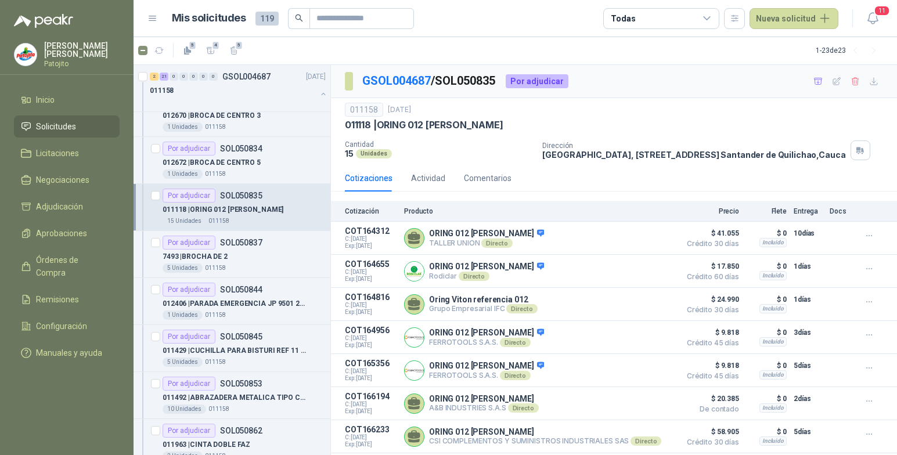
scroll to position [10, 0]
click at [850, 77] on icon "button" at bounding box center [855, 82] width 10 height 10
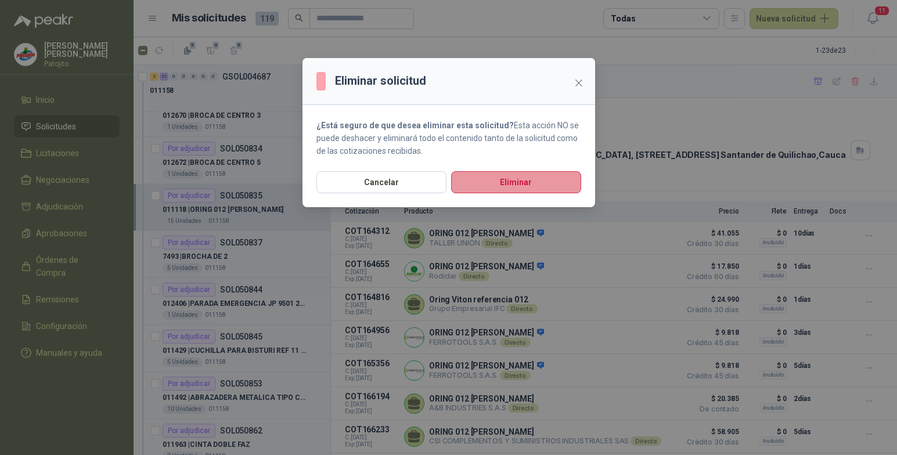
click at [549, 183] on button "Eliminar" at bounding box center [516, 182] width 130 height 22
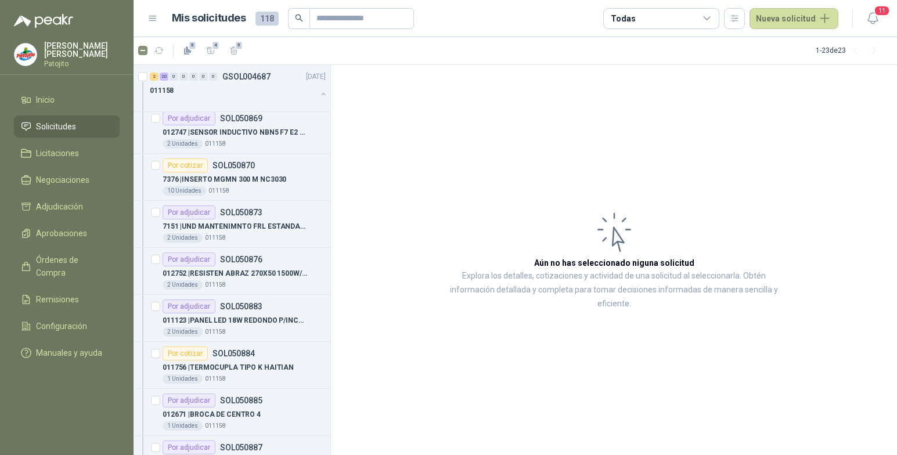
scroll to position [1742, 0]
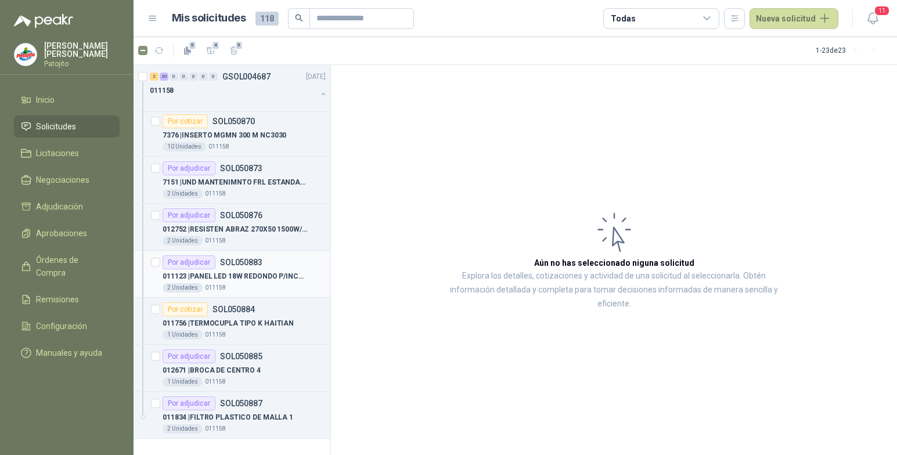
click at [244, 268] on div "Por adjudicar SOL050883" at bounding box center [213, 262] width 100 height 14
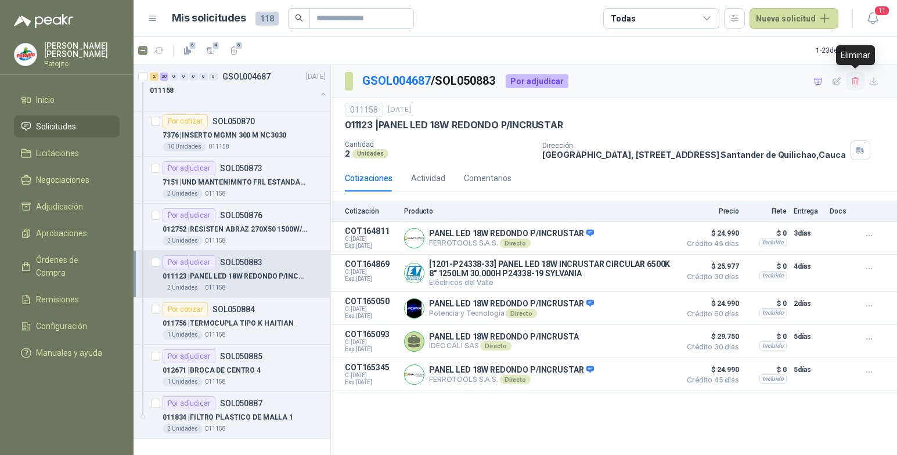
click at [854, 82] on icon "button" at bounding box center [855, 82] width 10 height 10
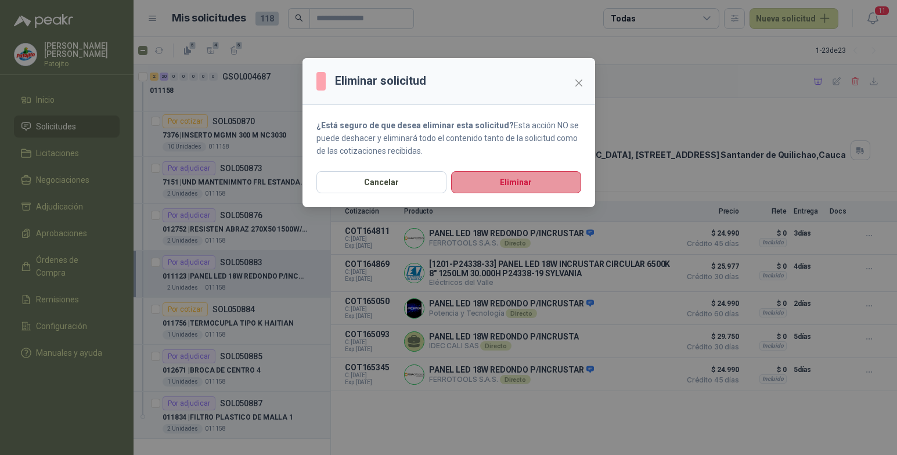
click at [529, 182] on button "Eliminar" at bounding box center [516, 182] width 130 height 22
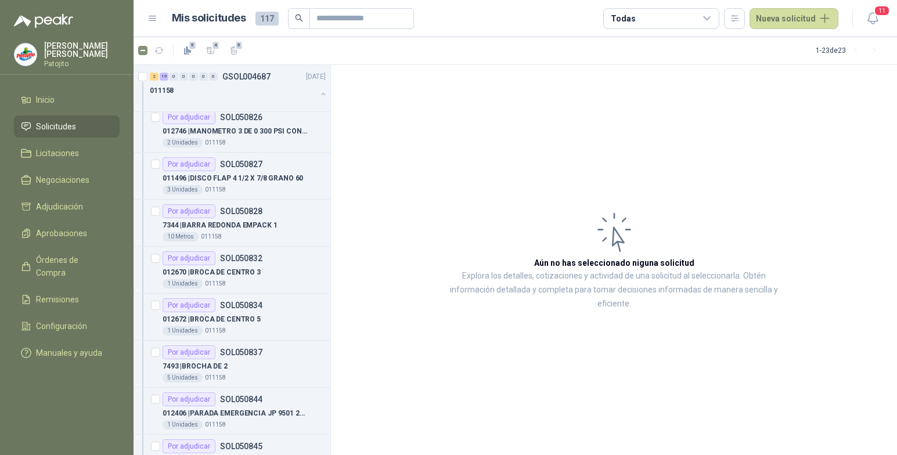
scroll to position [1115, 0]
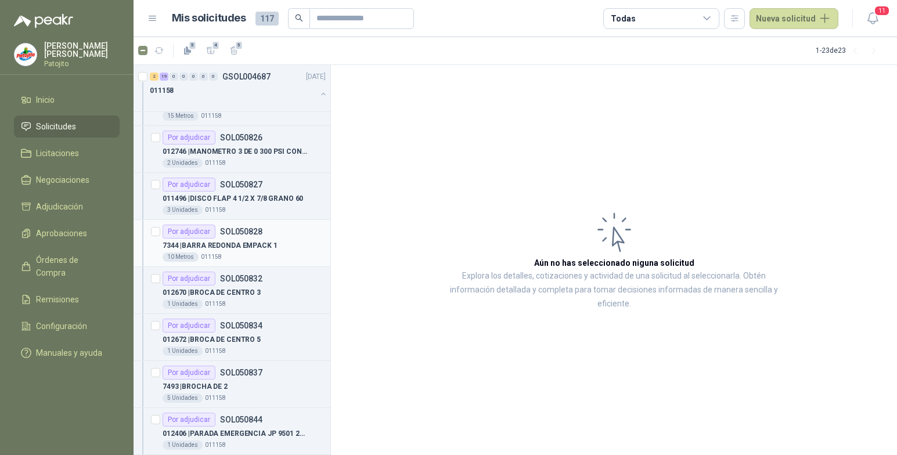
click at [284, 247] on div "7344 | BARRA REDONDA EMPACK 1" at bounding box center [244, 246] width 163 height 14
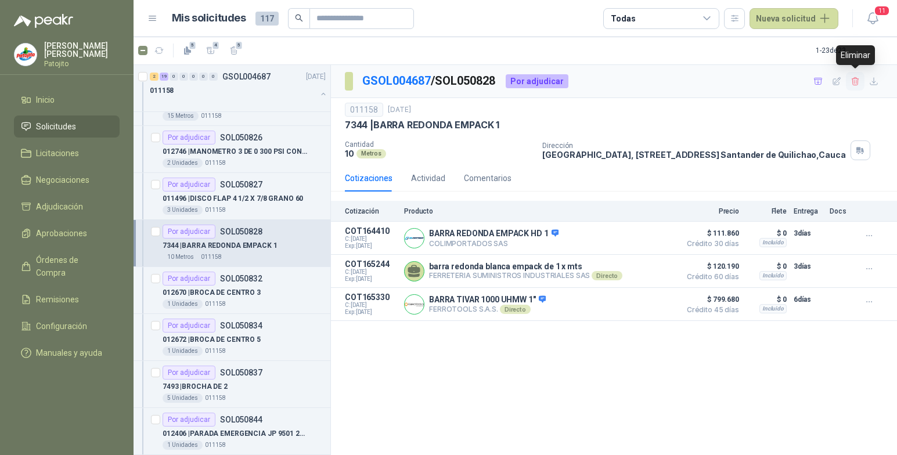
click at [853, 82] on icon "button" at bounding box center [855, 82] width 10 height 10
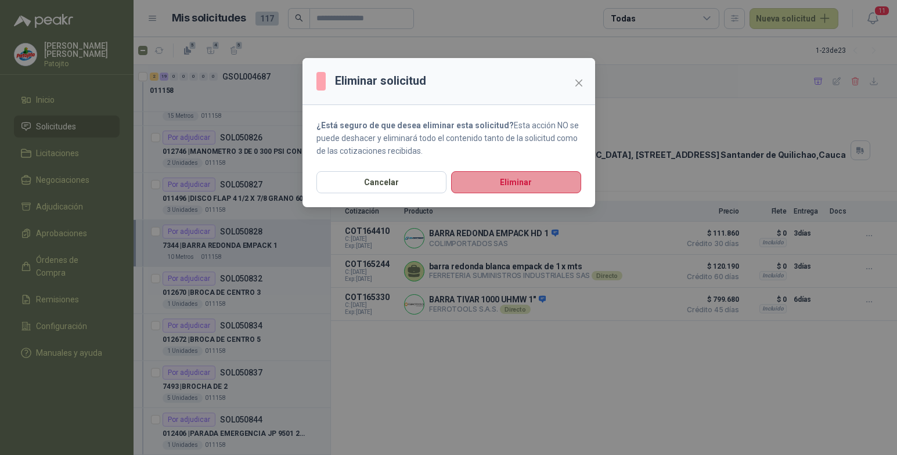
click at [562, 175] on button "Eliminar" at bounding box center [516, 182] width 130 height 22
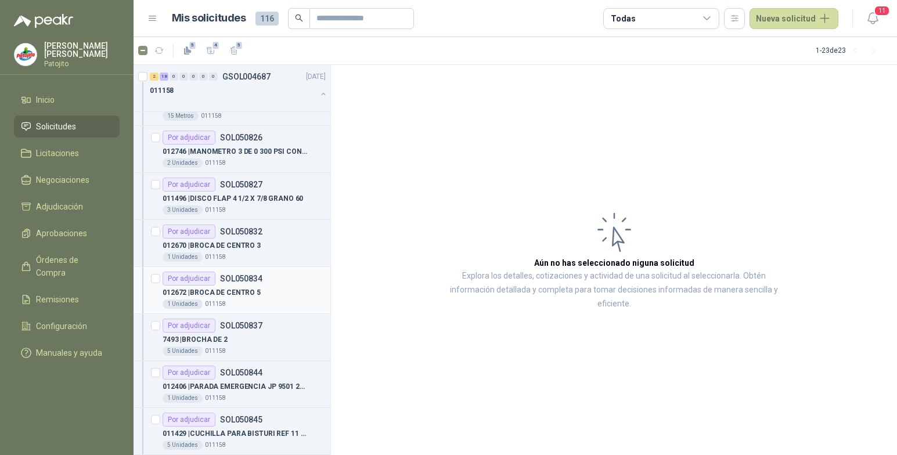
scroll to position [1173, 0]
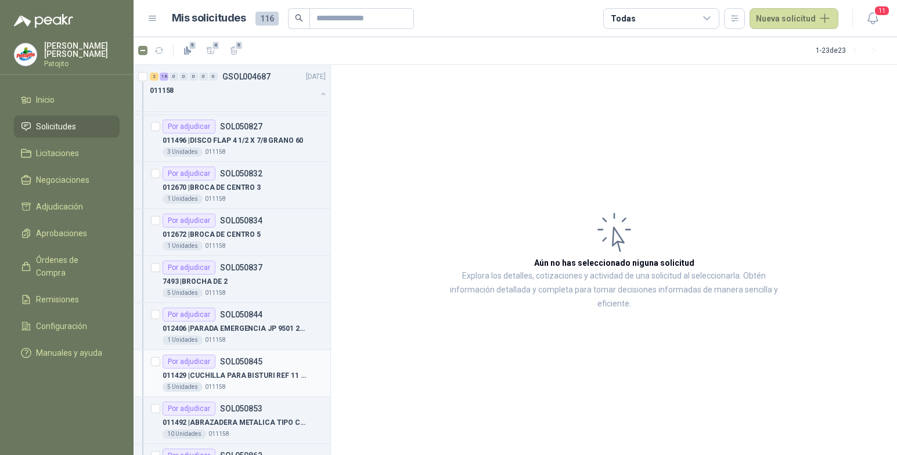
click at [248, 366] on p "SOL050845" at bounding box center [241, 362] width 42 height 8
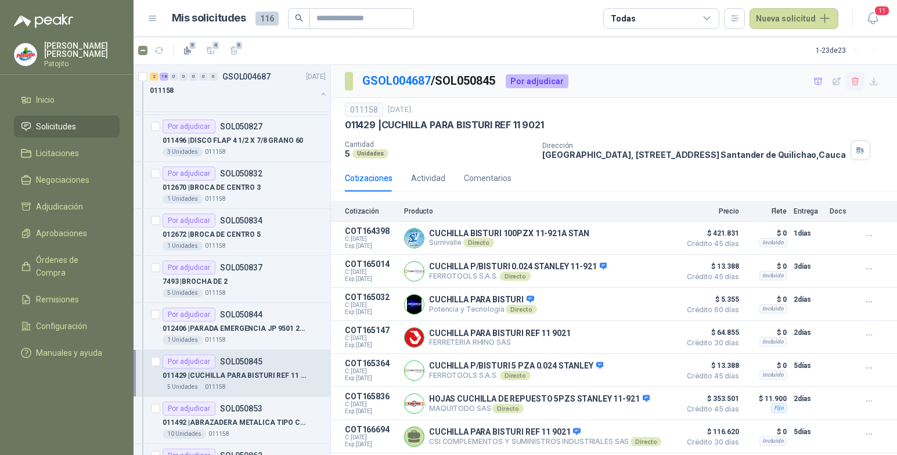
click at [852, 80] on icon "button" at bounding box center [855, 81] width 6 height 8
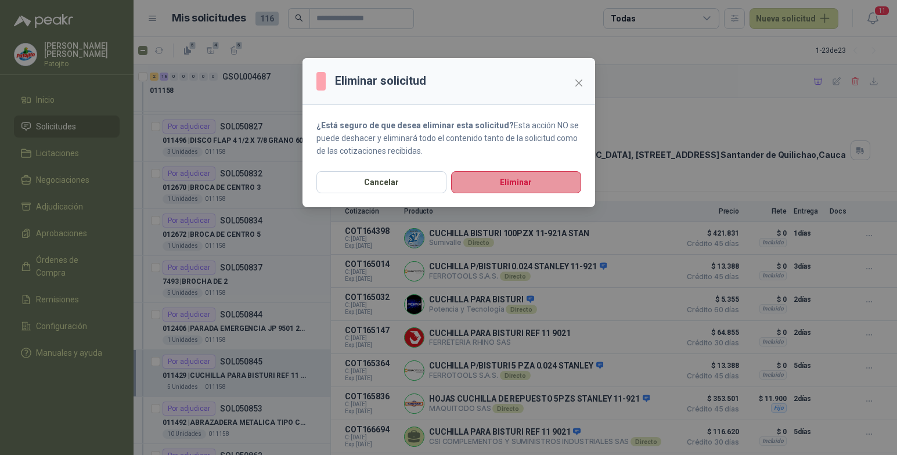
click at [554, 177] on button "Eliminar" at bounding box center [516, 182] width 130 height 22
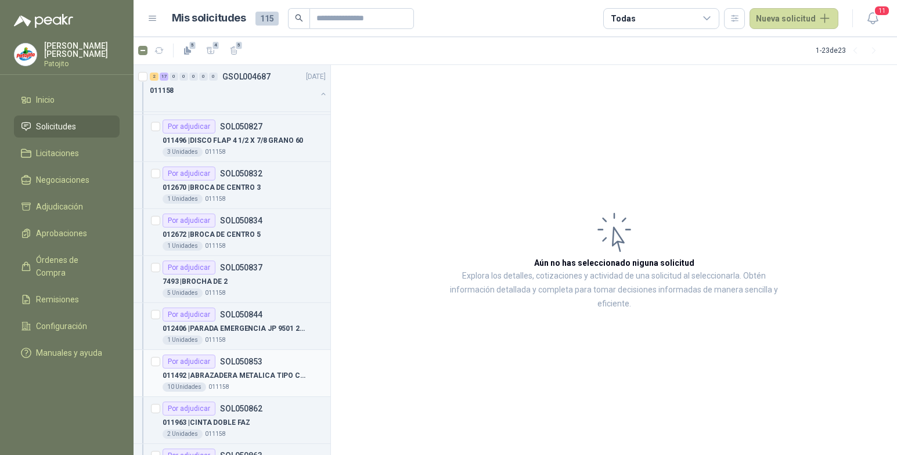
click at [258, 380] on p "011492 | ABRAZADERA METALICA TIPO CREMALLERA 2" at bounding box center [235, 375] width 145 height 11
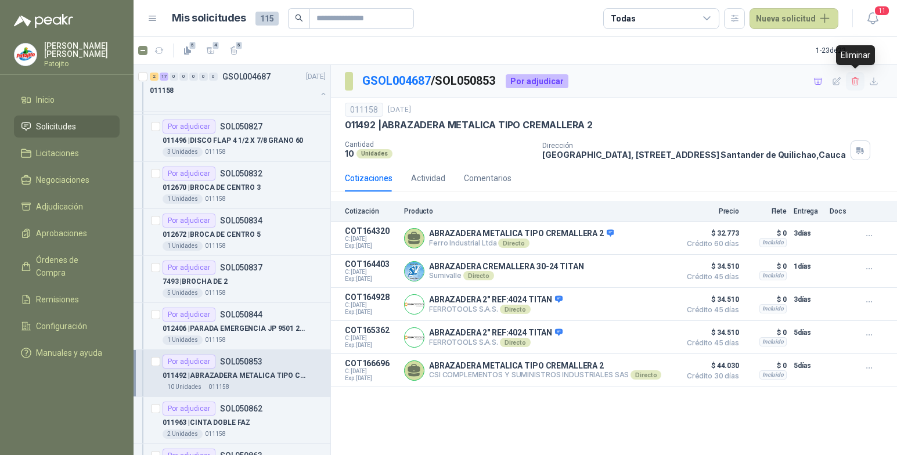
click at [854, 82] on icon "button" at bounding box center [855, 81] width 6 height 8
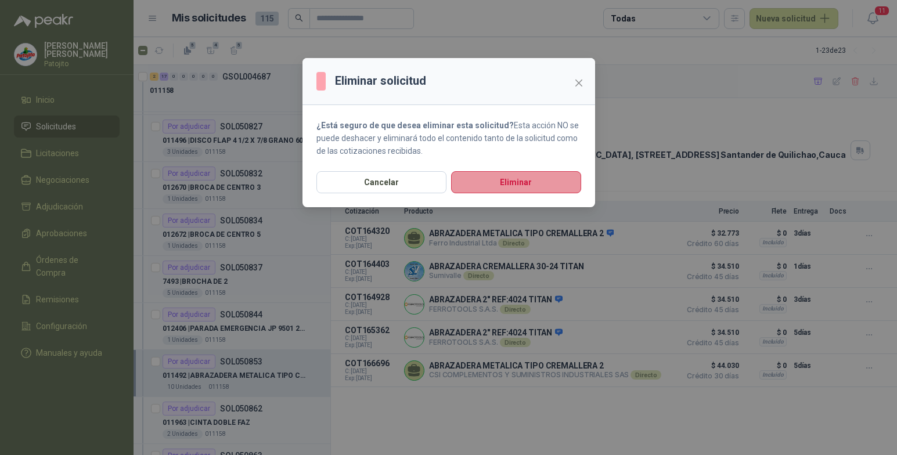
click at [545, 183] on button "Eliminar" at bounding box center [516, 182] width 130 height 22
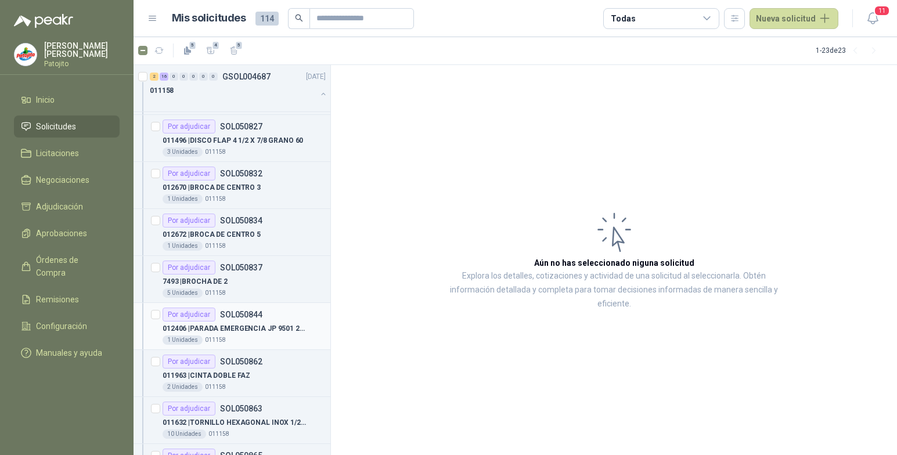
scroll to position [1057, 0]
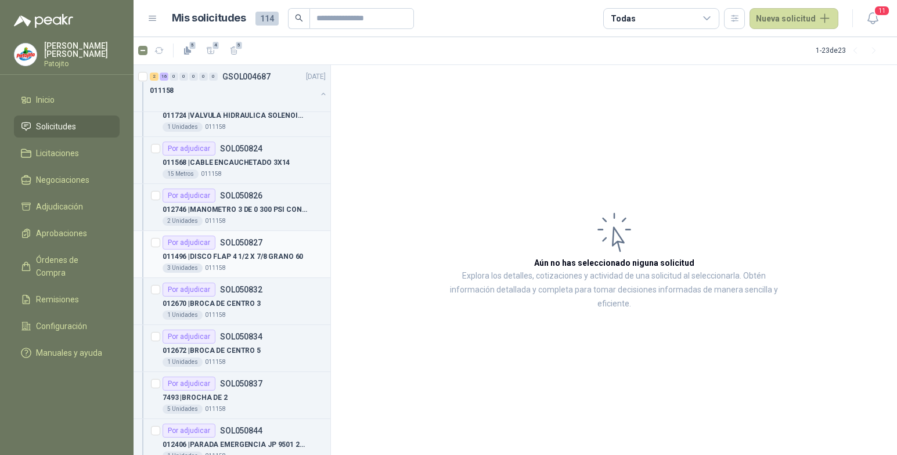
click at [277, 248] on div "Por adjudicar SOL050827" at bounding box center [244, 243] width 163 height 14
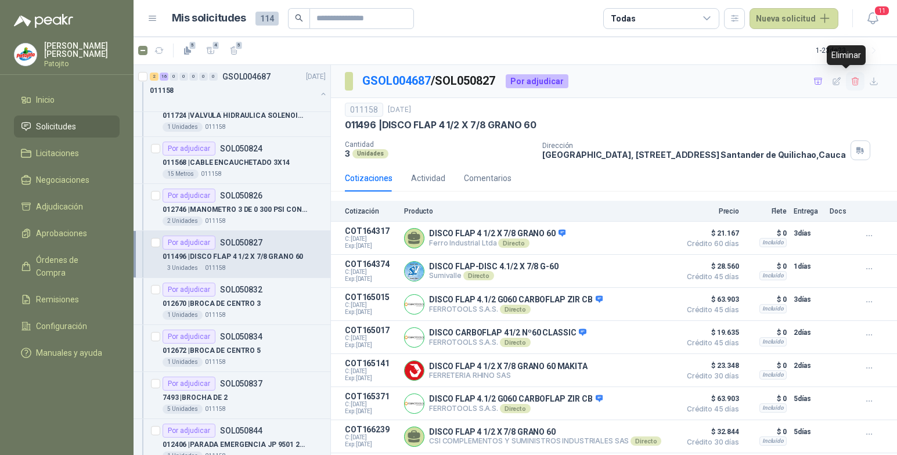
click at [852, 79] on icon "button" at bounding box center [855, 81] width 6 height 8
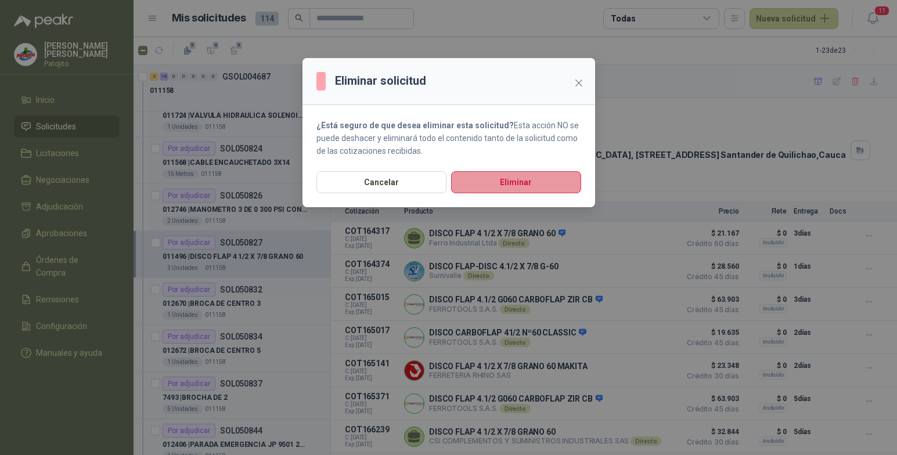
click at [522, 176] on button "Eliminar" at bounding box center [516, 182] width 130 height 22
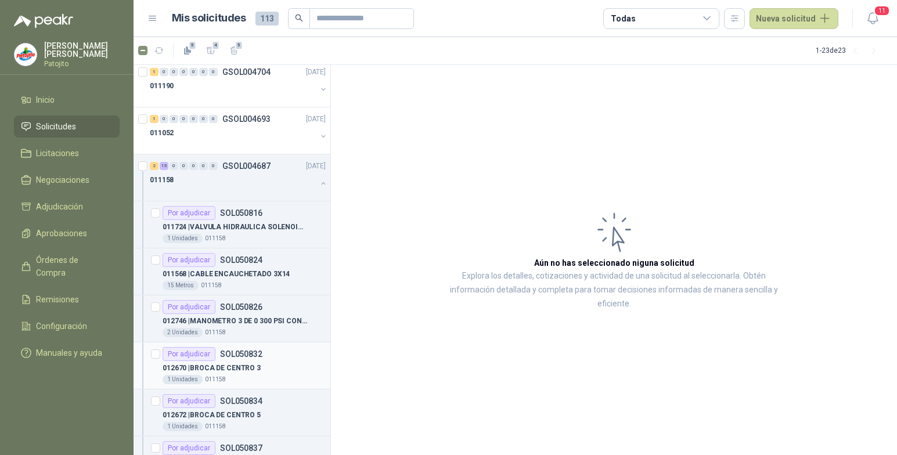
scroll to position [926, 0]
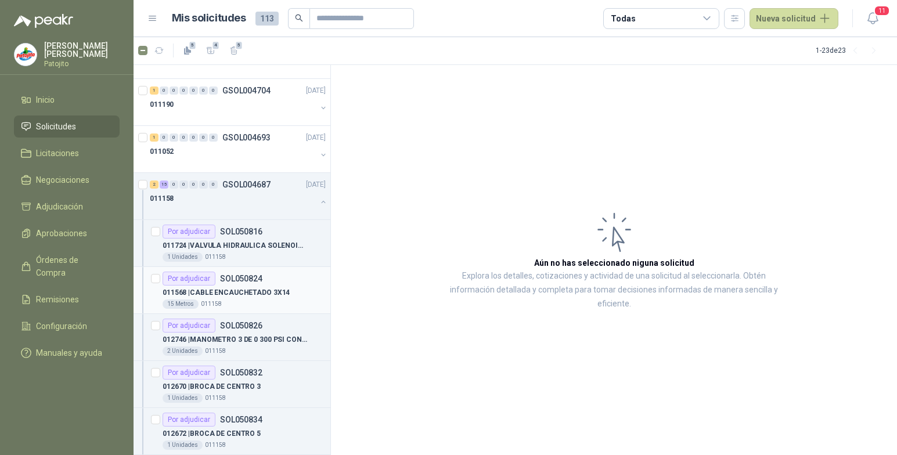
click at [275, 279] on div "Por adjudicar SOL050824" at bounding box center [244, 279] width 163 height 14
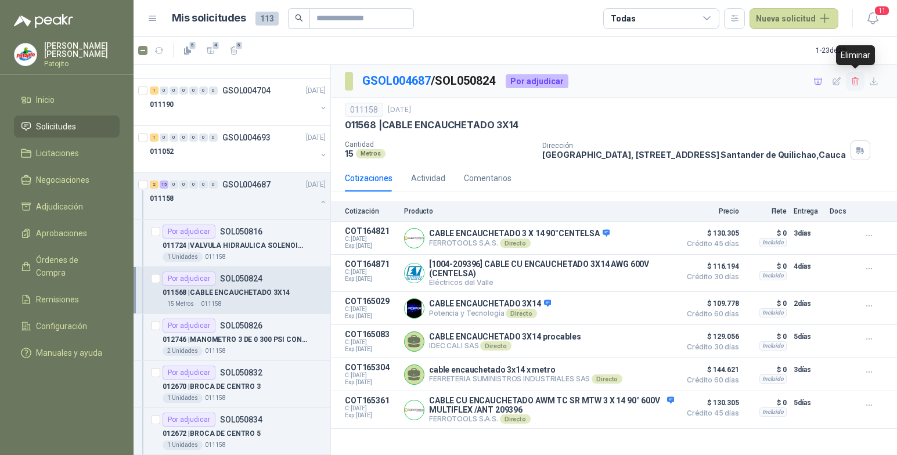
click at [855, 84] on icon "button" at bounding box center [855, 82] width 10 height 10
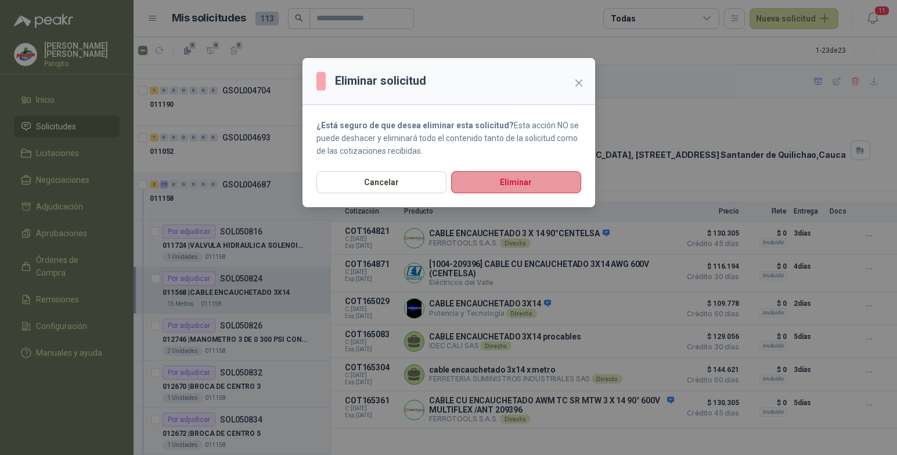
click at [523, 184] on button "Eliminar" at bounding box center [516, 182] width 130 height 22
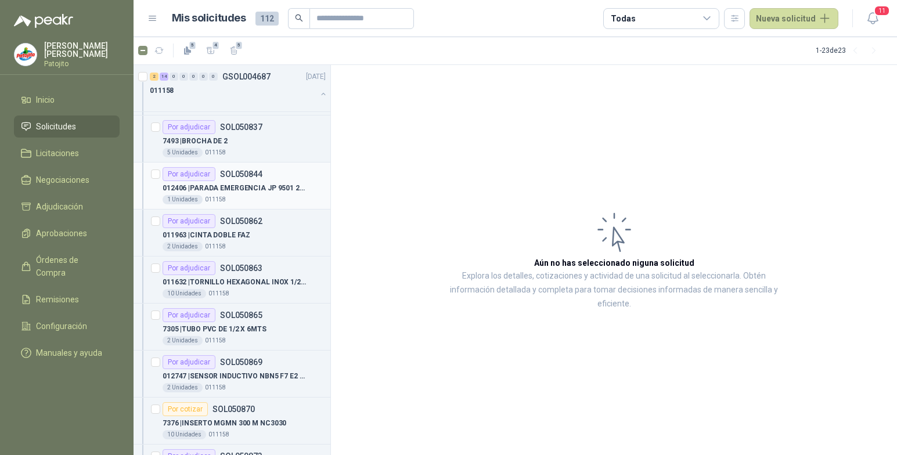
scroll to position [1228, 0]
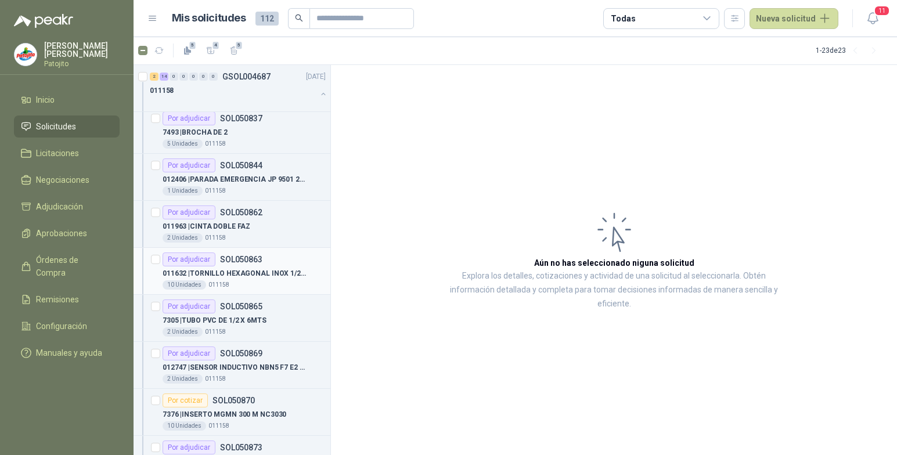
click at [286, 286] on div "10 Unidades 011158" at bounding box center [244, 284] width 163 height 9
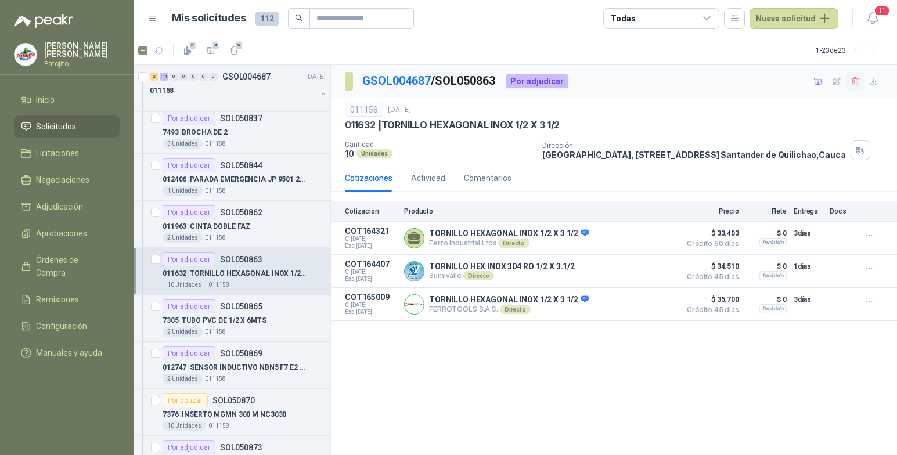
click at [857, 83] on icon "button" at bounding box center [855, 82] width 10 height 10
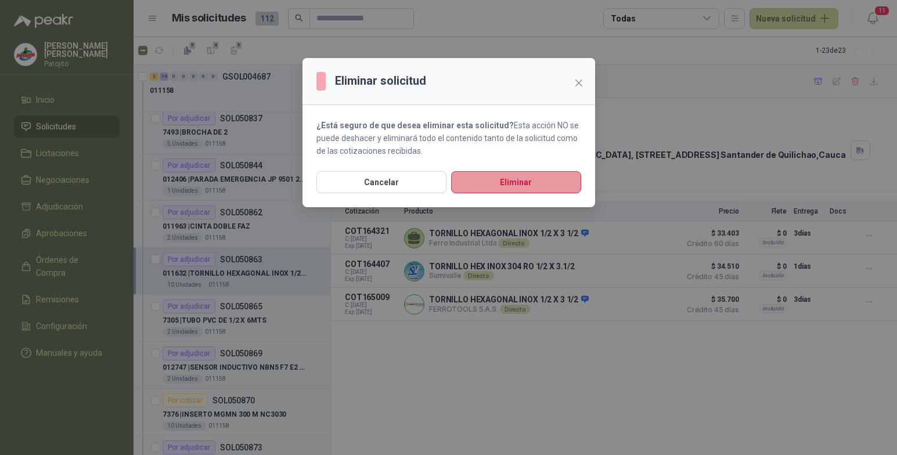
click at [529, 181] on button "Eliminar" at bounding box center [516, 182] width 130 height 22
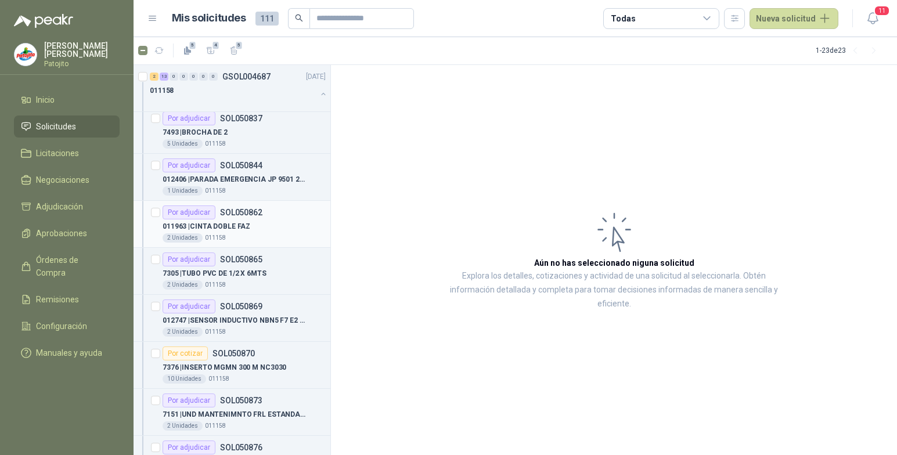
click at [293, 217] on div "Por adjudicar SOL050862" at bounding box center [244, 212] width 163 height 14
click at [294, 217] on div "Por adjudicar SOL050862" at bounding box center [244, 212] width 163 height 14
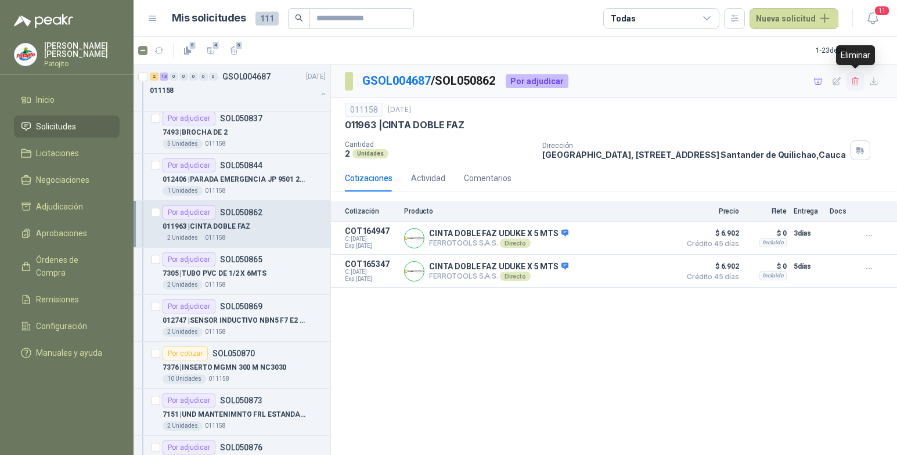
click at [856, 82] on icon "button" at bounding box center [855, 82] width 10 height 10
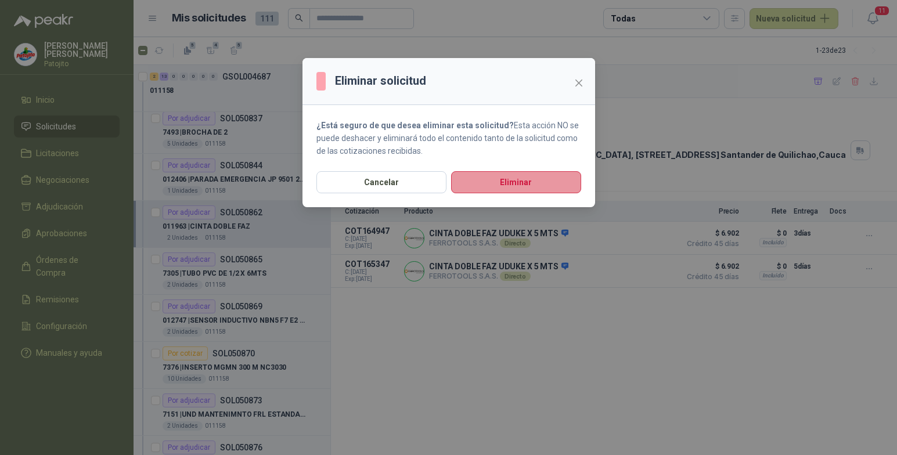
click at [560, 185] on button "Eliminar" at bounding box center [516, 182] width 130 height 22
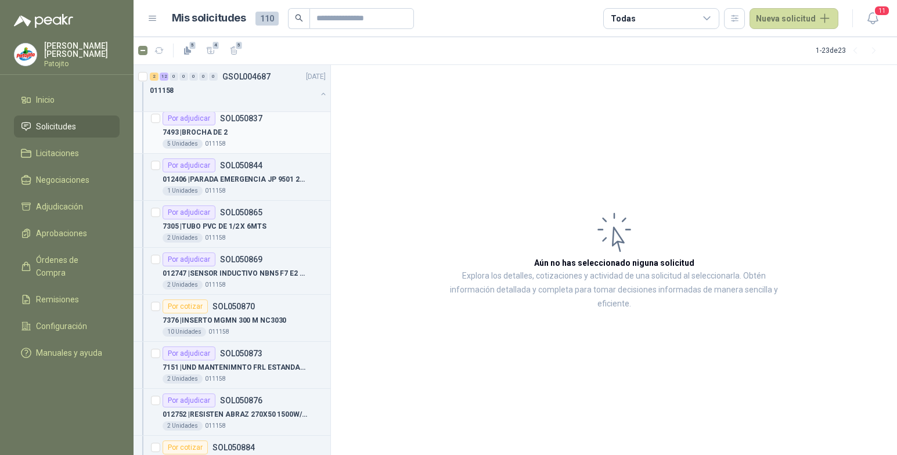
click at [265, 136] on div "7493 | BROCHA DE 2" at bounding box center [244, 132] width 163 height 14
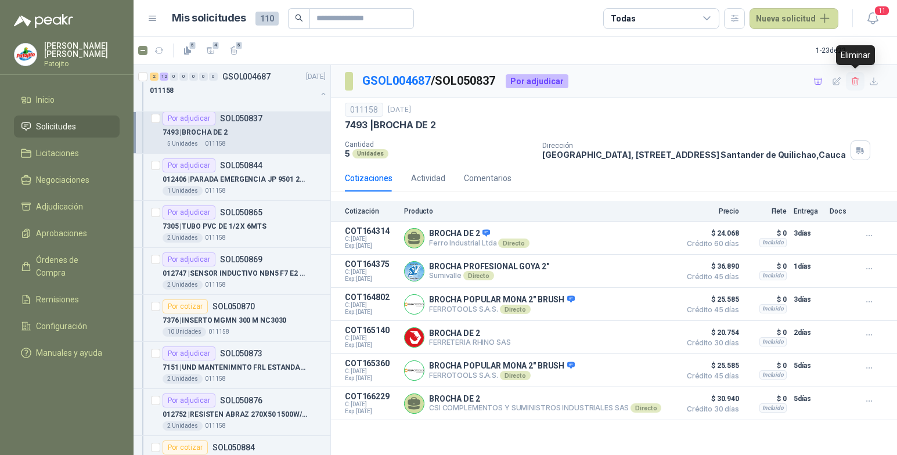
click at [855, 75] on button "button" at bounding box center [855, 81] width 19 height 19
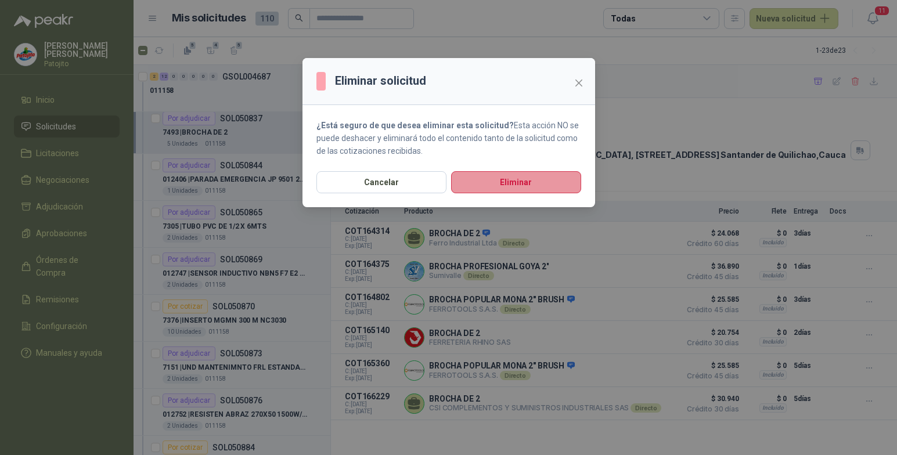
click at [547, 179] on button "Eliminar" at bounding box center [516, 182] width 130 height 22
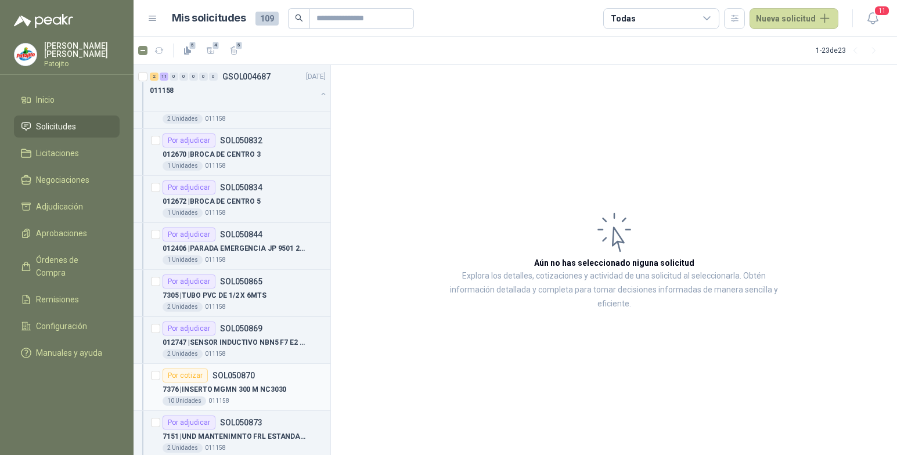
scroll to position [1054, 0]
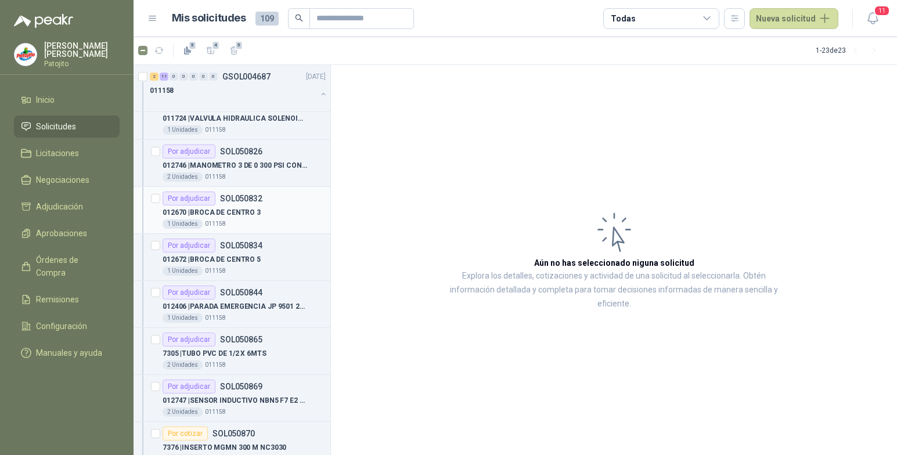
click at [273, 205] on div "Por adjudicar SOL050832" at bounding box center [244, 199] width 163 height 14
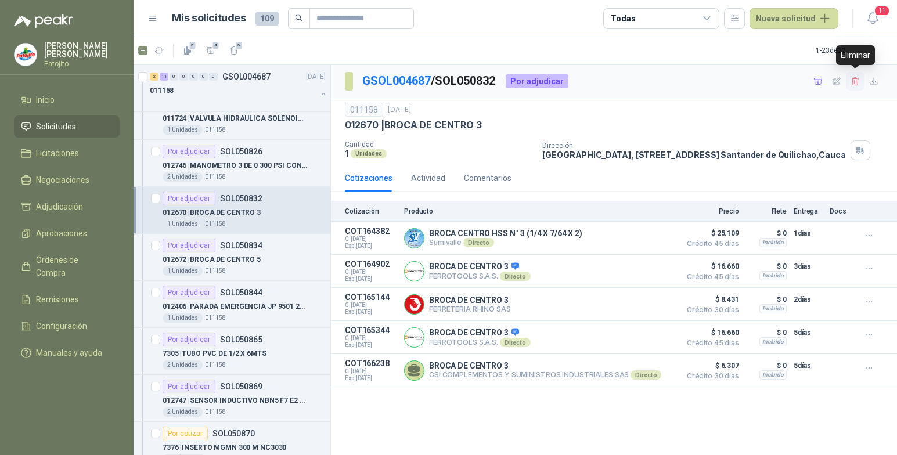
click at [857, 83] on icon "button" at bounding box center [855, 81] width 6 height 8
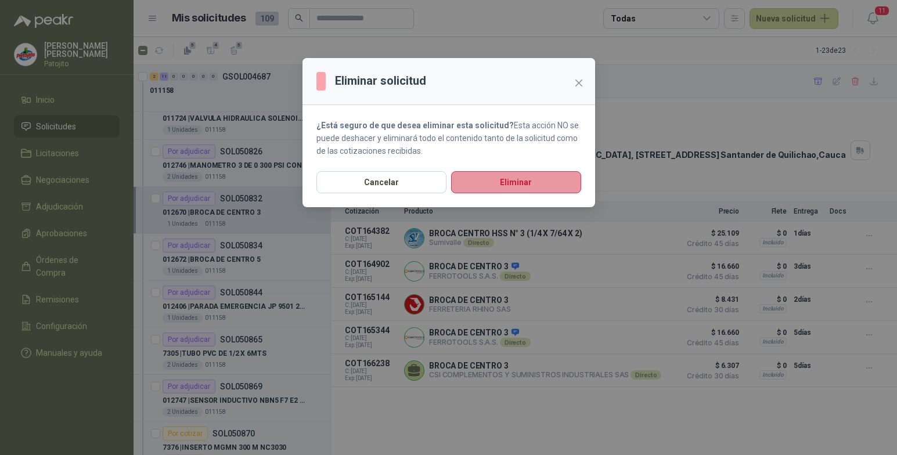
click at [551, 178] on button "Eliminar" at bounding box center [516, 182] width 130 height 22
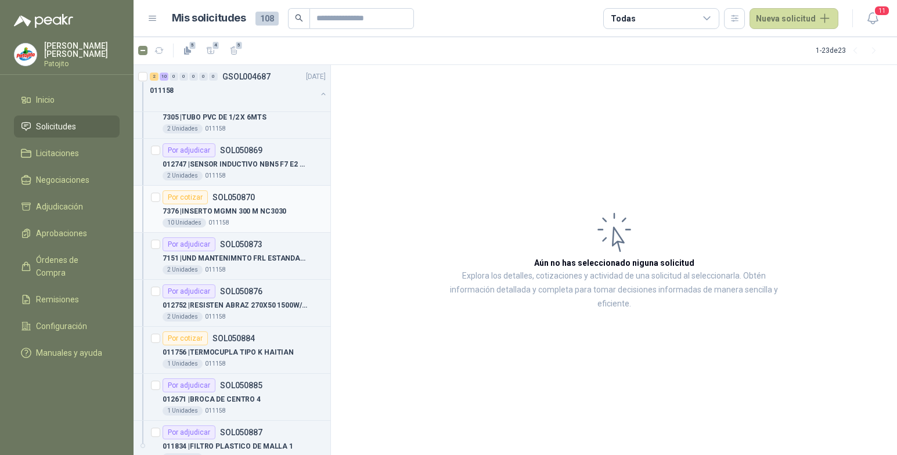
scroll to position [1272, 0]
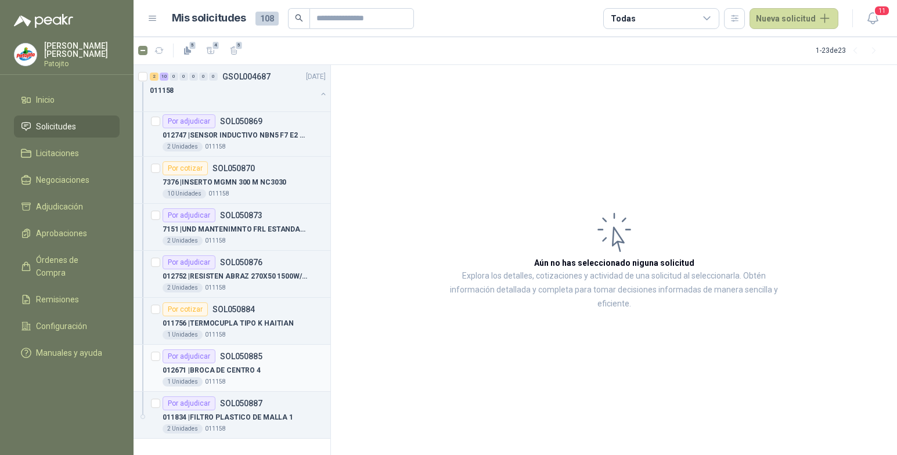
click at [266, 360] on div "Por adjudicar SOL050885" at bounding box center [244, 356] width 163 height 14
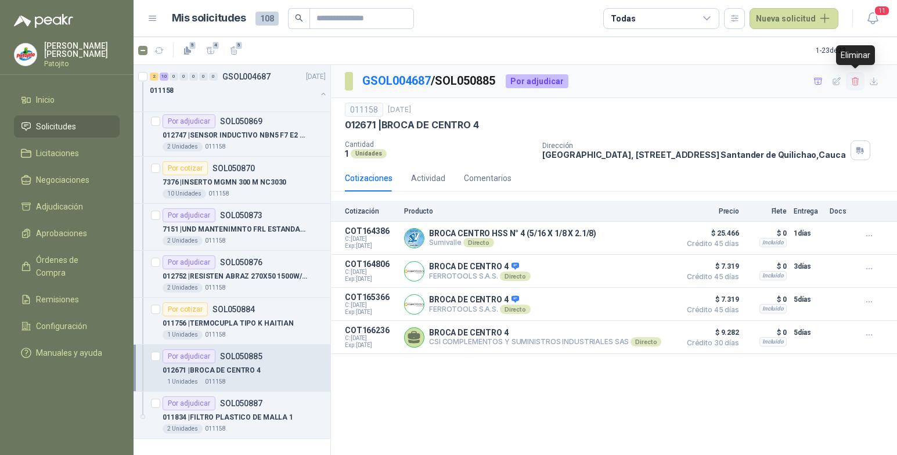
click at [857, 83] on icon "button" at bounding box center [855, 82] width 10 height 10
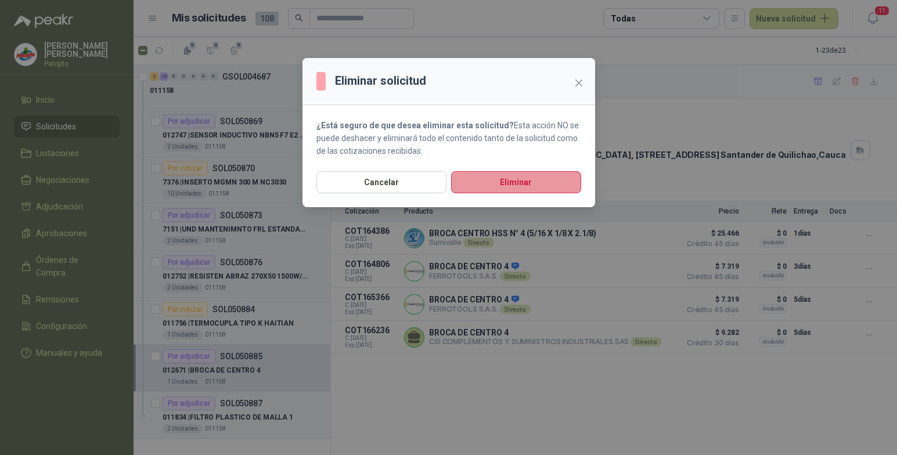
click at [549, 185] on button "Eliminar" at bounding box center [516, 182] width 130 height 22
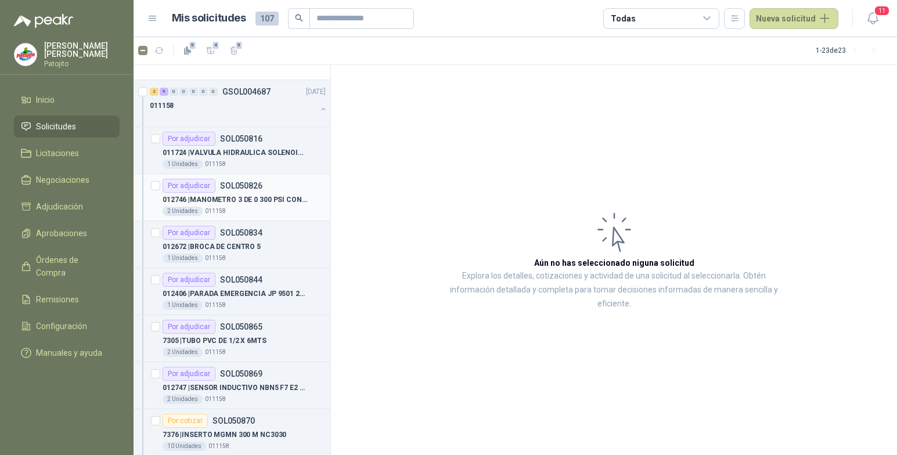
scroll to position [993, 0]
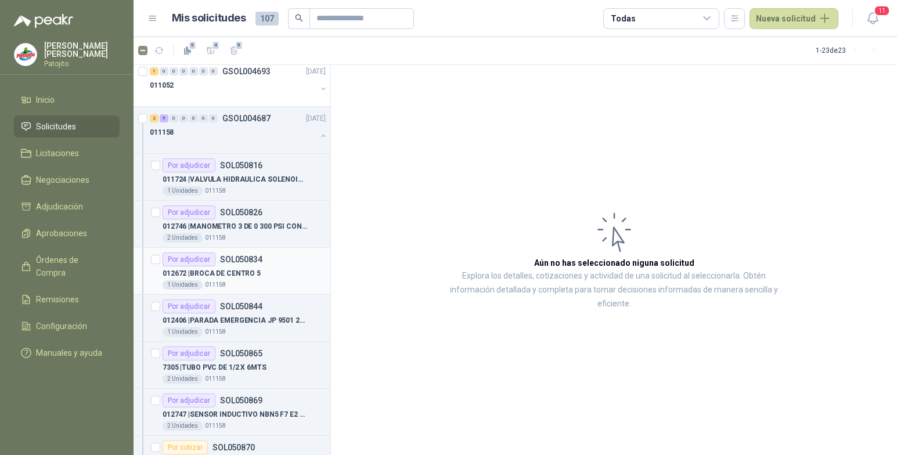
click at [277, 266] on div "012672 | [GEOGRAPHIC_DATA] 5" at bounding box center [244, 273] width 163 height 14
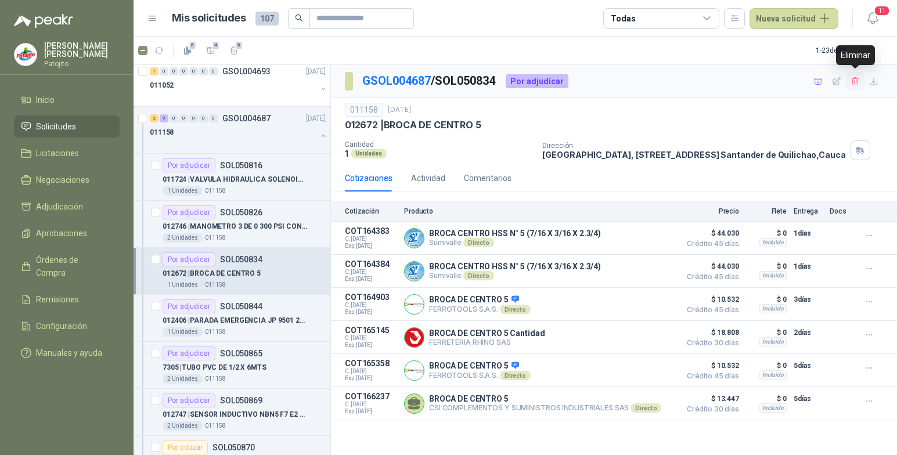
click at [856, 84] on icon "button" at bounding box center [855, 81] width 6 height 8
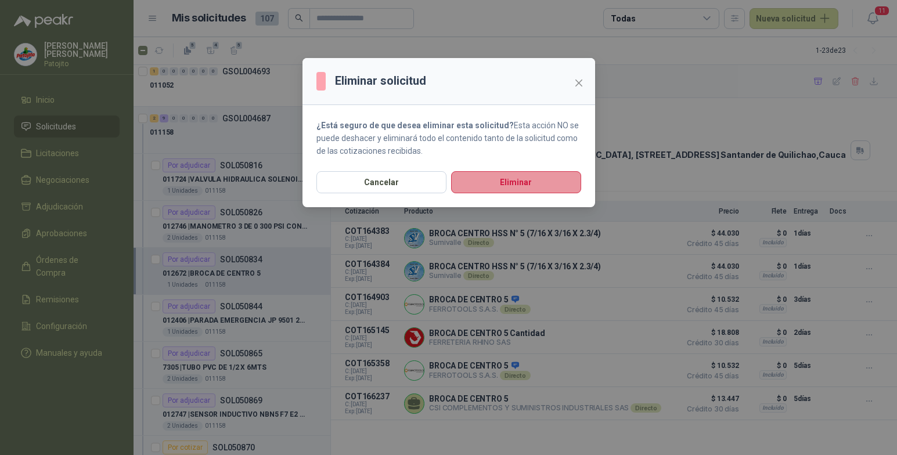
click at [551, 179] on button "Eliminar" at bounding box center [516, 182] width 130 height 22
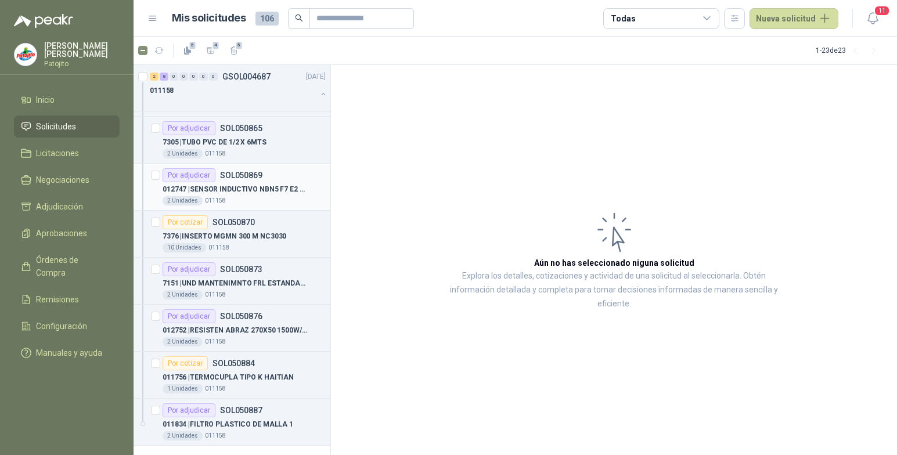
scroll to position [1178, 0]
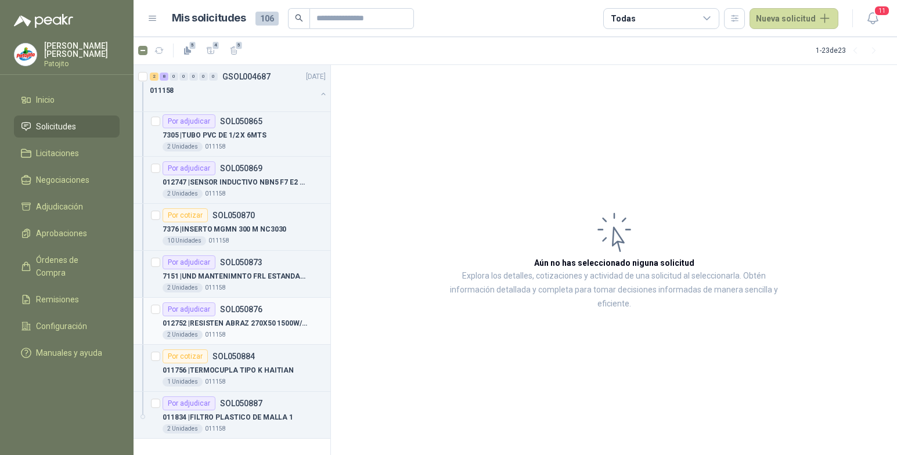
click at [257, 320] on p "012752 | RESISTEN ABRAZ 270X50 1500W/440V PARKER2" at bounding box center [235, 323] width 145 height 11
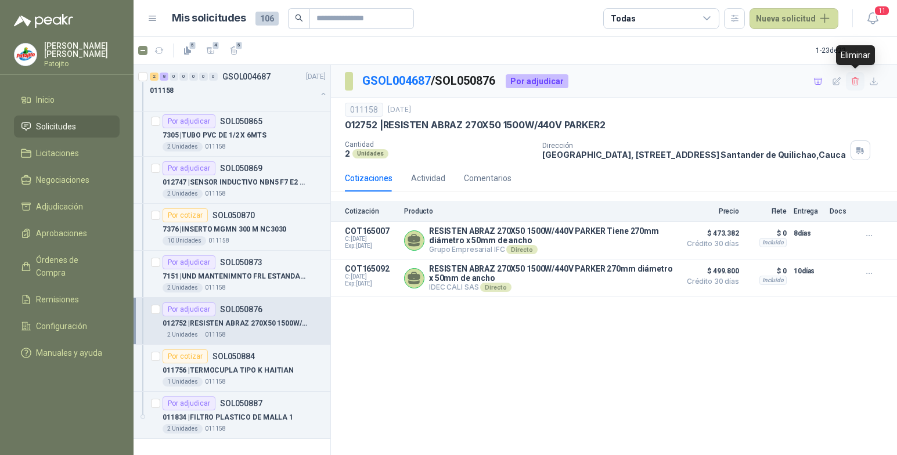
click at [856, 79] on icon "button" at bounding box center [855, 82] width 10 height 10
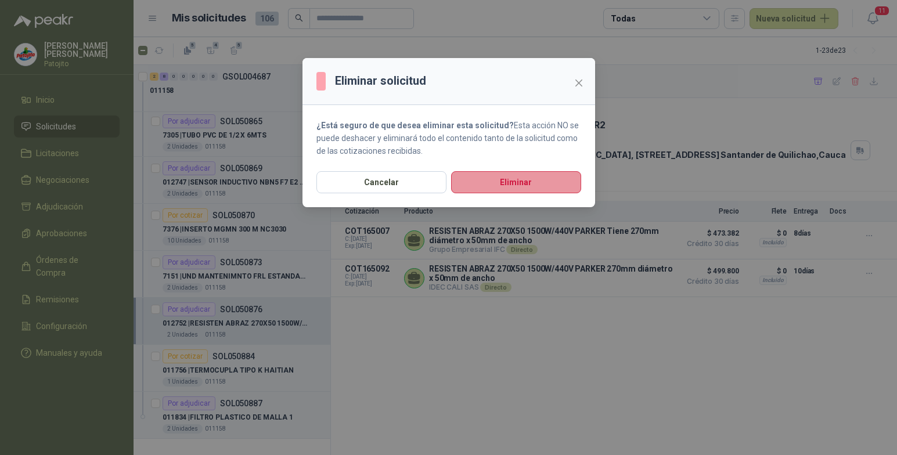
click at [514, 186] on button "Eliminar" at bounding box center [516, 182] width 130 height 22
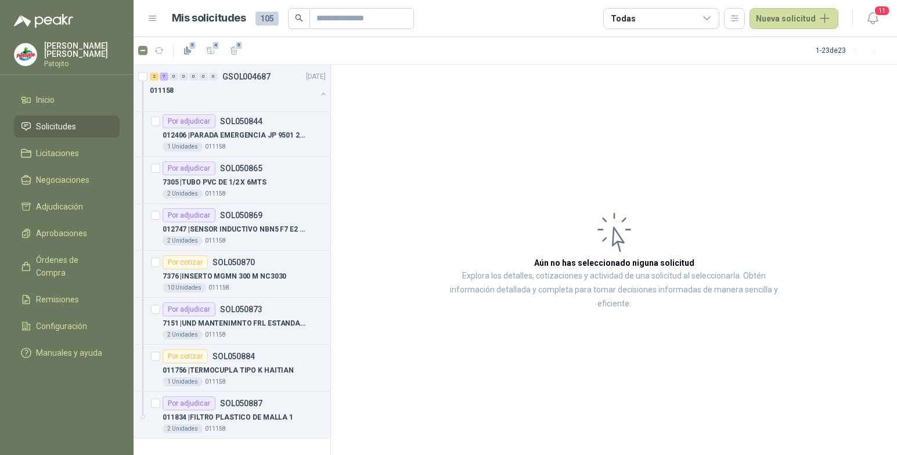
scroll to position [1131, 0]
click at [239, 269] on div "Por cotizar SOL050870" at bounding box center [209, 262] width 92 height 14
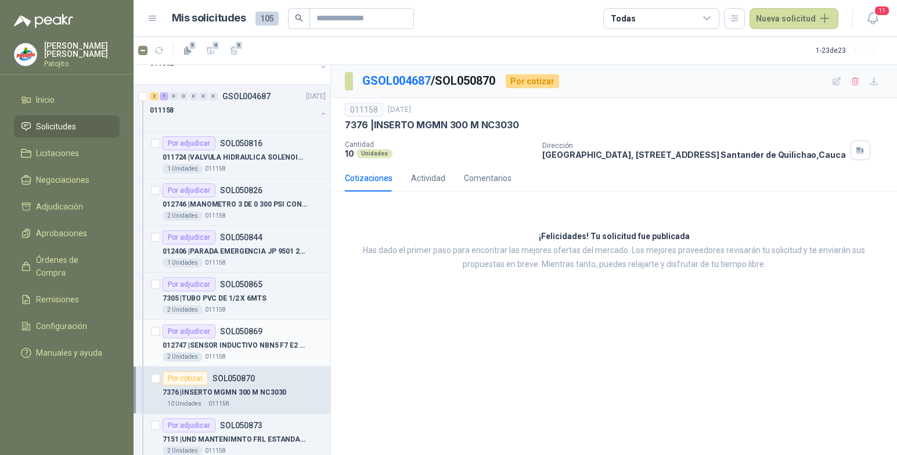
scroll to position [957, 0]
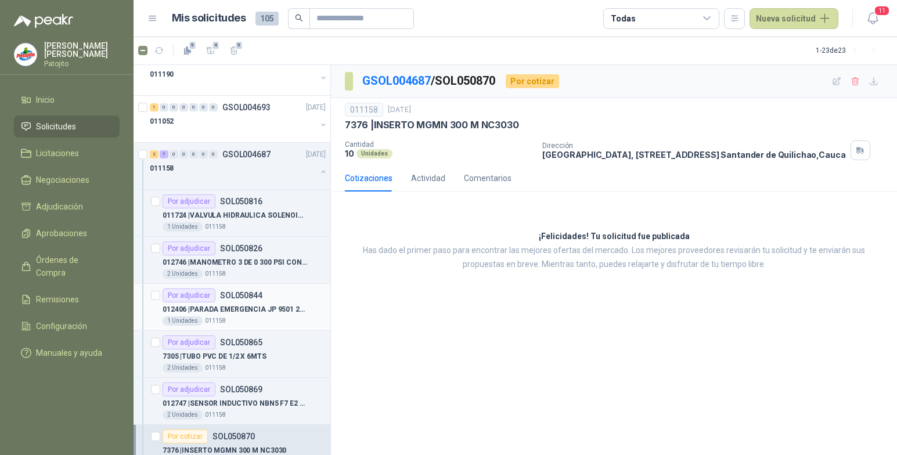
click at [275, 302] on div "012406 | PARADA EMERGENCIA JP 9501 2A/2B" at bounding box center [244, 309] width 163 height 14
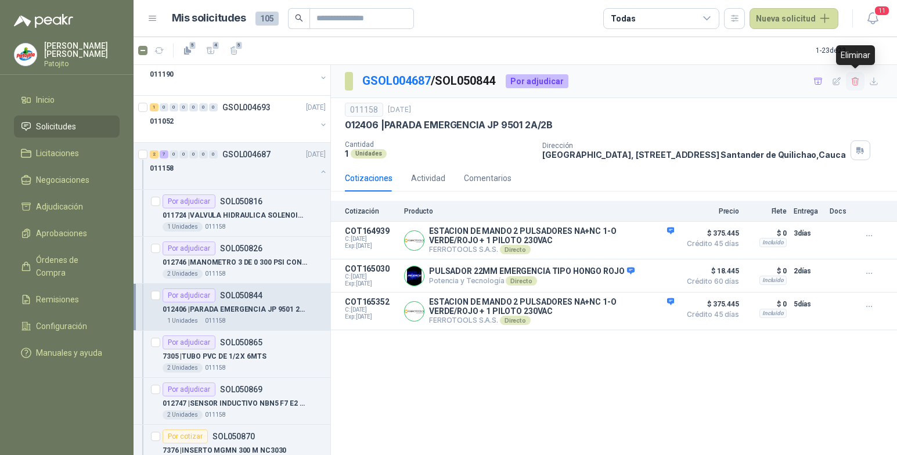
click at [853, 84] on icon "button" at bounding box center [855, 82] width 10 height 10
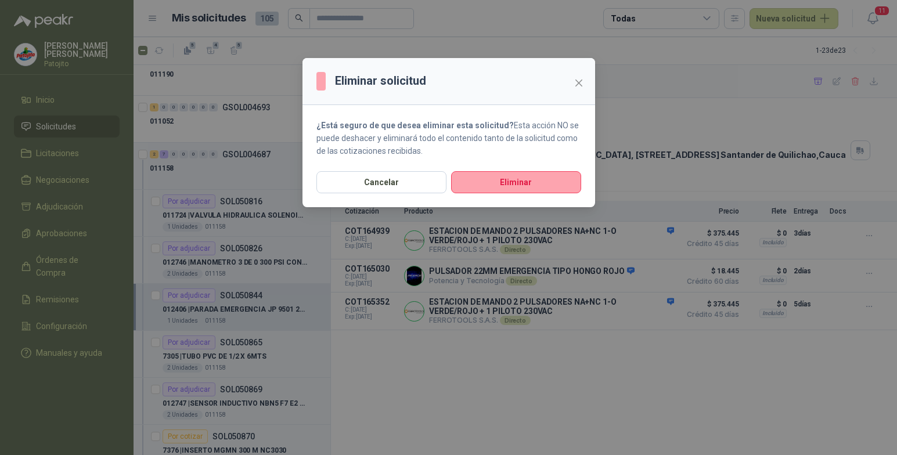
drag, startPoint x: 543, startPoint y: 187, endPoint x: 475, endPoint y: 238, distance: 85.0
click at [542, 186] on button "Eliminar" at bounding box center [516, 182] width 130 height 22
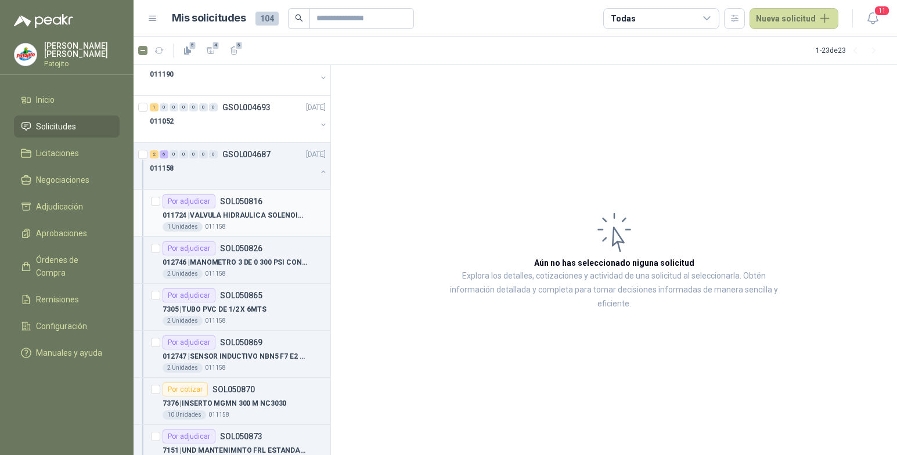
click at [262, 214] on p "011724 | VALVULA HIDRAULICA SOLENOIDE SV08 20" at bounding box center [235, 215] width 145 height 11
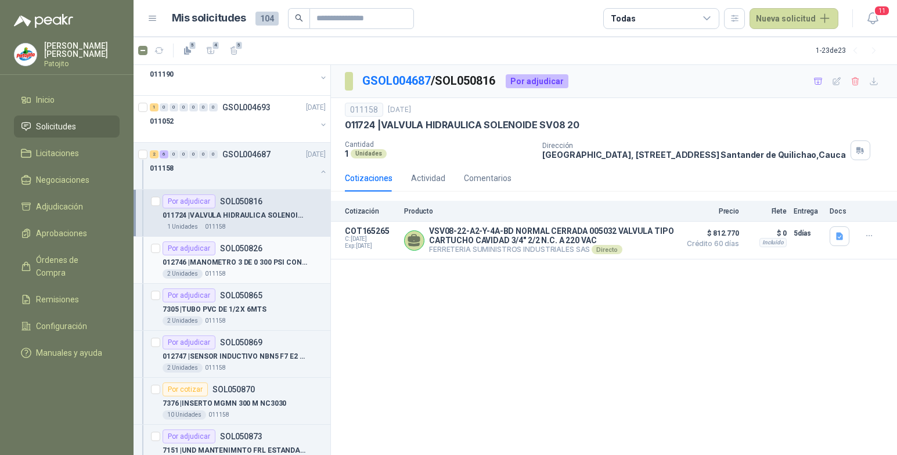
click at [272, 251] on div "Por adjudicar SOL050826" at bounding box center [244, 248] width 163 height 14
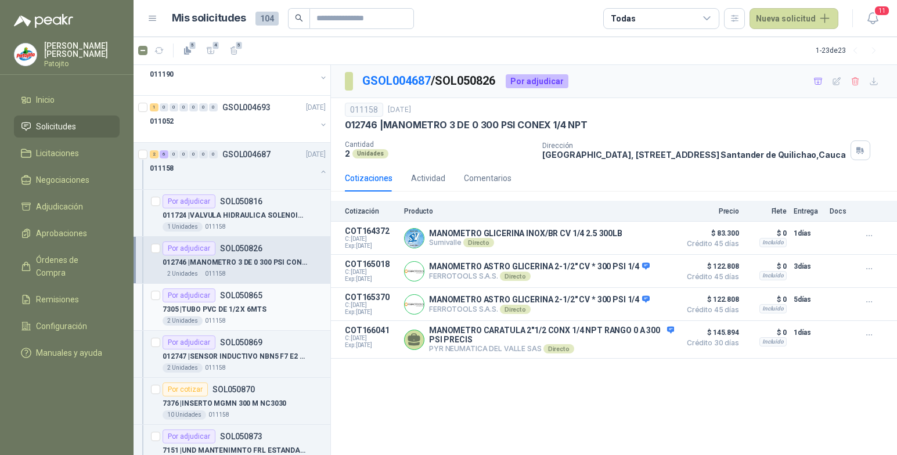
click at [281, 310] on div "7305 | TUBO PVC DE 1/2 X 6MTS" at bounding box center [244, 309] width 163 height 14
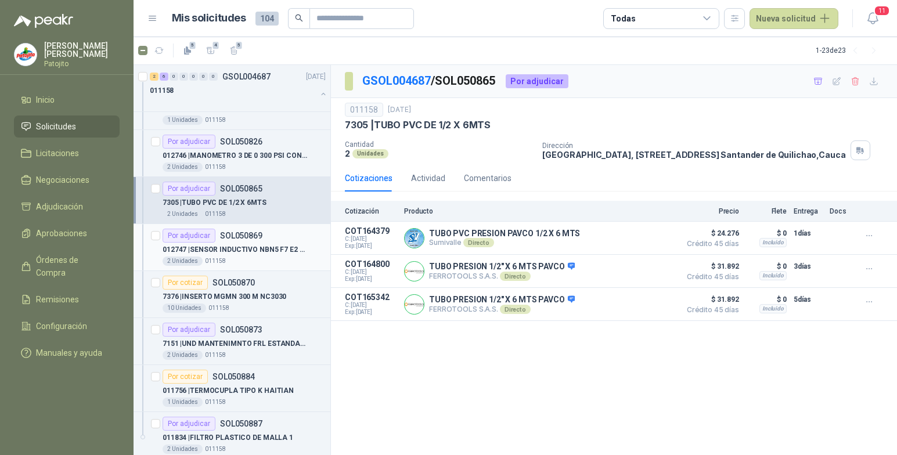
scroll to position [1084, 0]
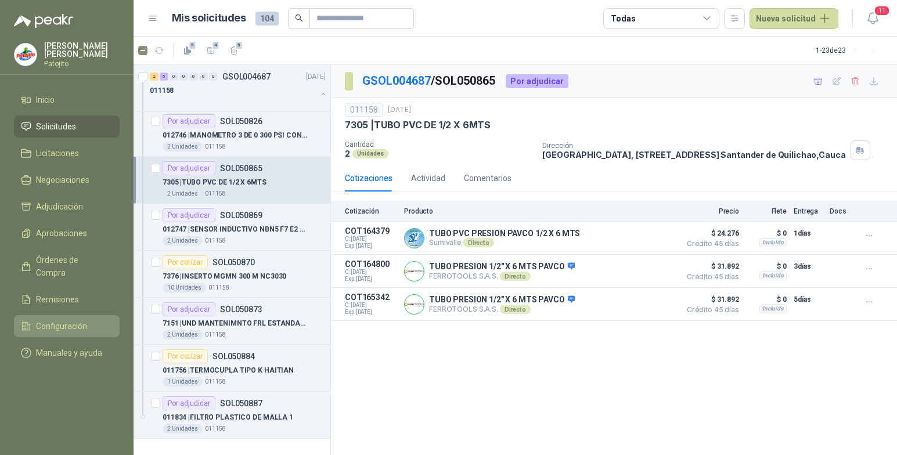
click at [89, 320] on li "Configuración" at bounding box center [67, 326] width 92 height 13
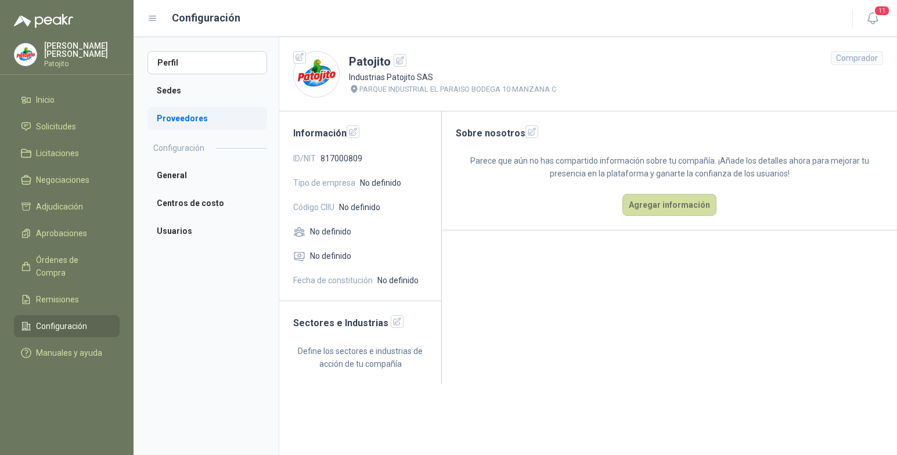
click at [215, 122] on li "Proveedores" at bounding box center [207, 118] width 120 height 23
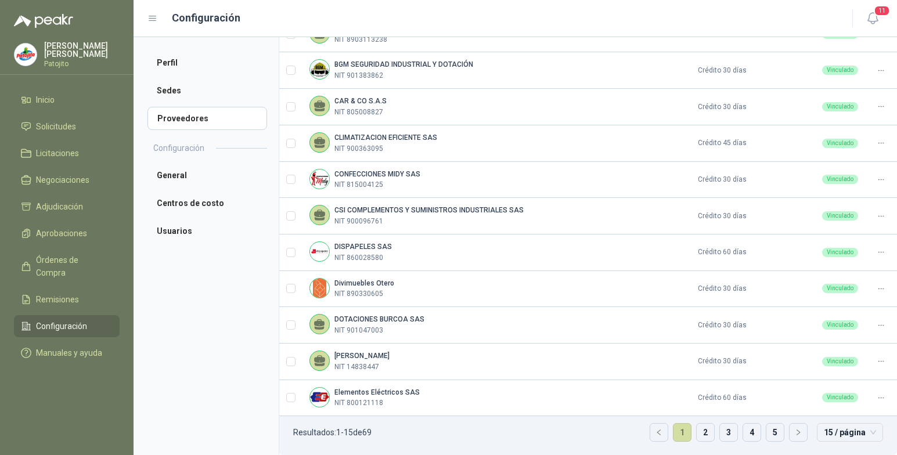
scroll to position [306, 0]
click at [720, 431] on link "3" at bounding box center [728, 431] width 17 height 17
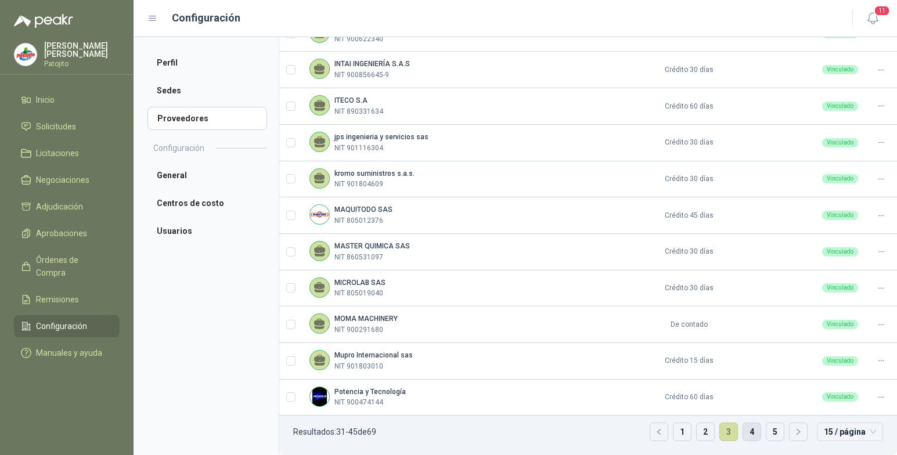
click at [743, 435] on link "4" at bounding box center [751, 431] width 17 height 17
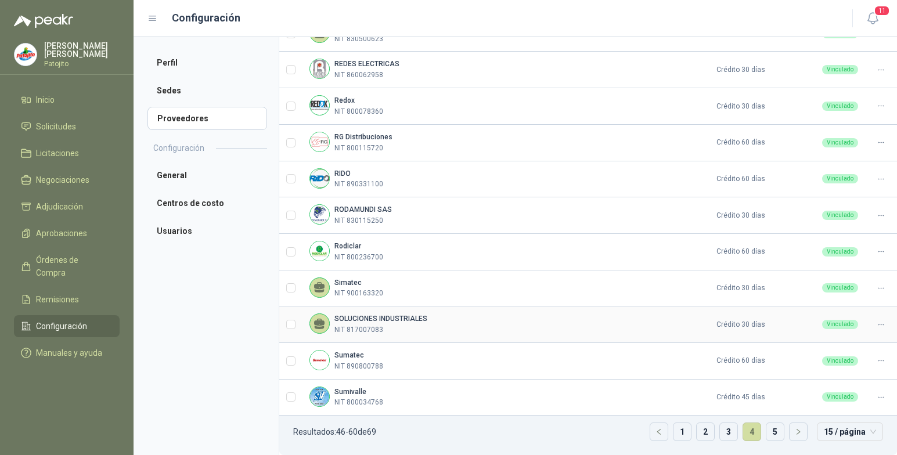
click at [427, 321] on div "SOLUCIONES INDUSTRIALES NIT 817007083" at bounding box center [493, 324] width 368 height 22
click at [766, 428] on link "5" at bounding box center [774, 431] width 17 height 17
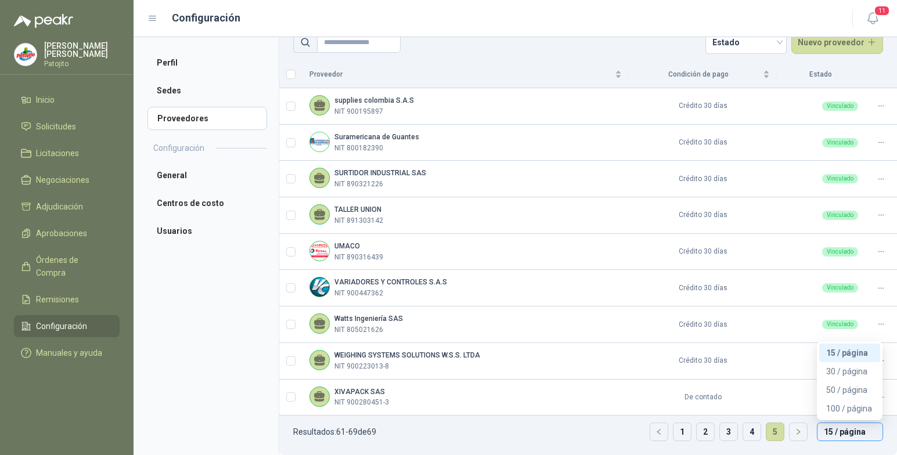
click at [841, 428] on span "15 / página" at bounding box center [850, 431] width 52 height 17
click at [847, 372] on div "30 / página" at bounding box center [849, 371] width 47 height 13
click at [720, 430] on link "1" at bounding box center [728, 431] width 17 height 17
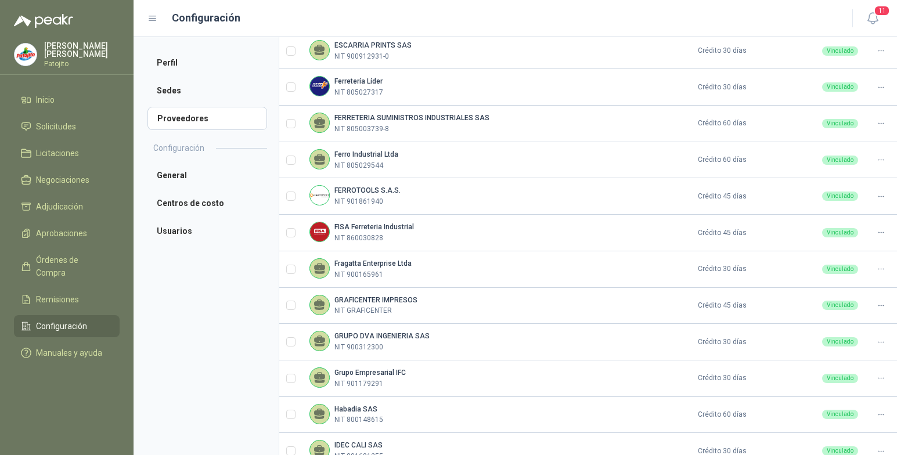
scroll to position [852, 0]
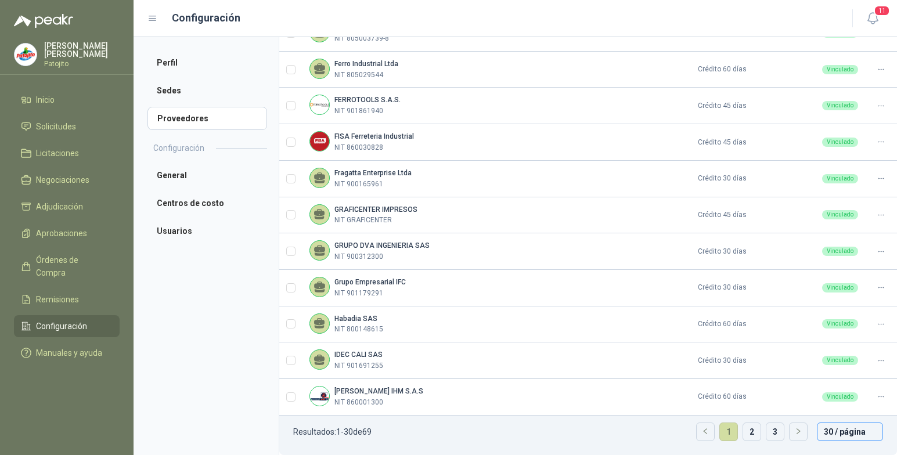
click at [863, 431] on span "30 / página" at bounding box center [850, 431] width 52 height 17
click at [838, 408] on div "100 / página" at bounding box center [849, 408] width 47 height 13
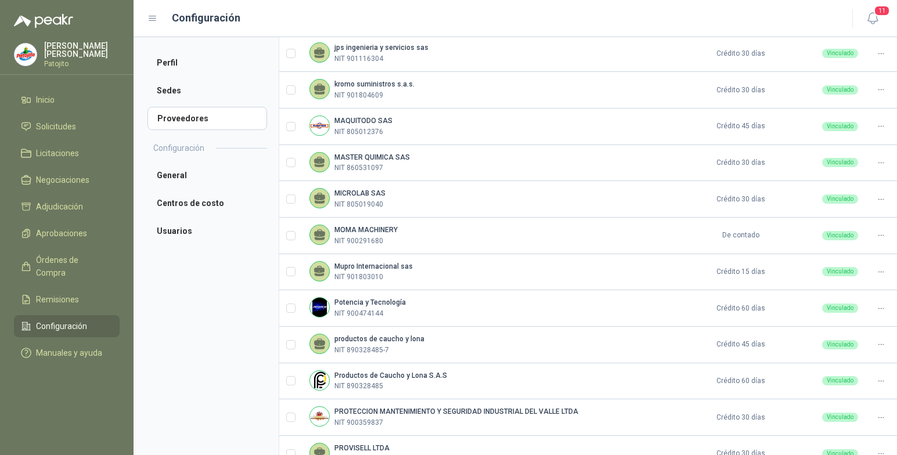
scroll to position [1342, 0]
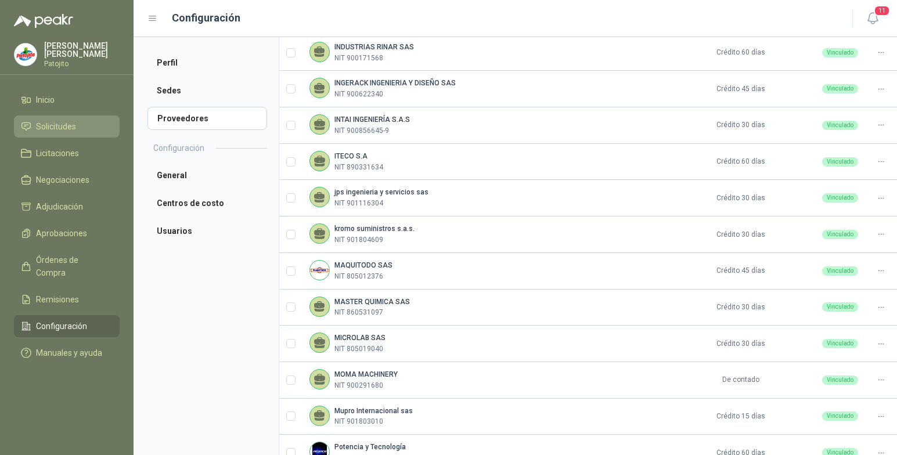
click at [86, 132] on li "Solicitudes" at bounding box center [67, 126] width 92 height 13
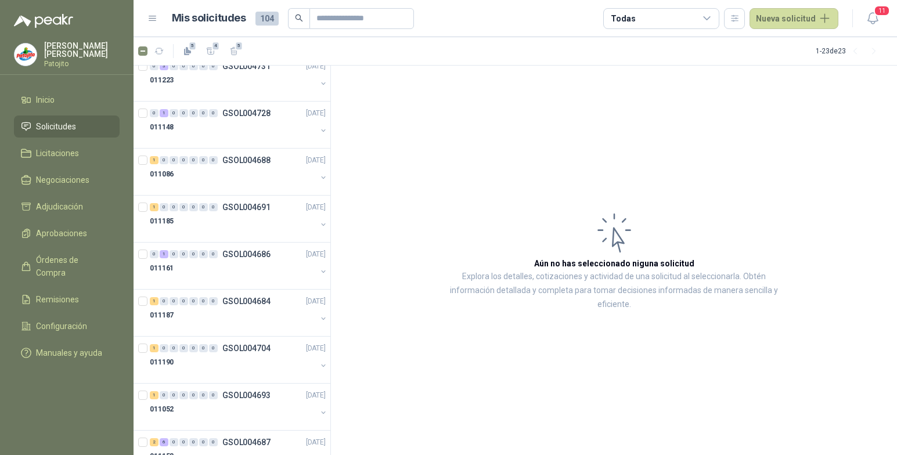
scroll to position [708, 0]
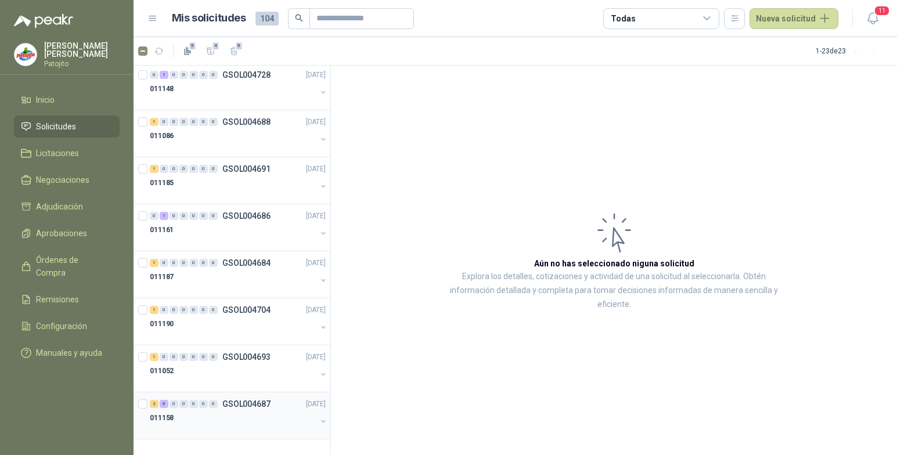
click at [188, 402] on div "2 6 0 0 0 0 0" at bounding box center [184, 404] width 68 height 8
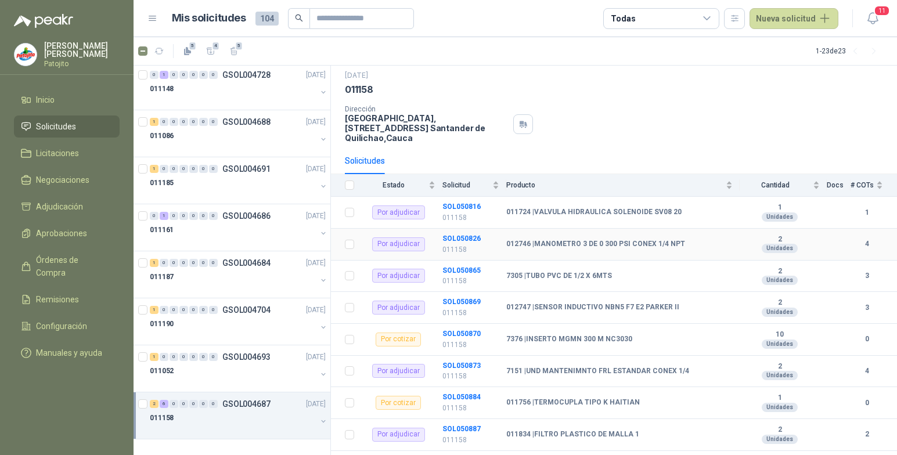
scroll to position [51, 0]
